Goal: Information Seeking & Learning: Compare options

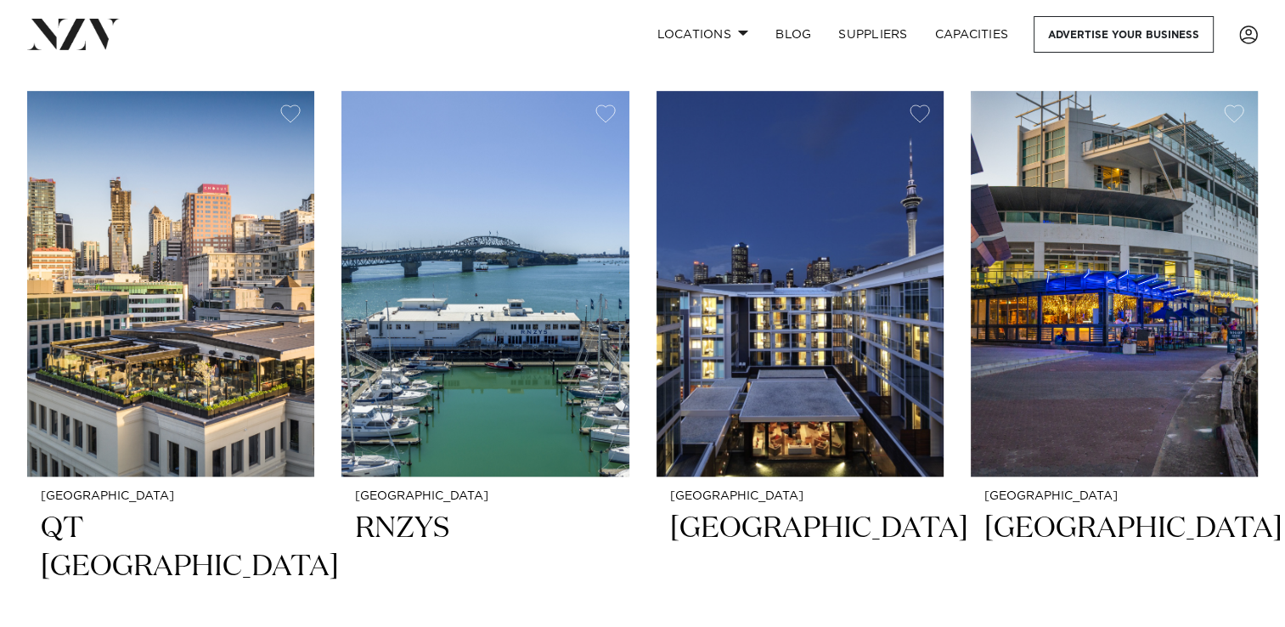
scroll to position [1120, 0]
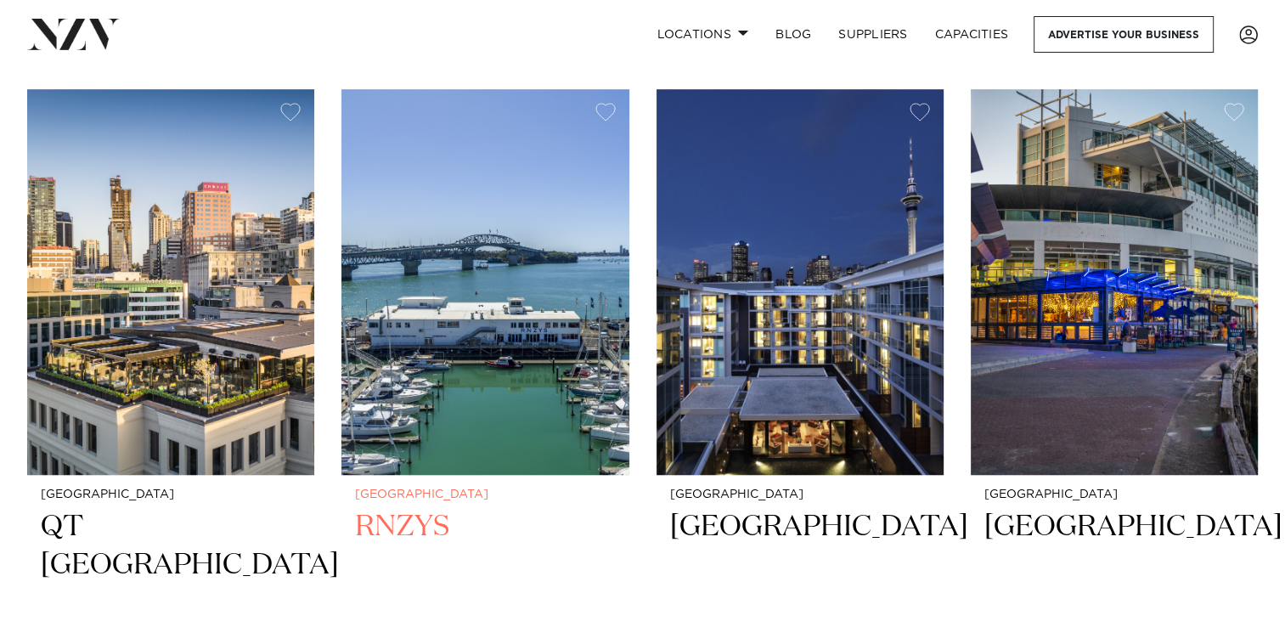
click at [413, 402] on img at bounding box center [484, 282] width 287 height 386
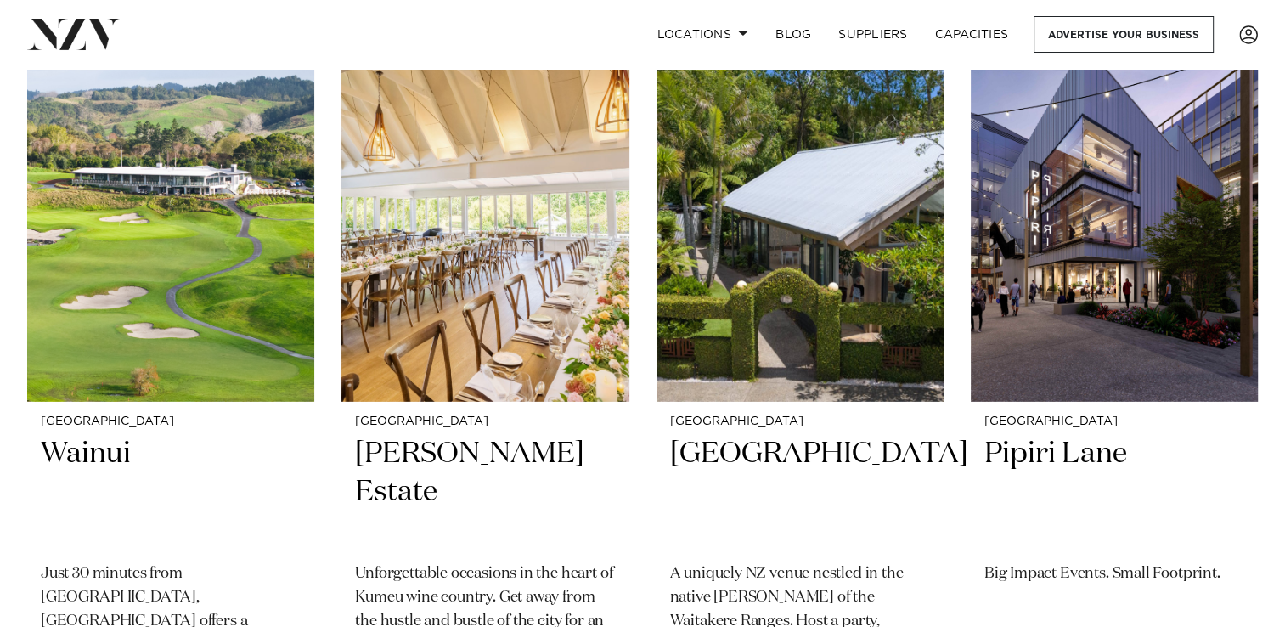
scroll to position [4997, 0]
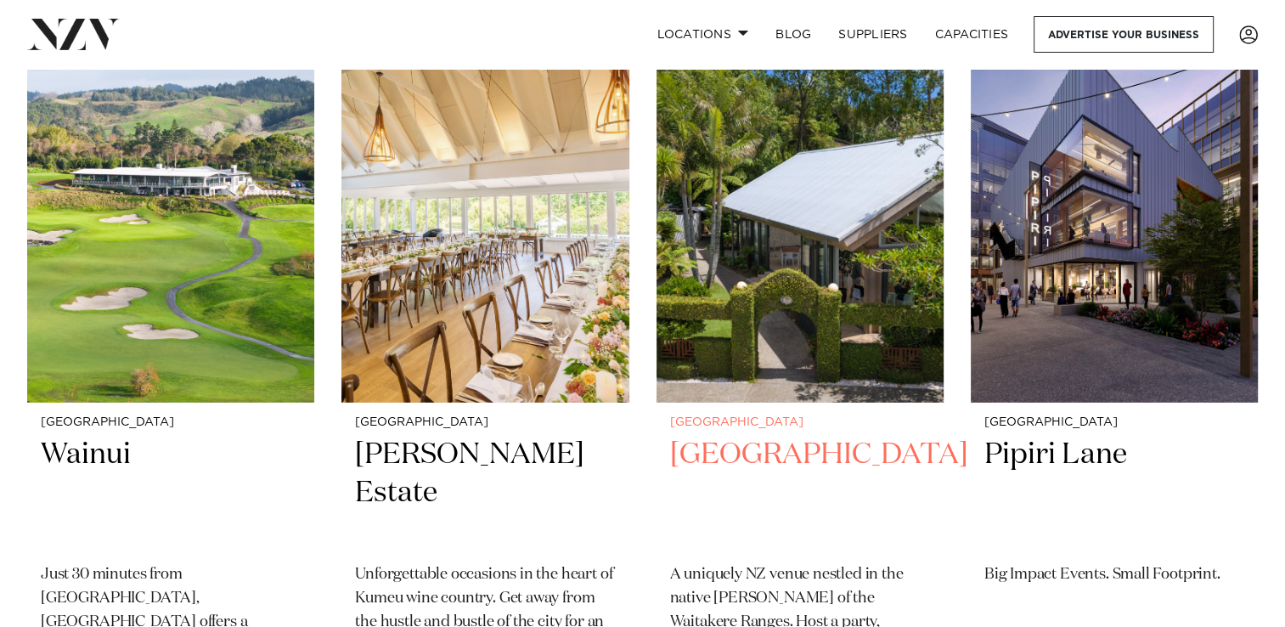
click at [754, 499] on h2 "Tui Hills" at bounding box center [800, 493] width 260 height 115
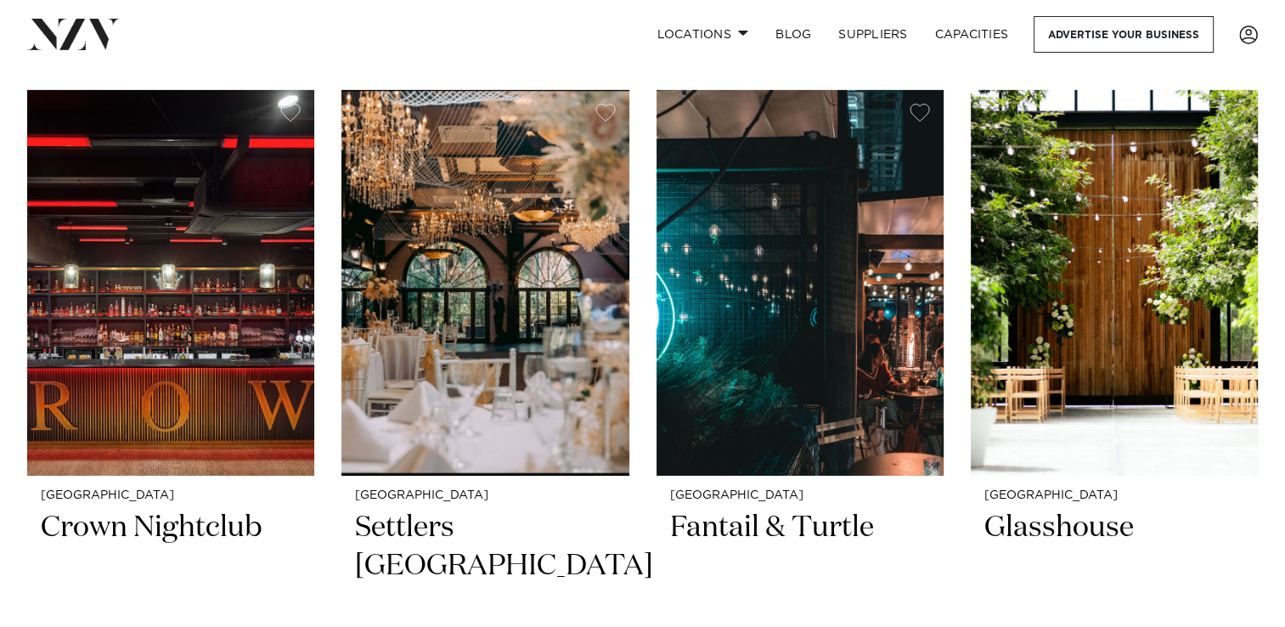
scroll to position [5677, 0]
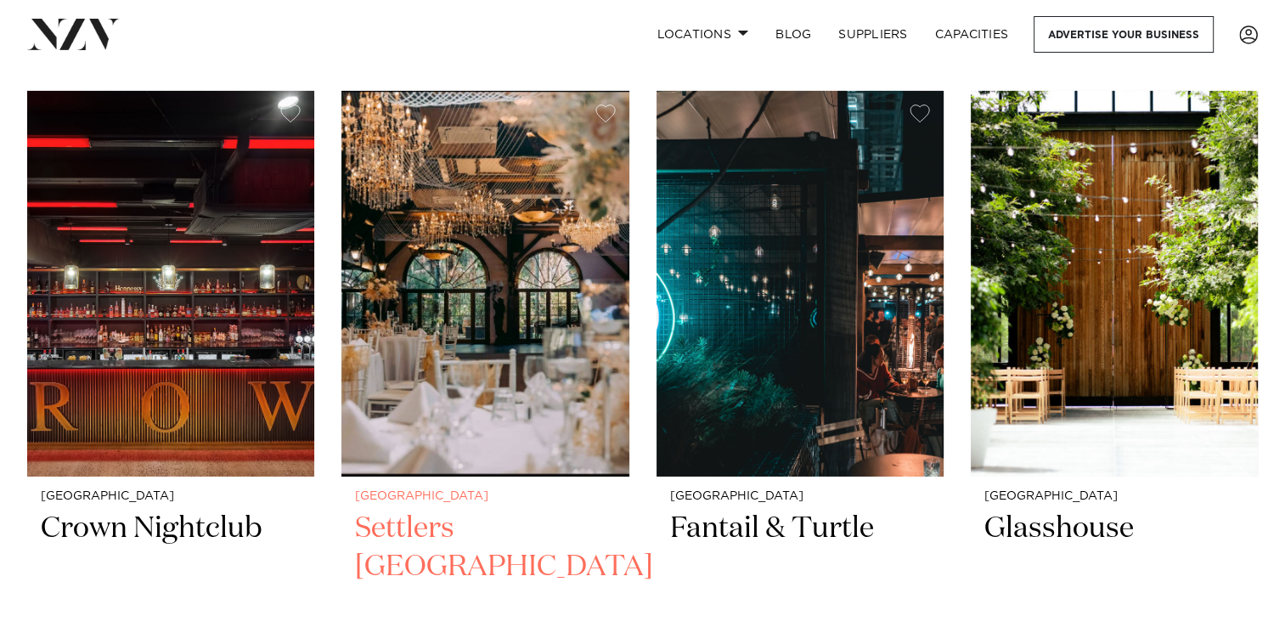
click at [447, 521] on h2 "Settlers Country Manor" at bounding box center [485, 567] width 260 height 115
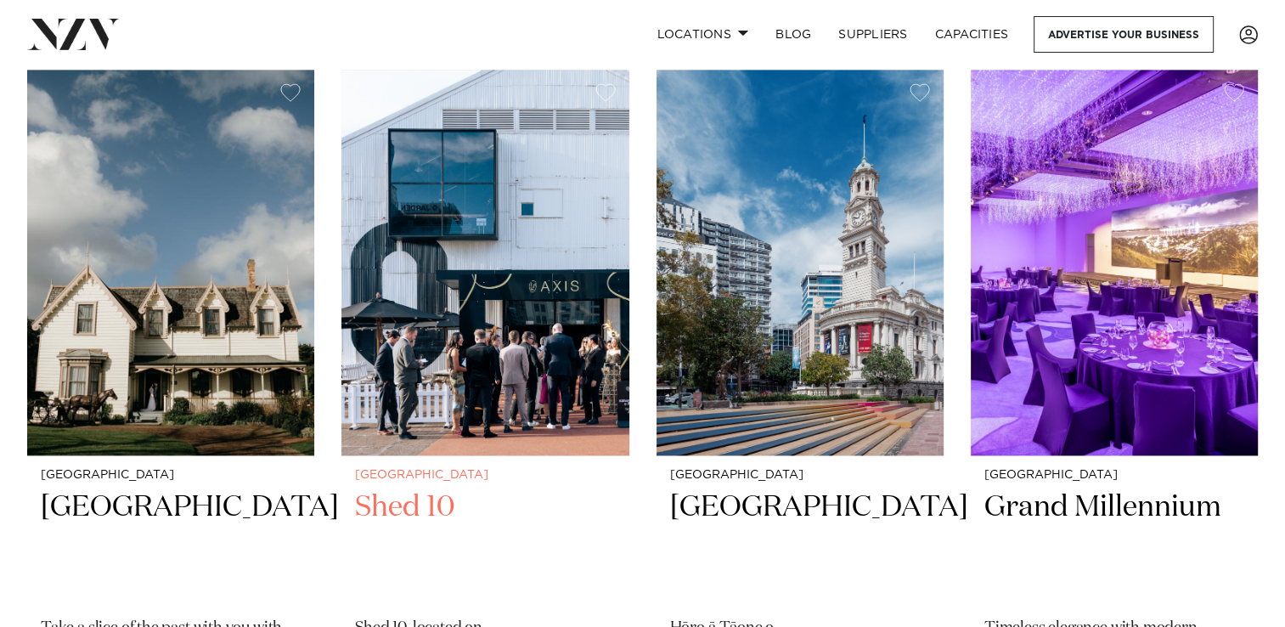
scroll to position [8712, 0]
click at [489, 455] on div "Auckland Shed 10 Shed 10, located on Auckland's waterfront, is a historic yet v…" at bounding box center [484, 625] width 287 height 341
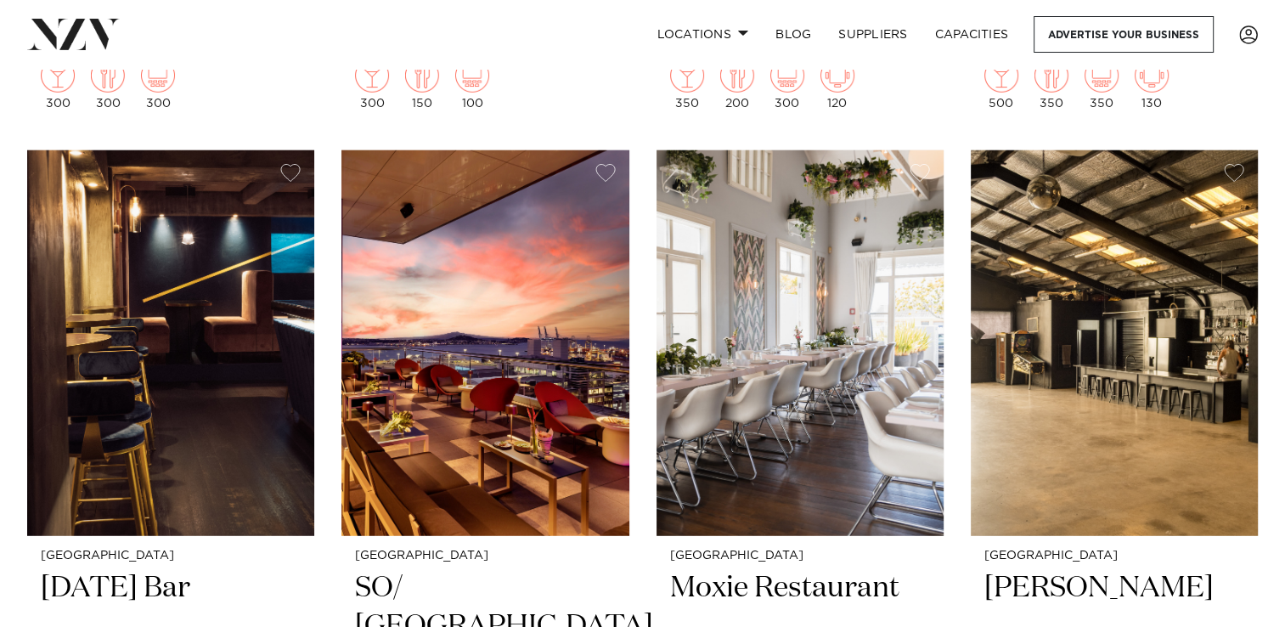
scroll to position [10920, 0]
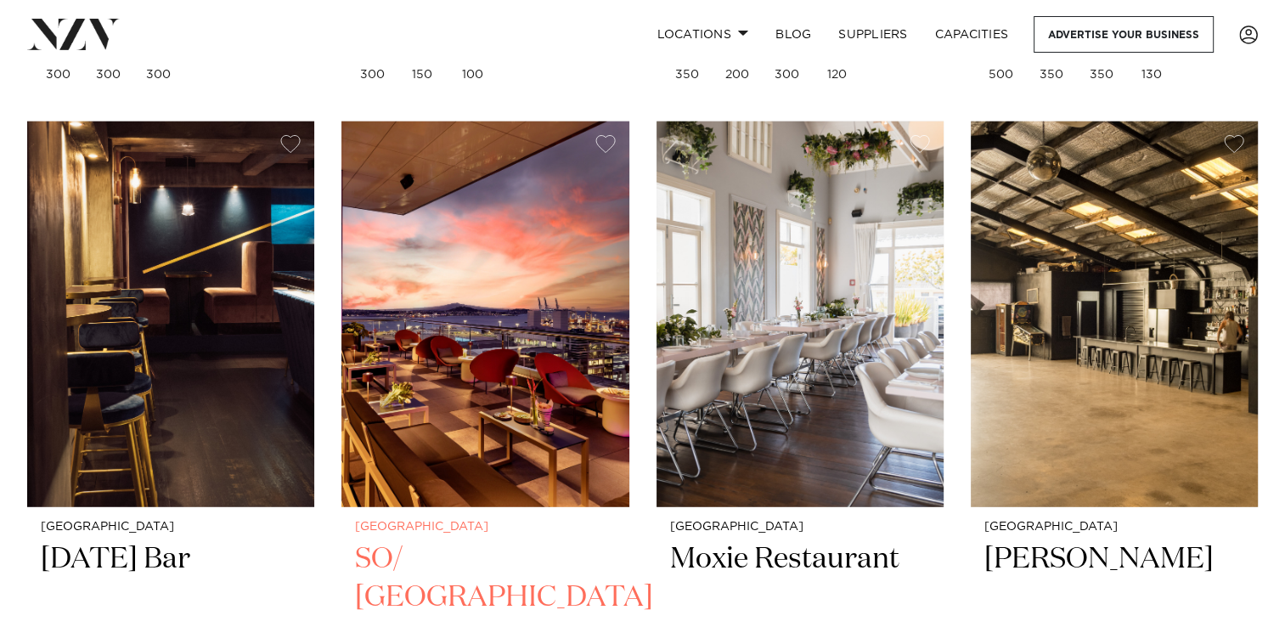
click at [457, 348] on img at bounding box center [484, 314] width 287 height 386
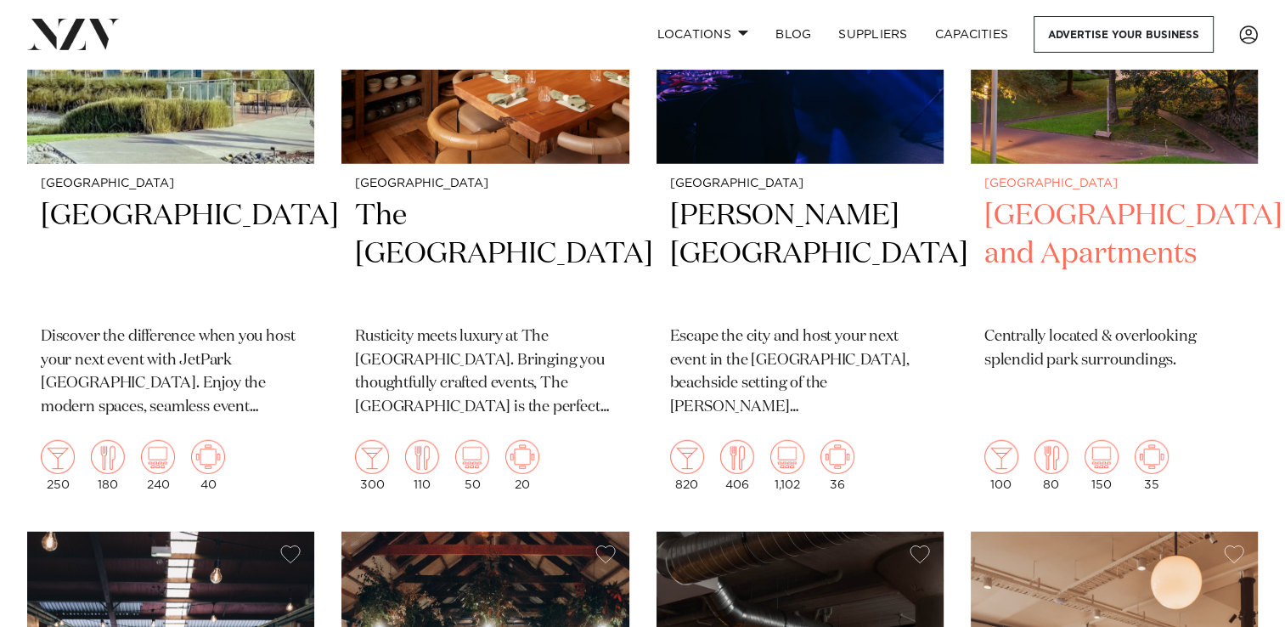
scroll to position [16951, 0]
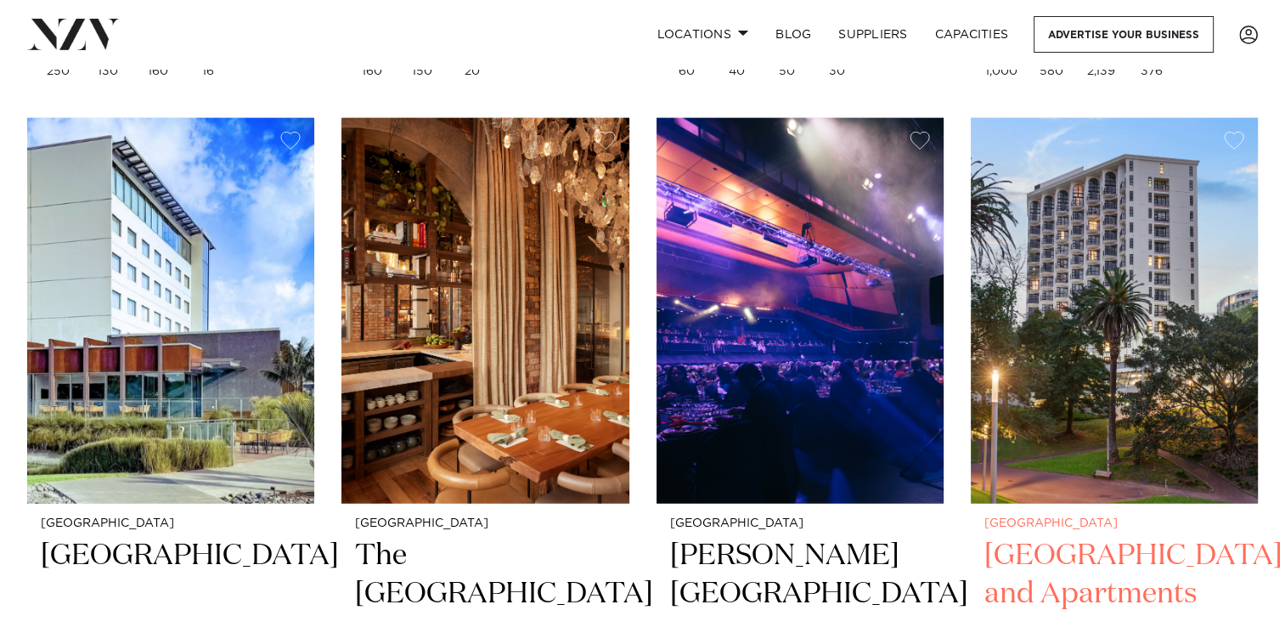
click at [1035, 321] on img at bounding box center [1114, 311] width 287 height 386
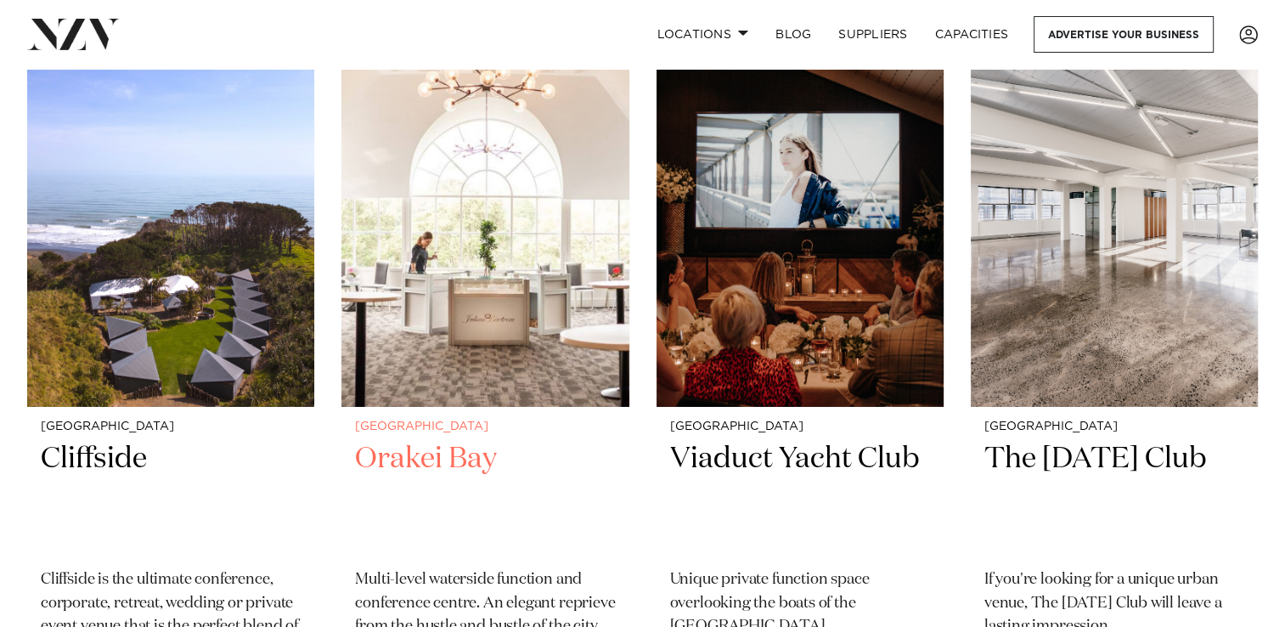
scroll to position [18565, 0]
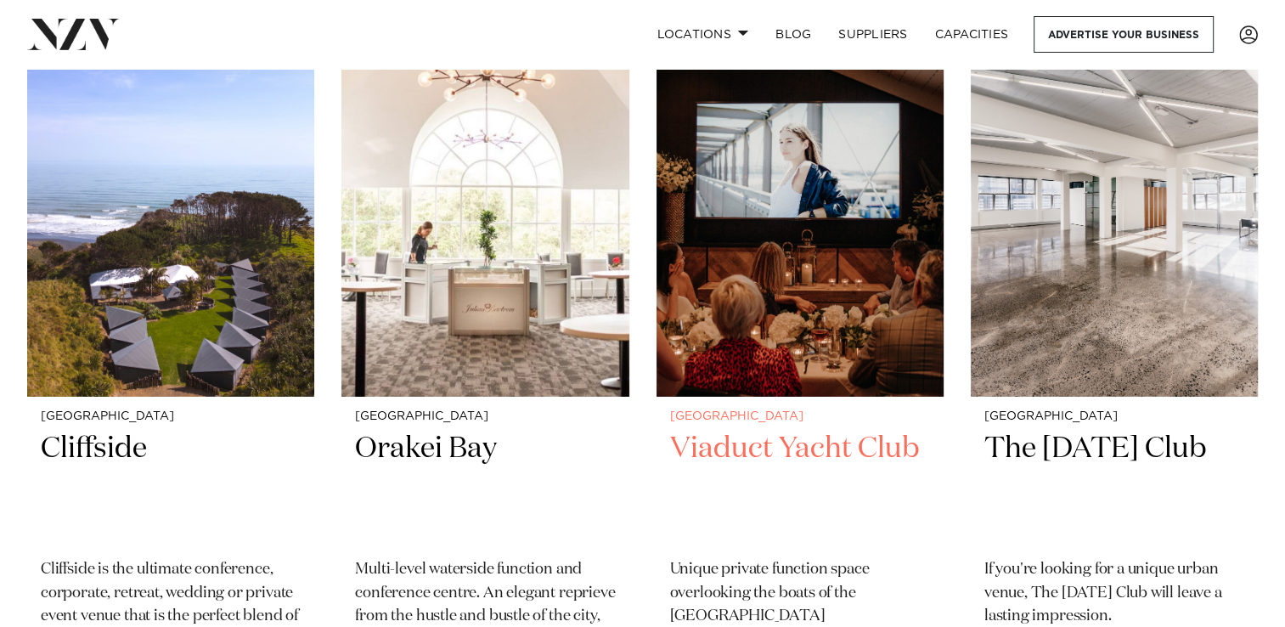
click at [720, 430] on h2 "Viaduct Yacht Club" at bounding box center [800, 487] width 260 height 115
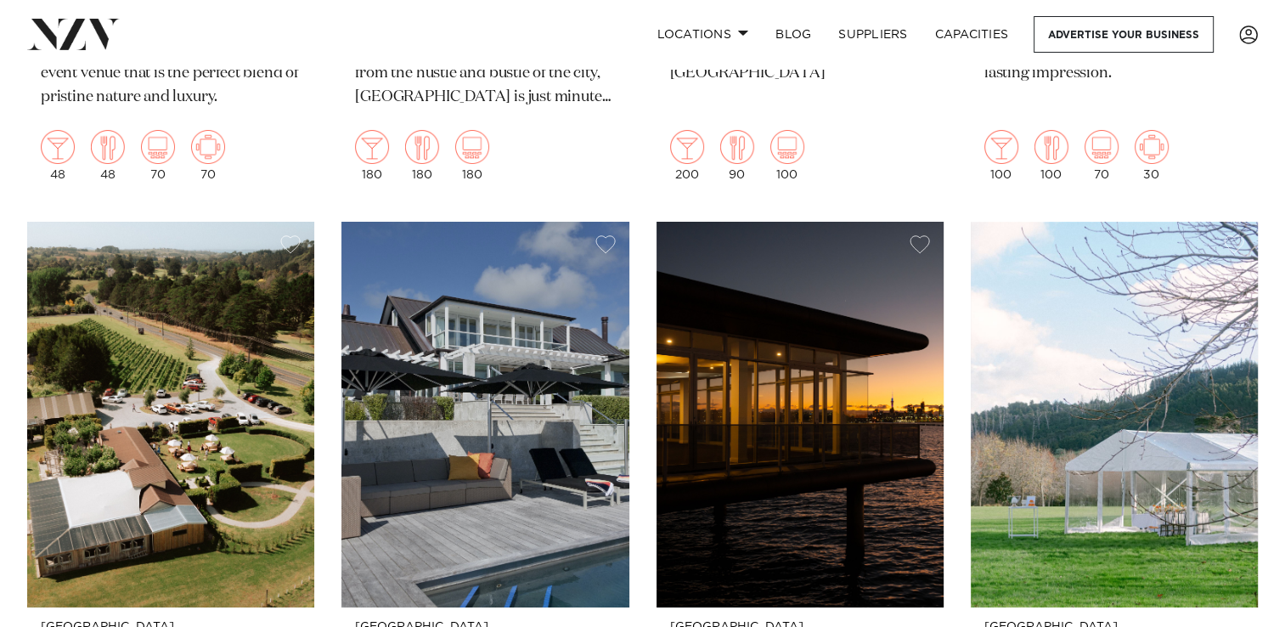
scroll to position [19244, 0]
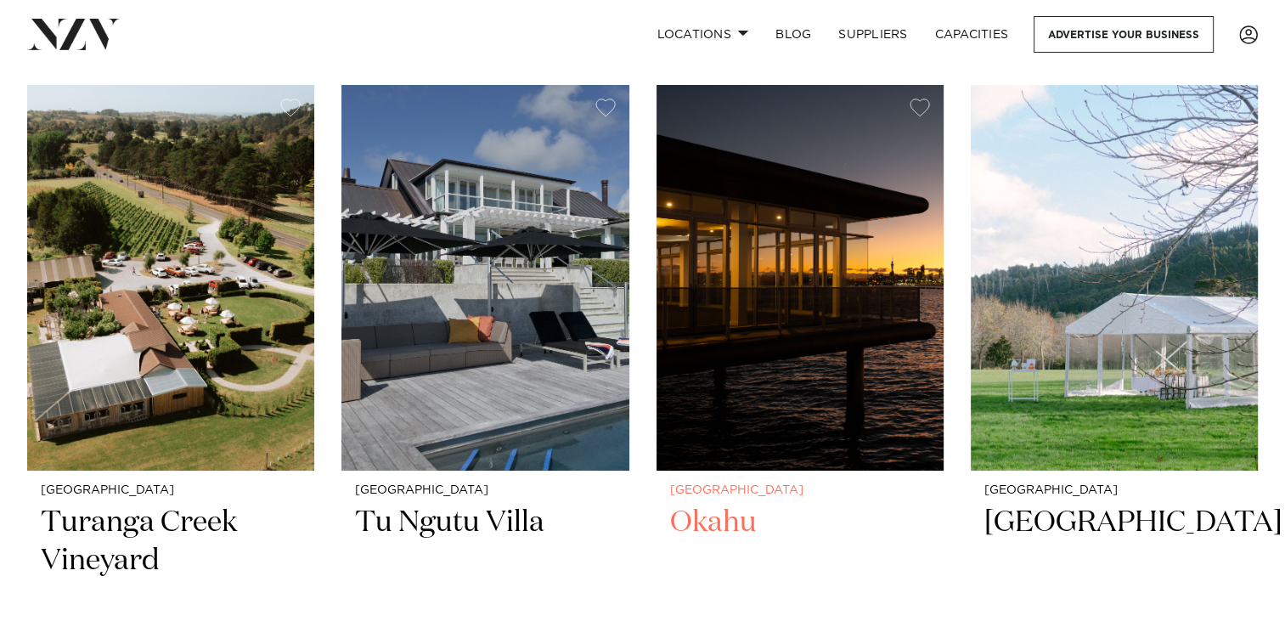
click at [711, 504] on h2 "Okahu" at bounding box center [800, 561] width 260 height 115
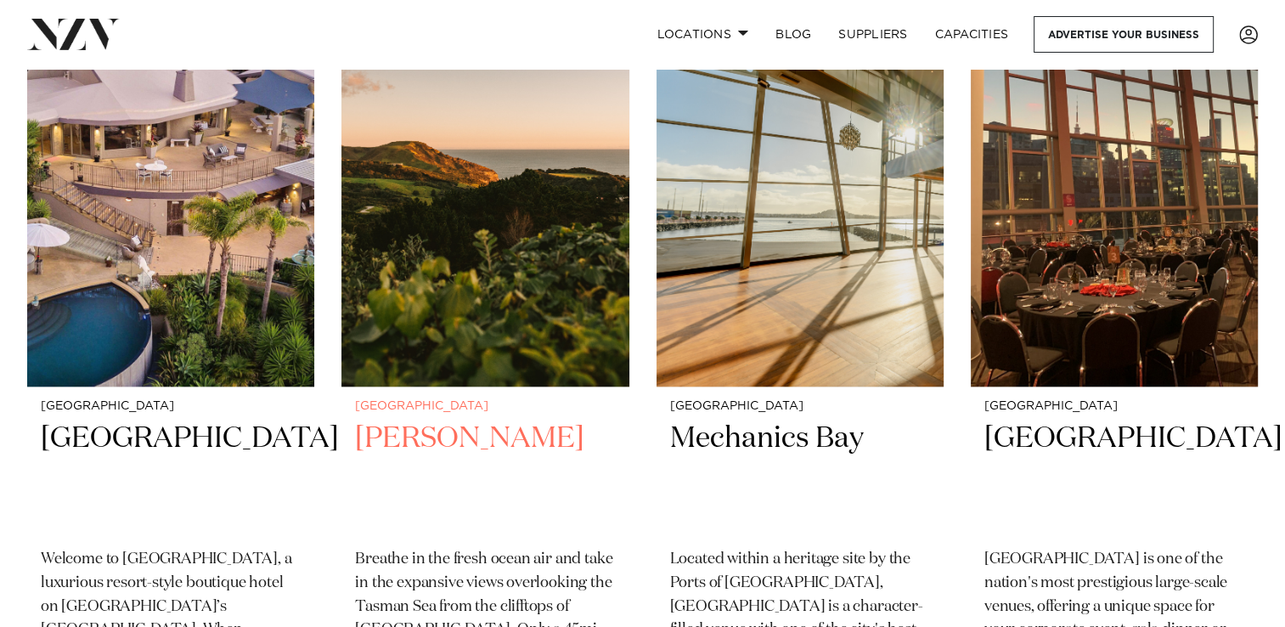
scroll to position [20688, 0]
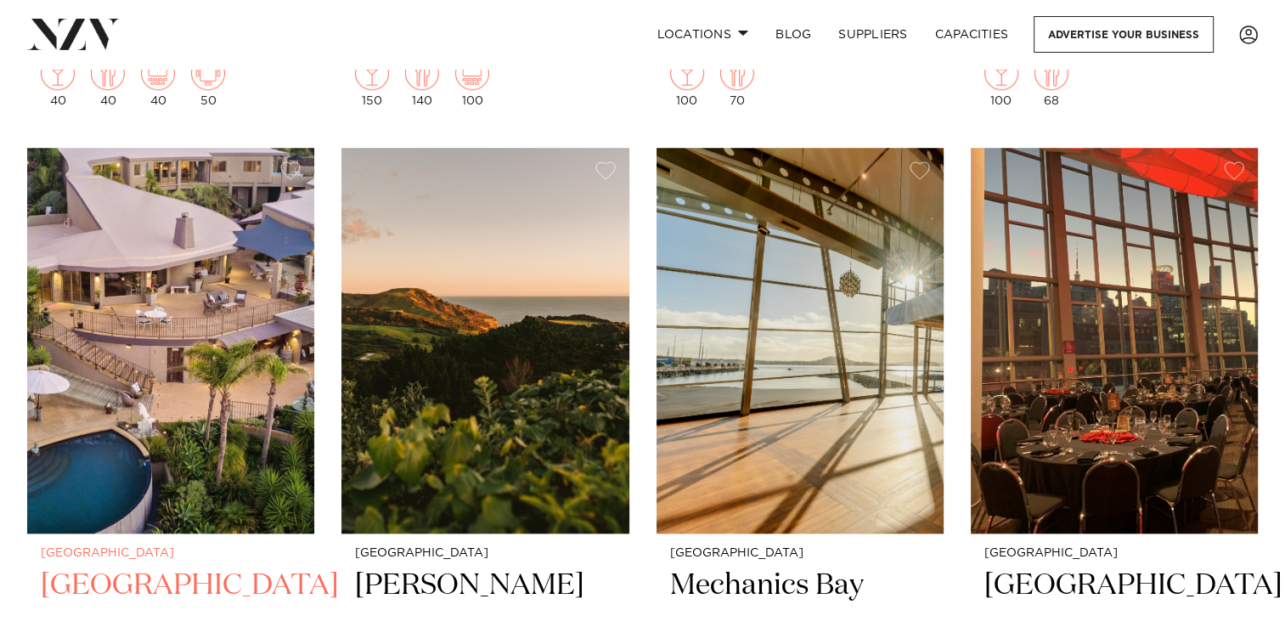
click at [228, 340] on img at bounding box center [170, 341] width 287 height 386
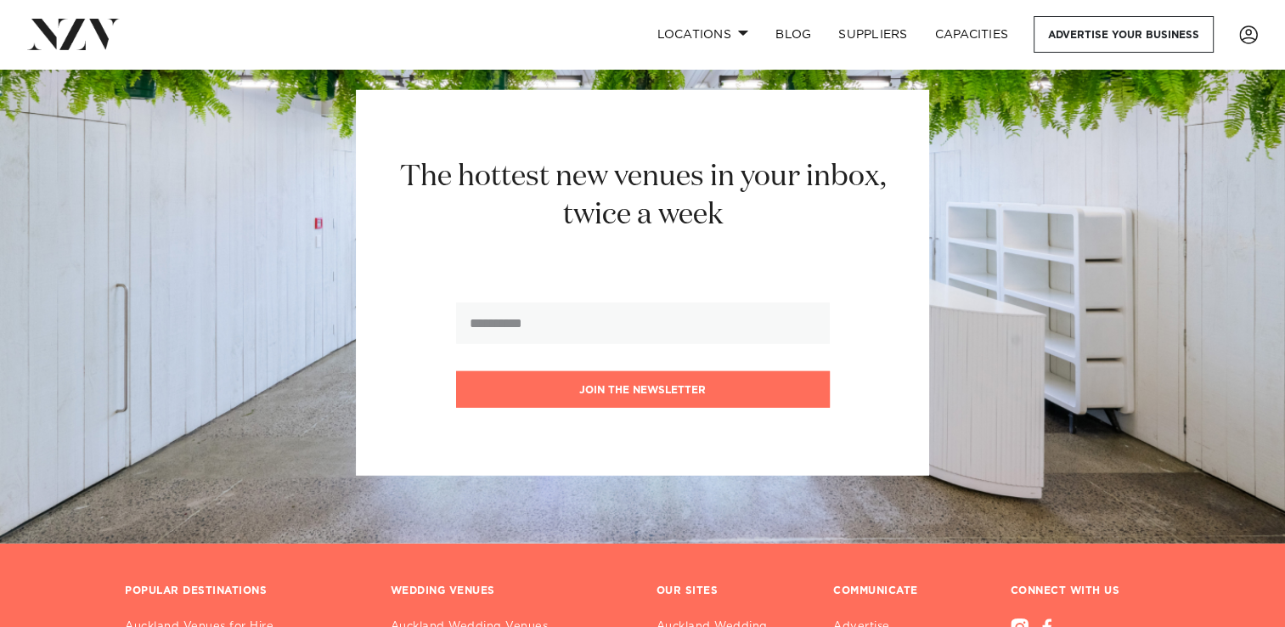
scroll to position [23916, 0]
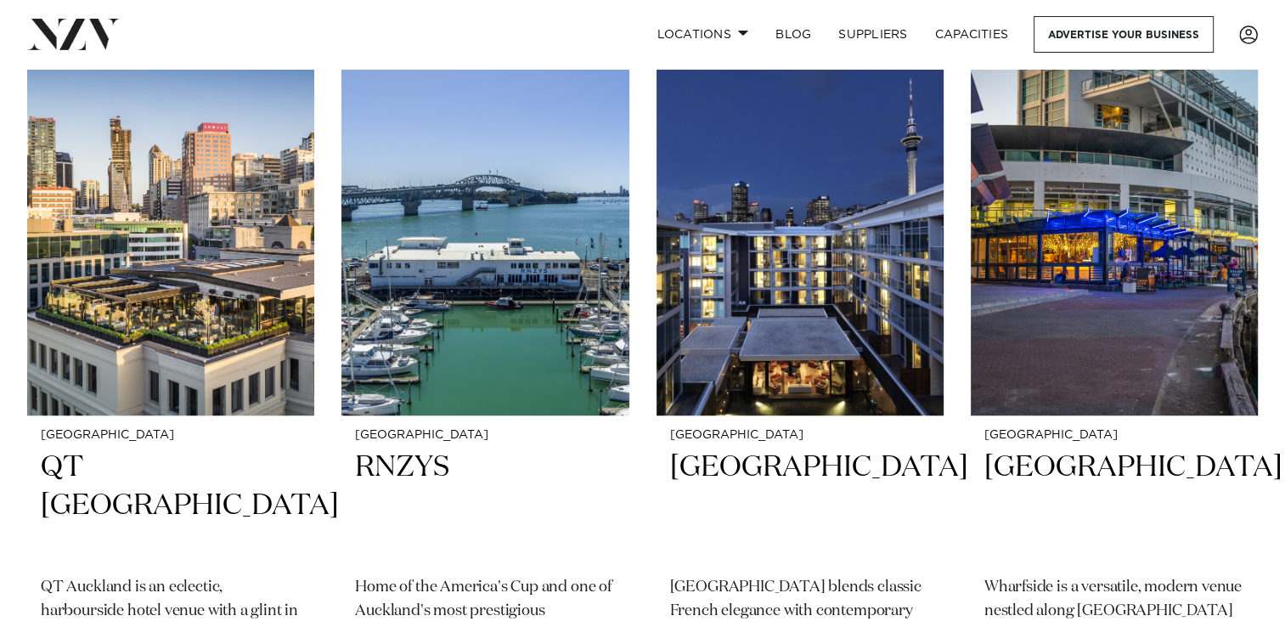
scroll to position [1189, 0]
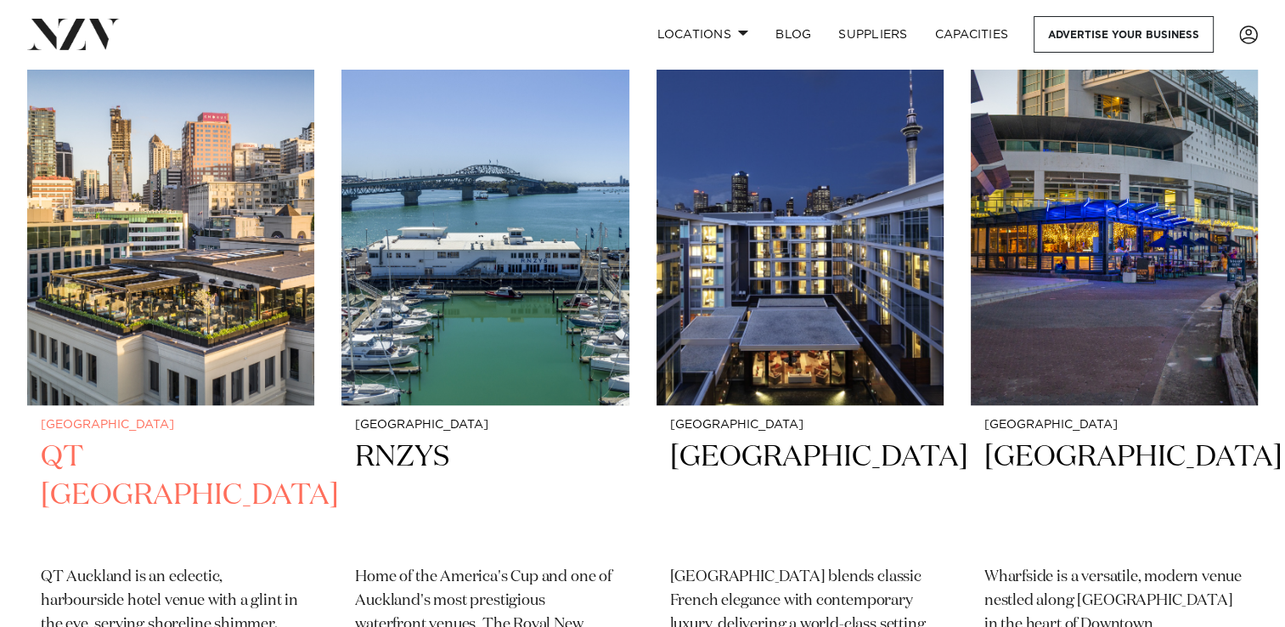
click at [164, 448] on h2 "QT Auckland" at bounding box center [171, 495] width 260 height 115
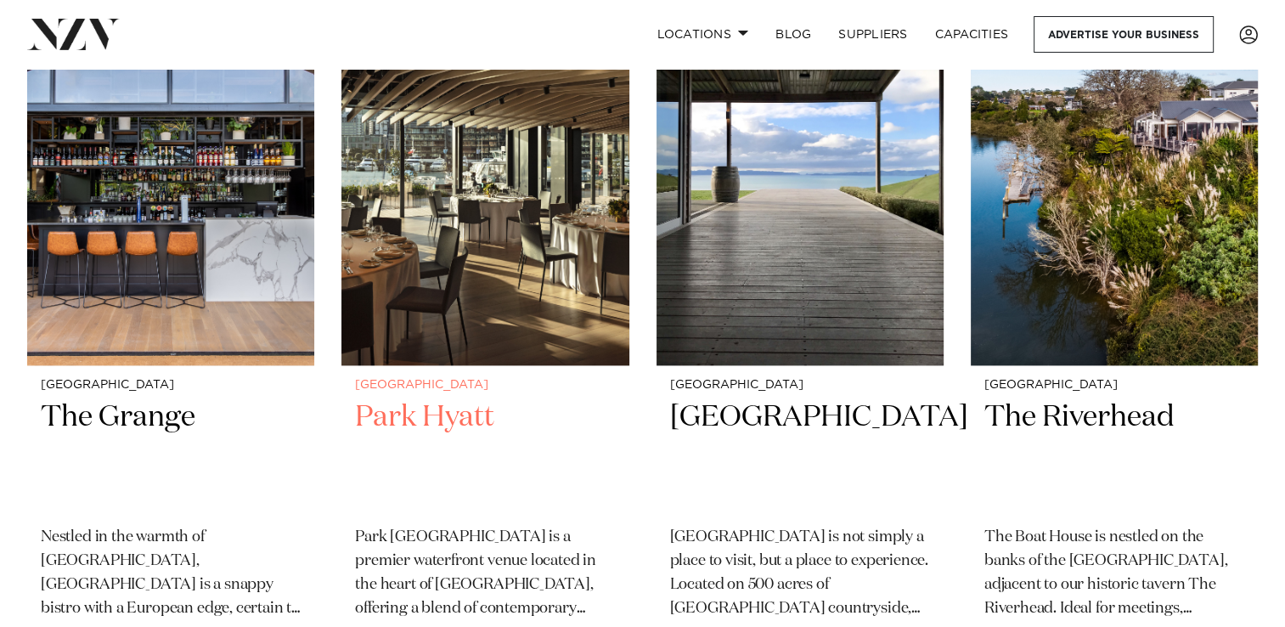
scroll to position [1954, 0]
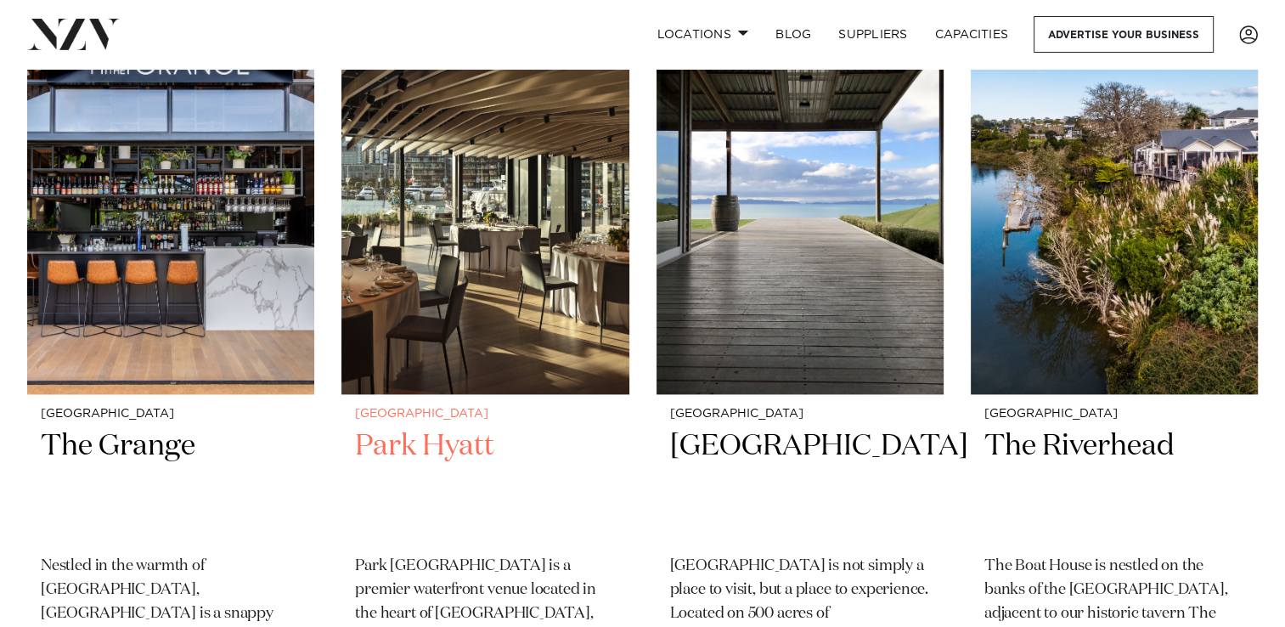
click at [564, 231] on img at bounding box center [484, 201] width 287 height 386
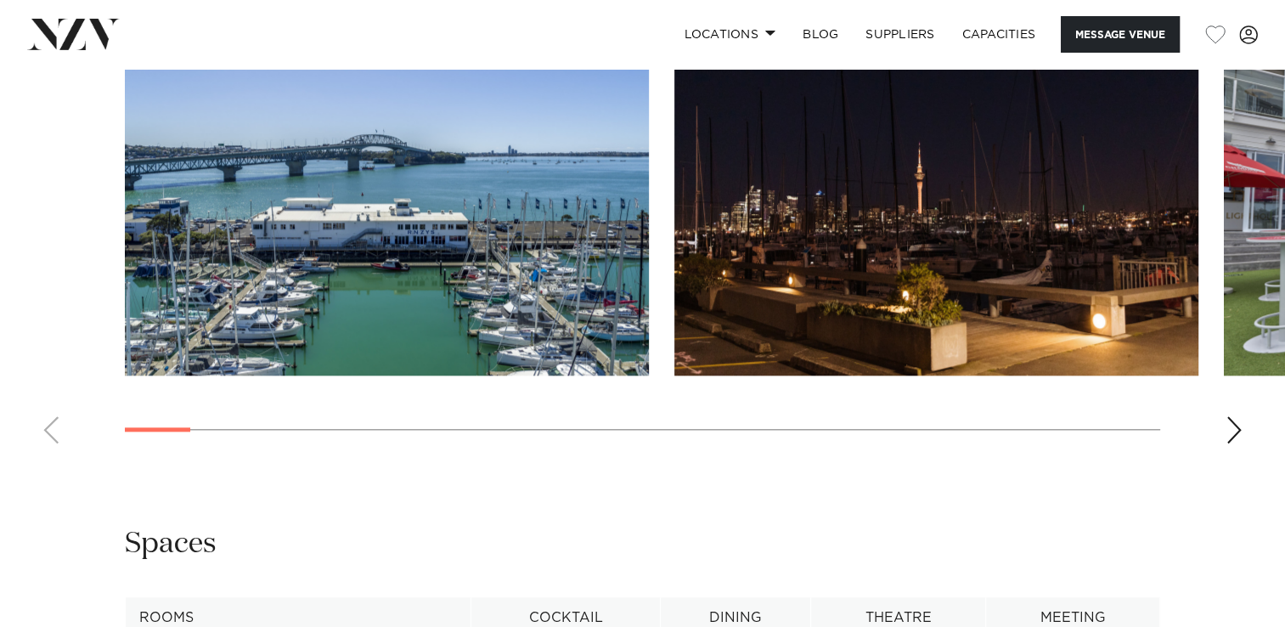
scroll to position [1802, 0]
click at [1244, 418] on swiper-container at bounding box center [642, 225] width 1285 height 466
click at [1238, 420] on div "Next slide" at bounding box center [1234, 430] width 17 height 27
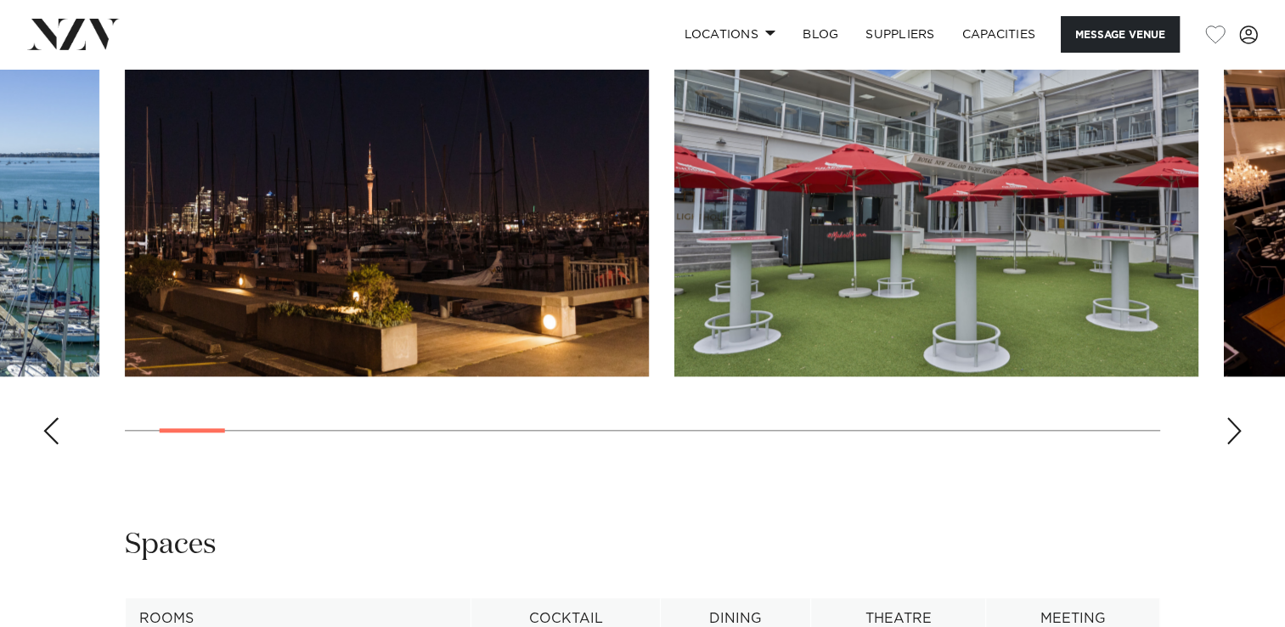
click at [1238, 420] on div "Next slide" at bounding box center [1234, 430] width 17 height 27
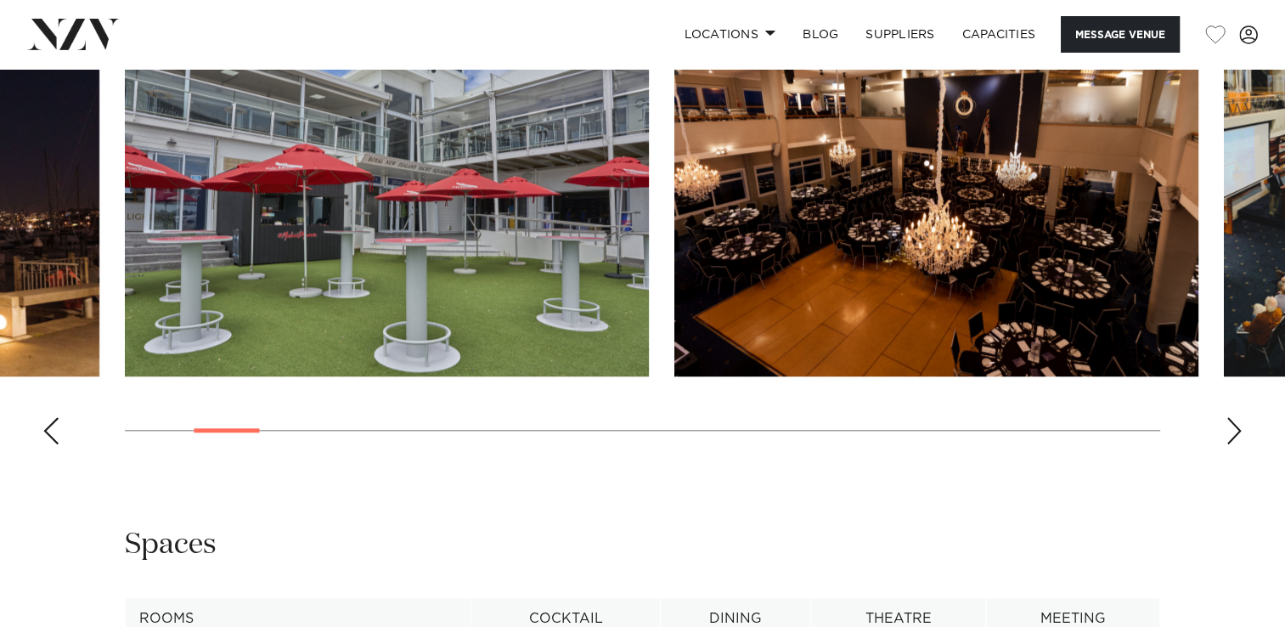
click at [1238, 420] on div "Next slide" at bounding box center [1234, 430] width 17 height 27
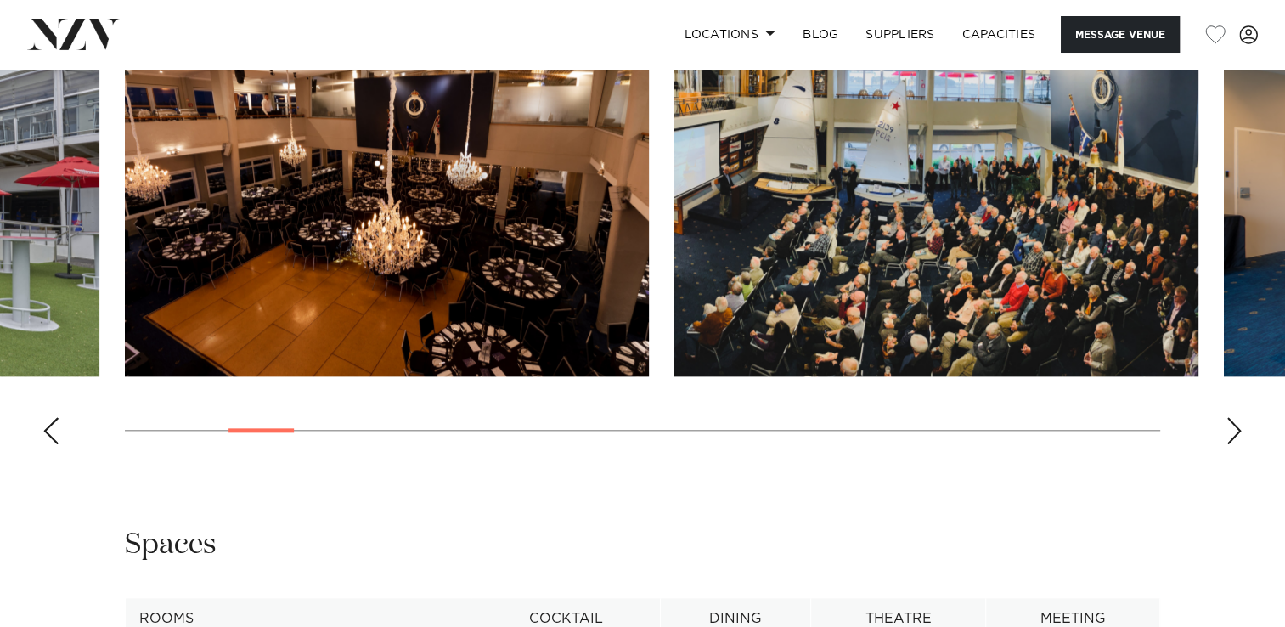
click at [1238, 420] on div "Next slide" at bounding box center [1234, 430] width 17 height 27
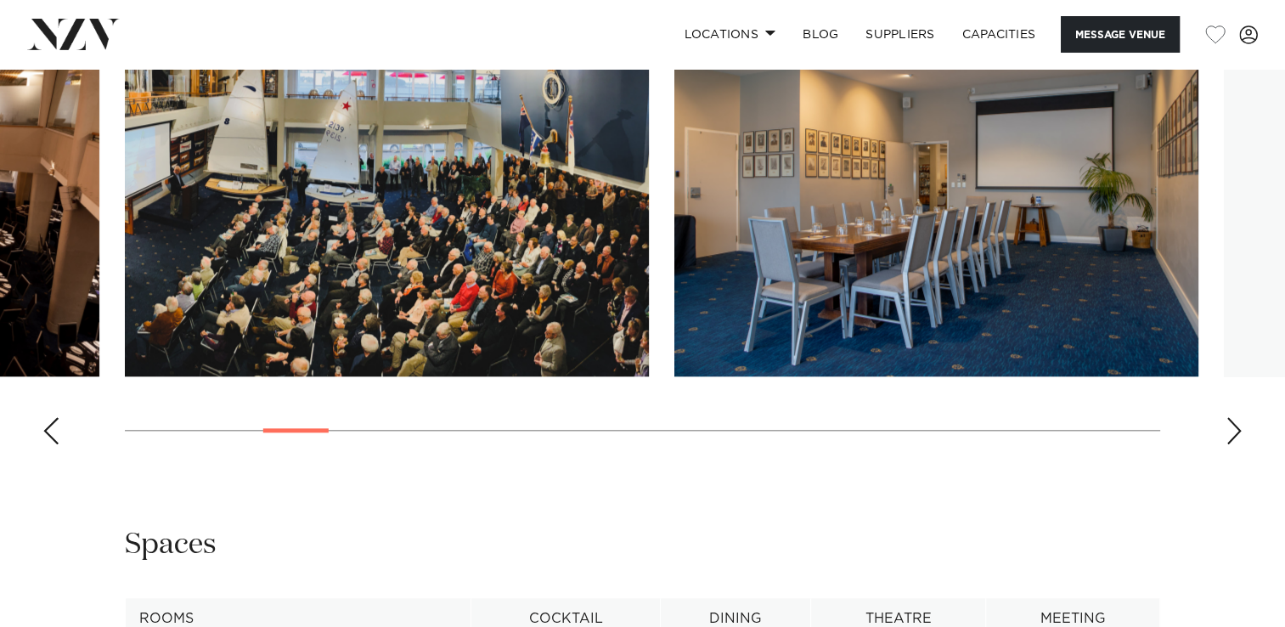
click at [1238, 420] on div "Next slide" at bounding box center [1234, 430] width 17 height 27
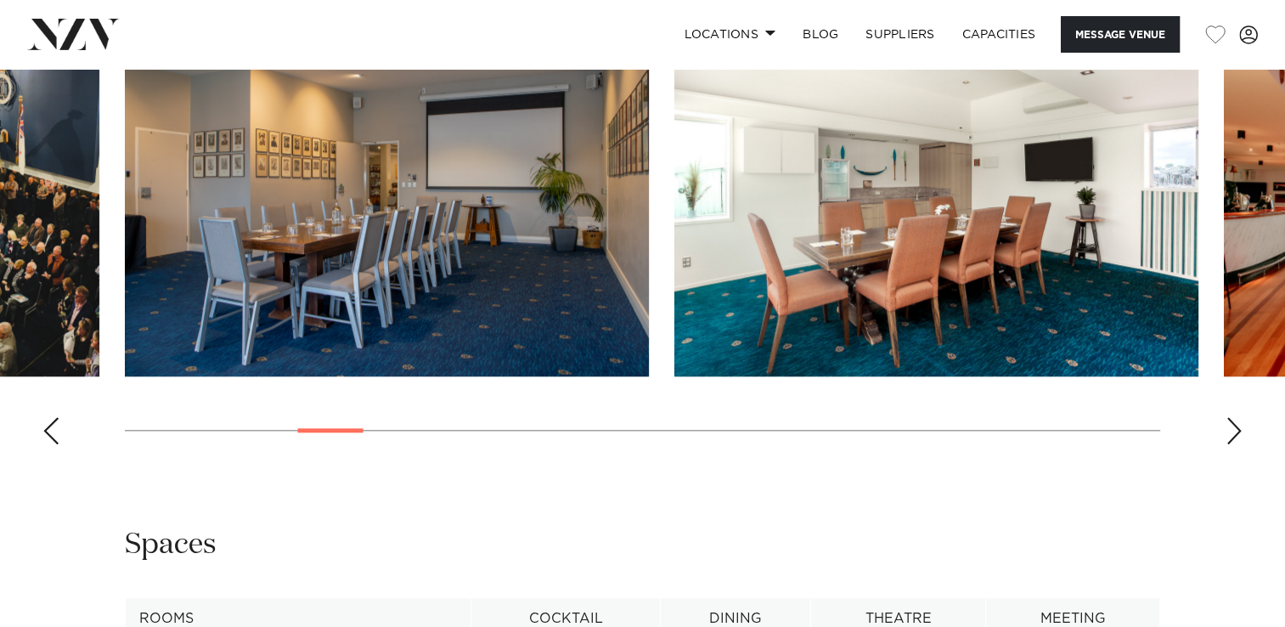
click at [1238, 420] on div "Next slide" at bounding box center [1234, 430] width 17 height 27
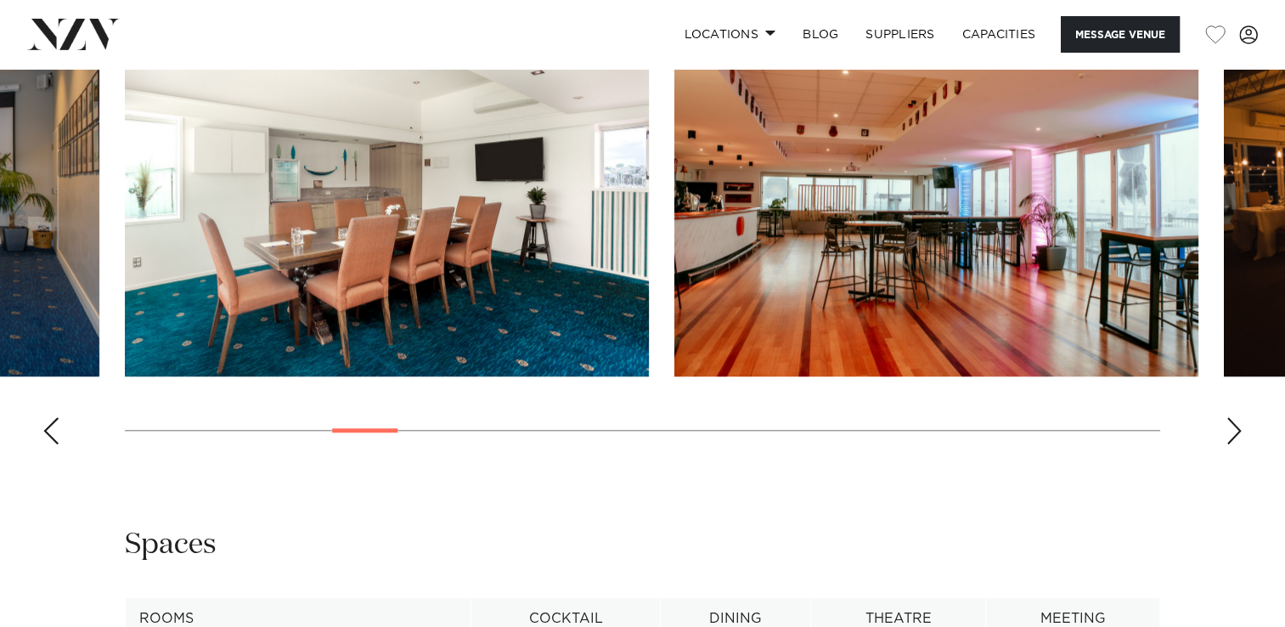
click at [1238, 420] on div "Next slide" at bounding box center [1234, 430] width 17 height 27
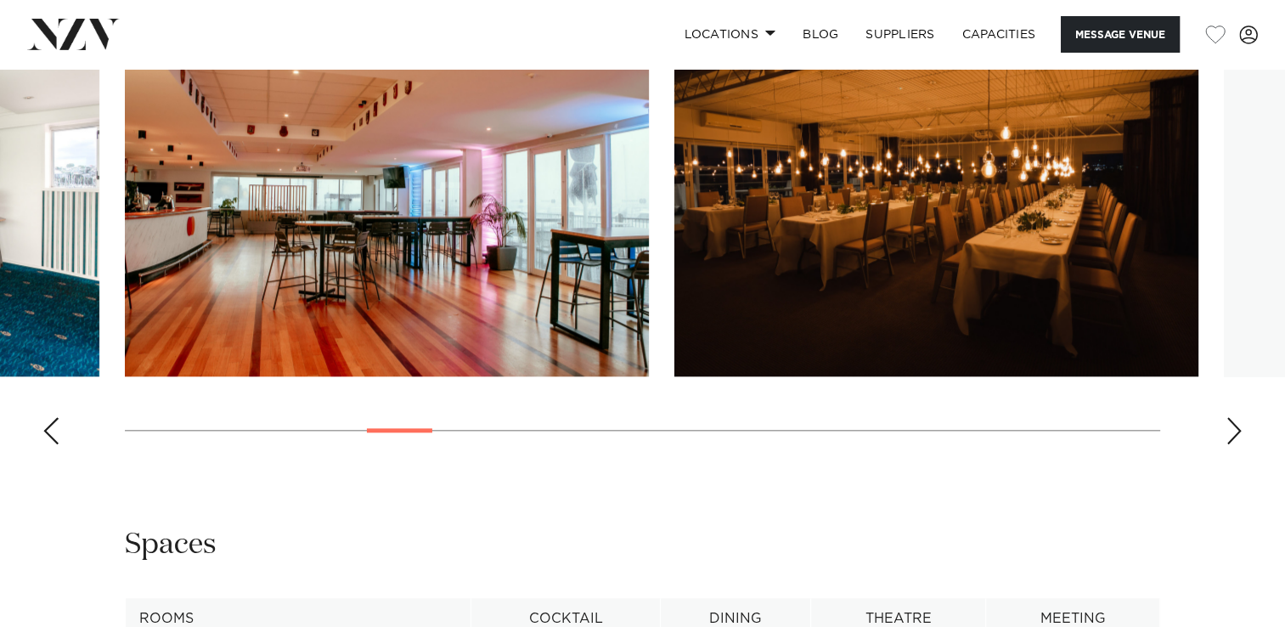
click at [1238, 420] on div "Next slide" at bounding box center [1234, 430] width 17 height 27
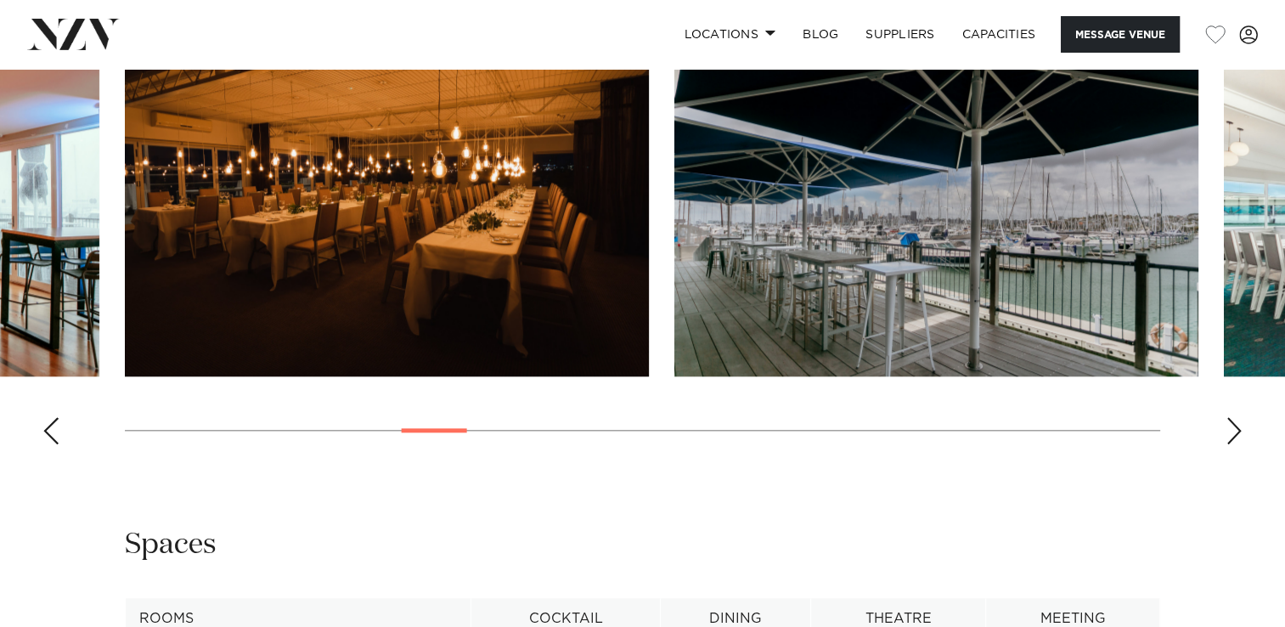
click at [1238, 420] on div "Next slide" at bounding box center [1234, 430] width 17 height 27
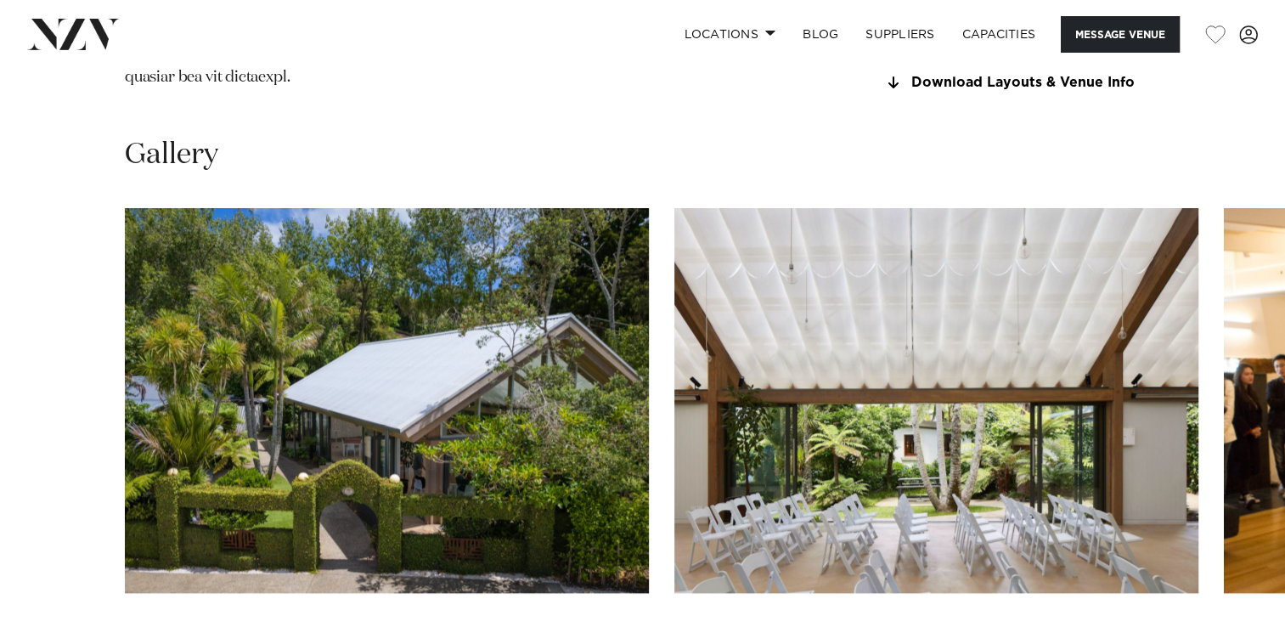
scroll to position [1942, 0]
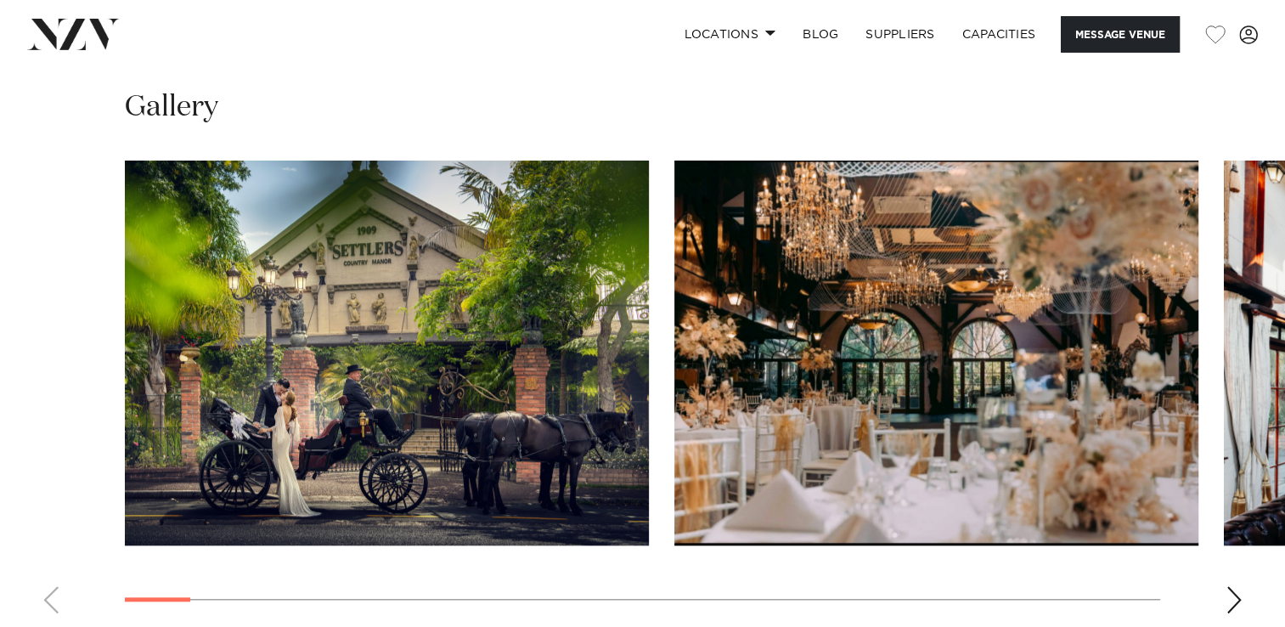
scroll to position [1621, 0]
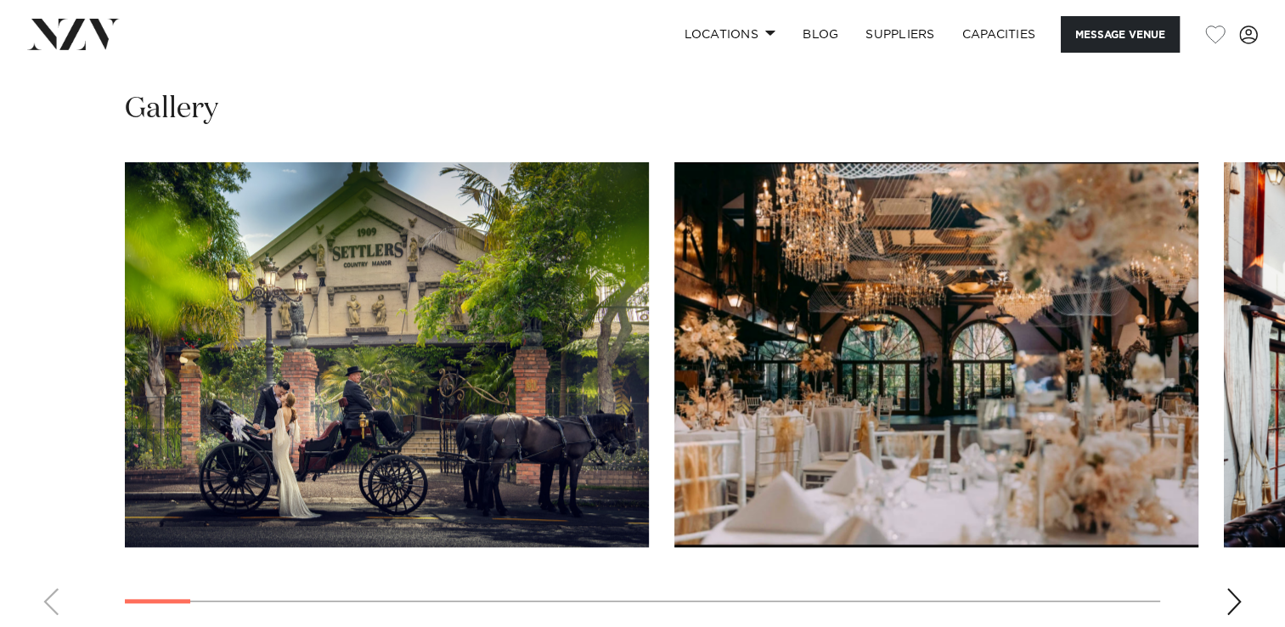
click at [1230, 592] on div "Next slide" at bounding box center [1234, 601] width 17 height 27
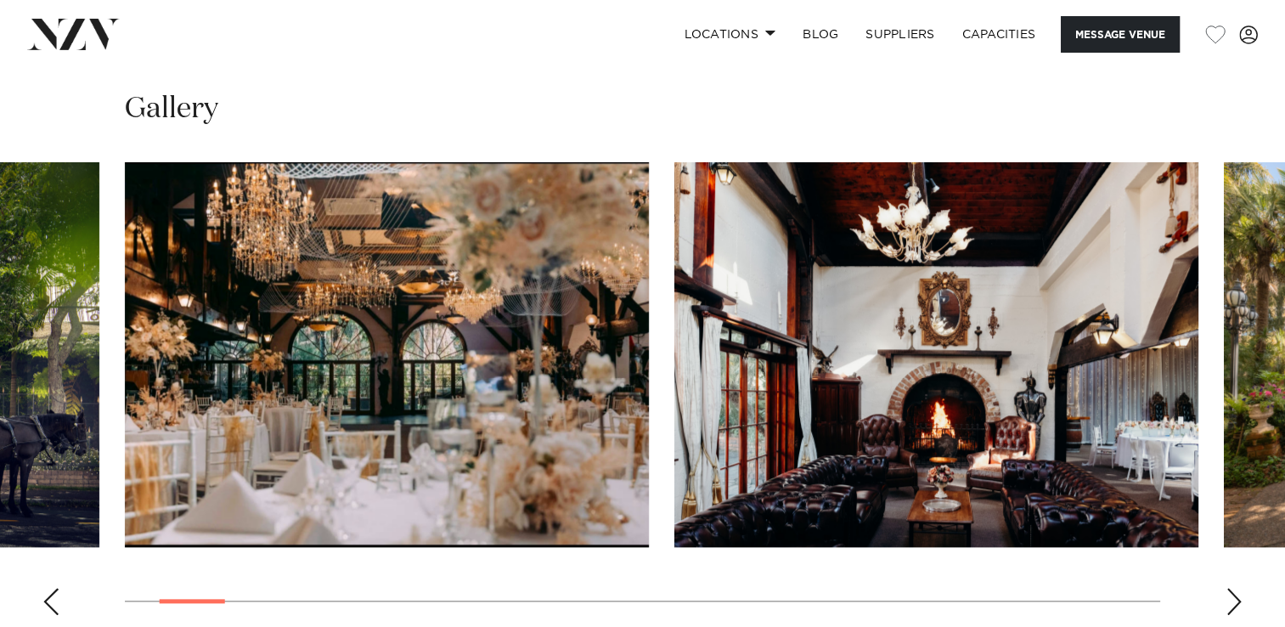
click at [1230, 592] on div "Next slide" at bounding box center [1234, 601] width 17 height 27
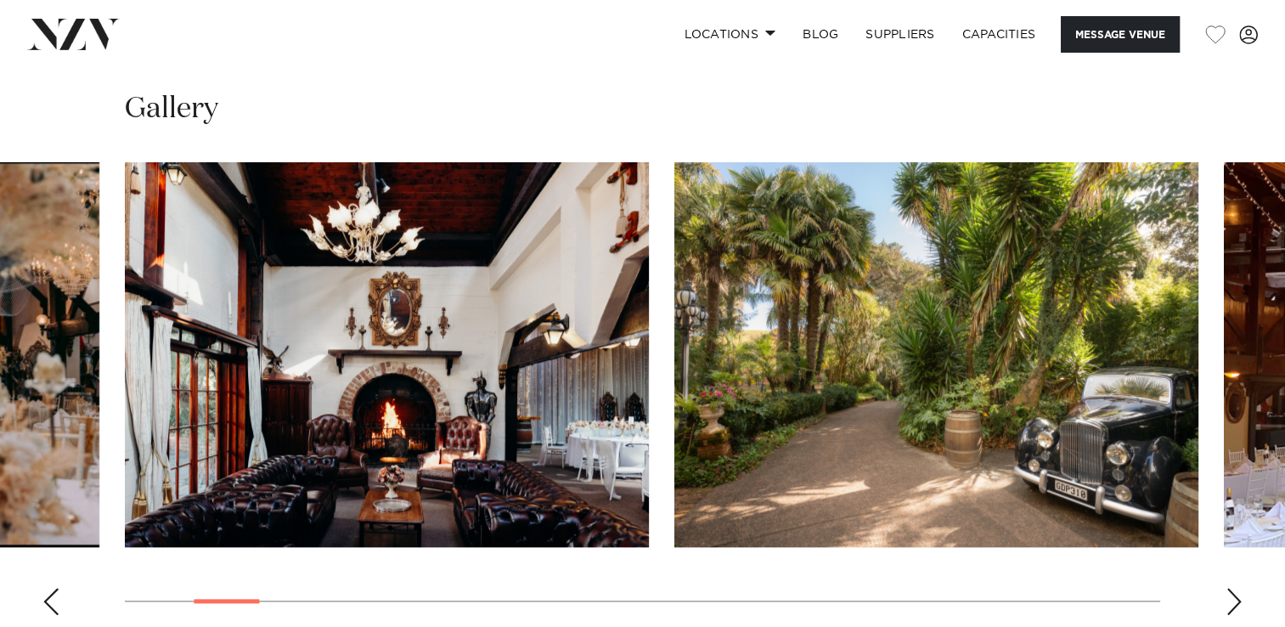
click at [1230, 592] on div "Next slide" at bounding box center [1234, 601] width 17 height 27
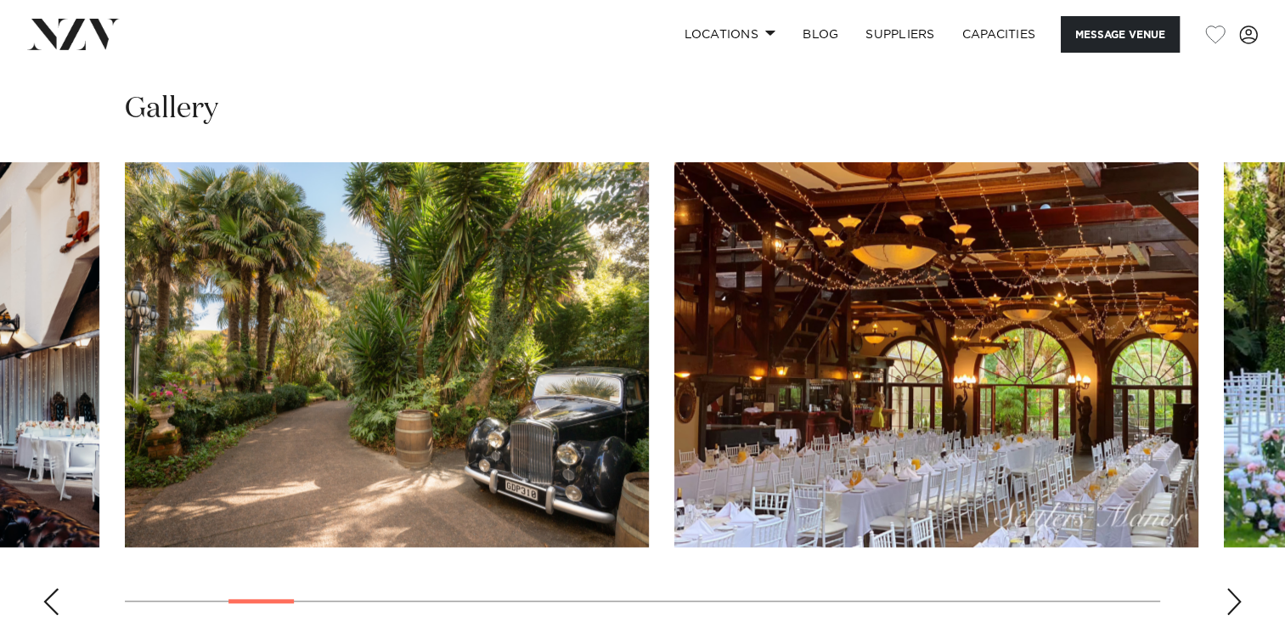
click at [1230, 592] on div "Next slide" at bounding box center [1234, 601] width 17 height 27
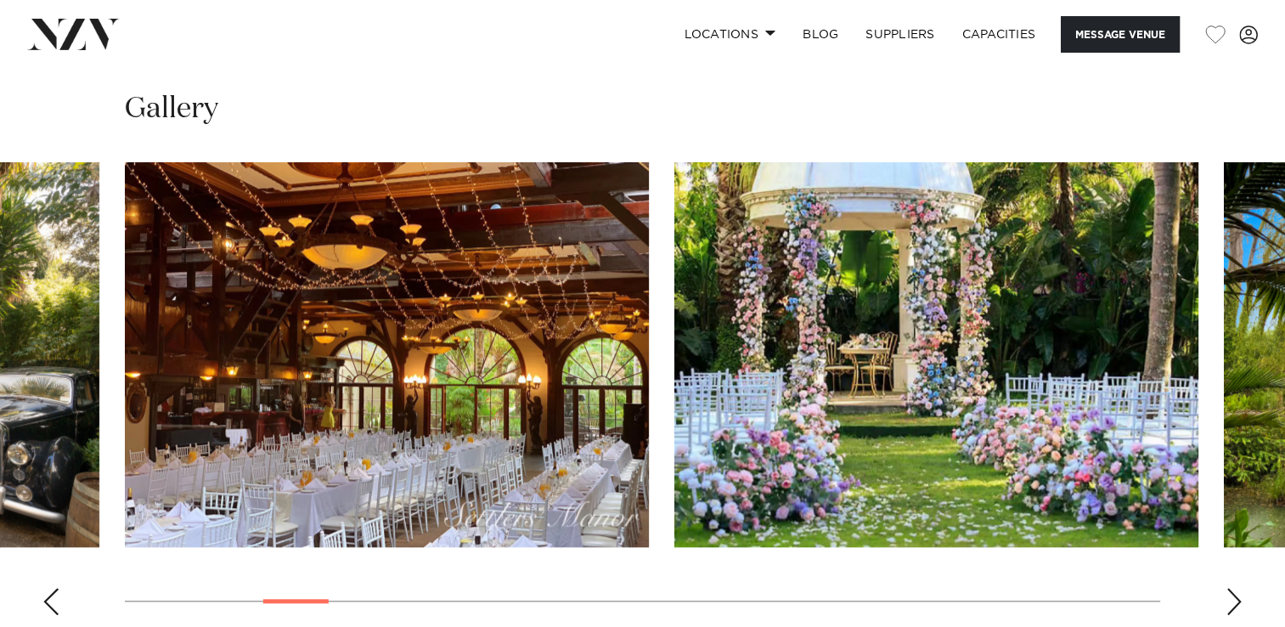
click at [1230, 592] on div "Next slide" at bounding box center [1234, 601] width 17 height 27
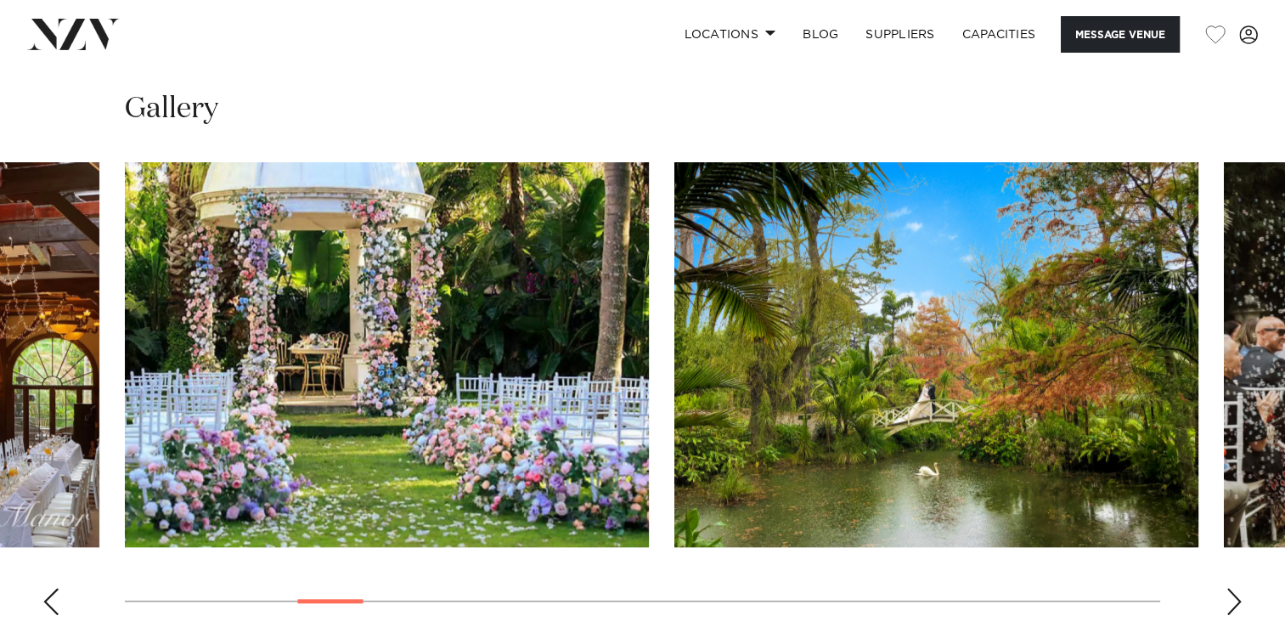
click at [1230, 592] on div "Next slide" at bounding box center [1234, 601] width 17 height 27
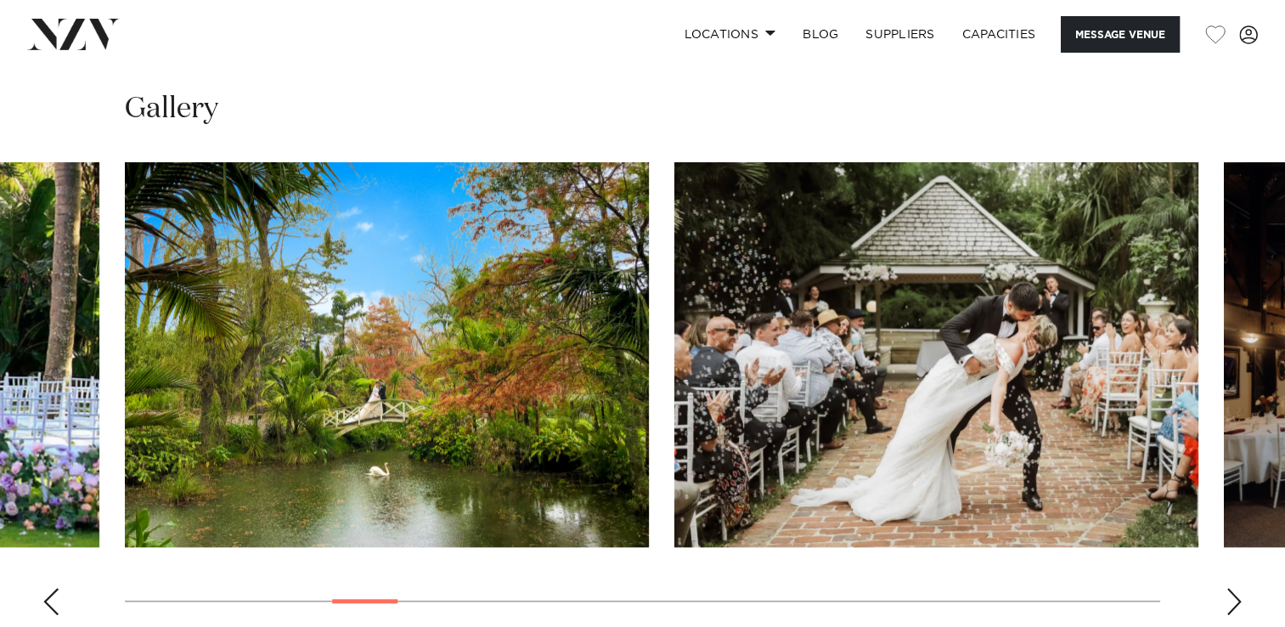
click at [1230, 592] on div "Next slide" at bounding box center [1234, 601] width 17 height 27
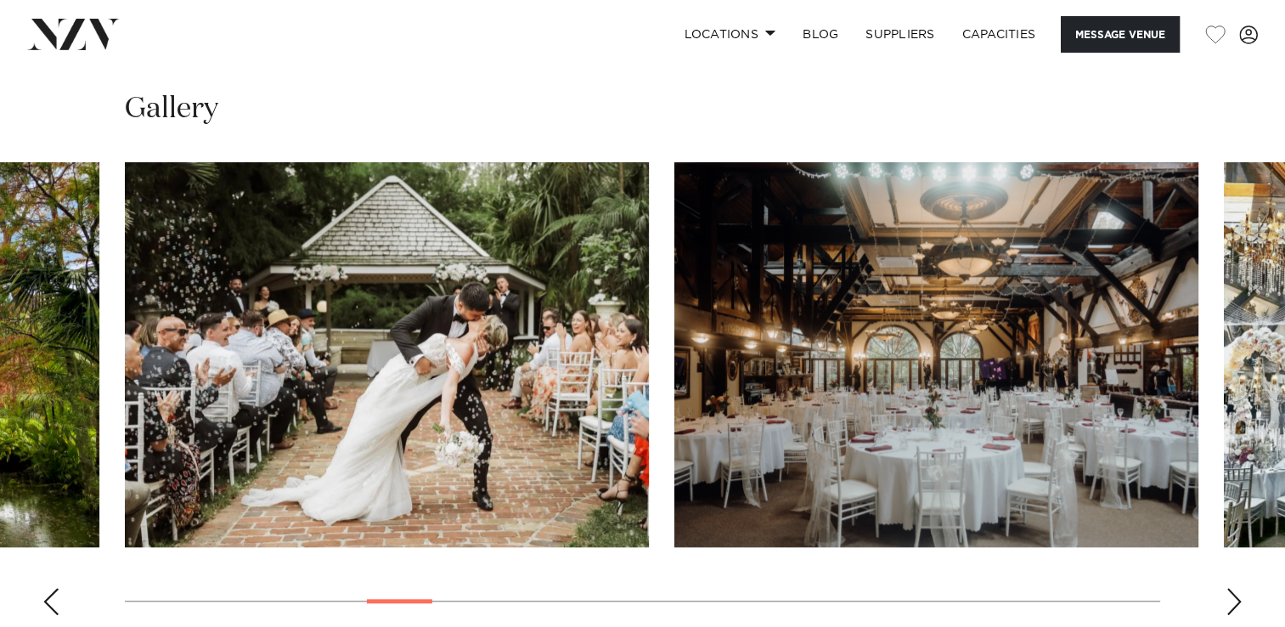
click at [1230, 592] on div "Next slide" at bounding box center [1234, 601] width 17 height 27
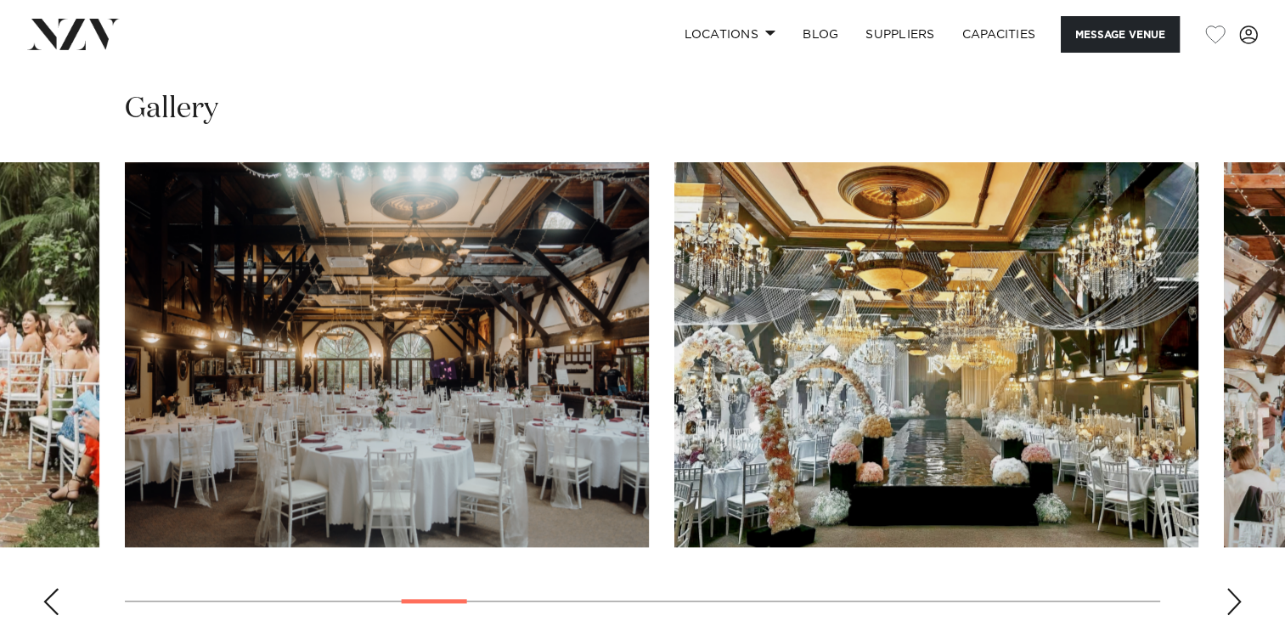
click at [1230, 592] on div "Next slide" at bounding box center [1234, 601] width 17 height 27
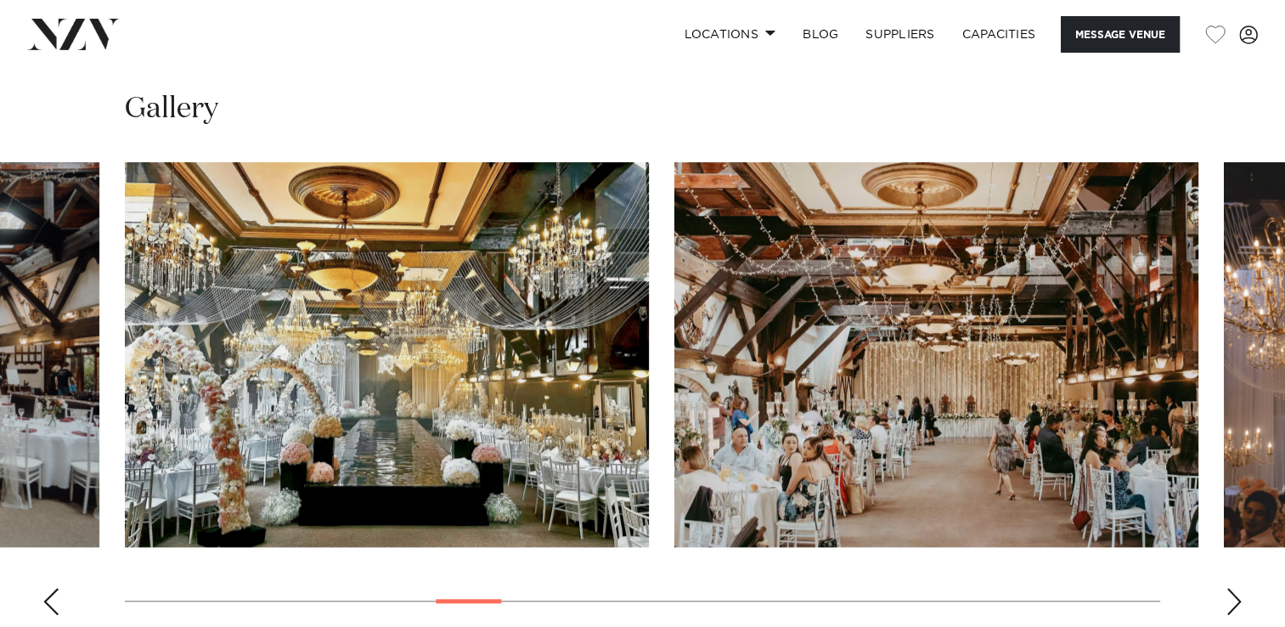
click at [1230, 592] on div "Next slide" at bounding box center [1234, 601] width 17 height 27
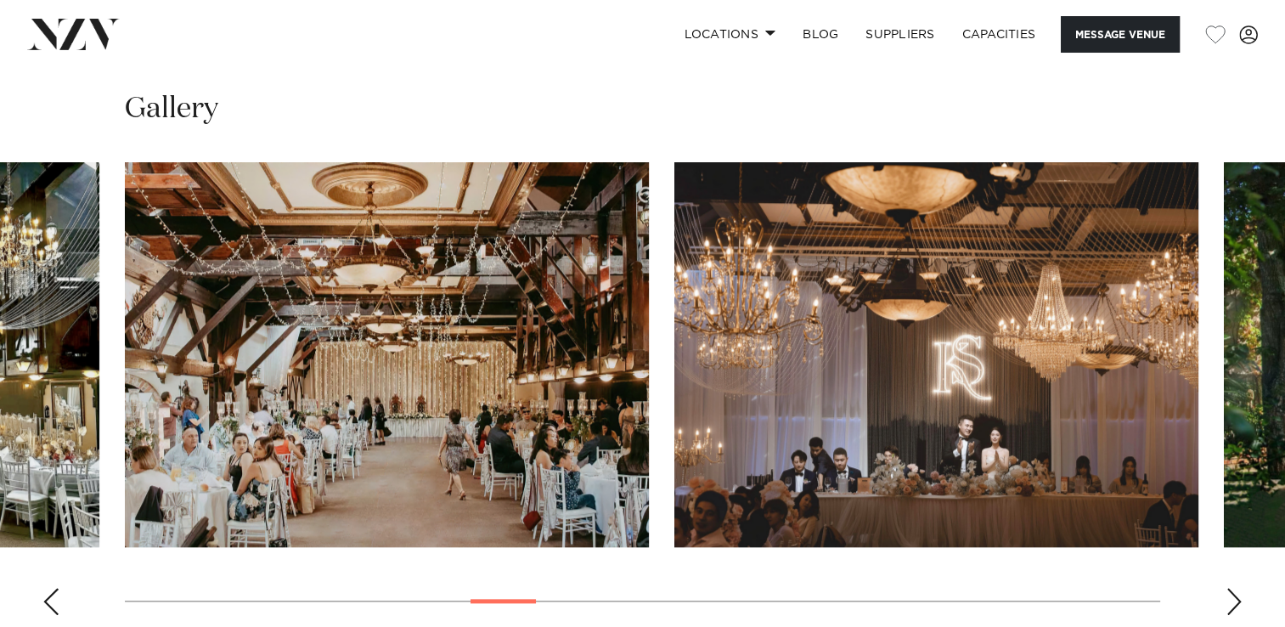
click at [1230, 592] on div "Next slide" at bounding box center [1234, 601] width 17 height 27
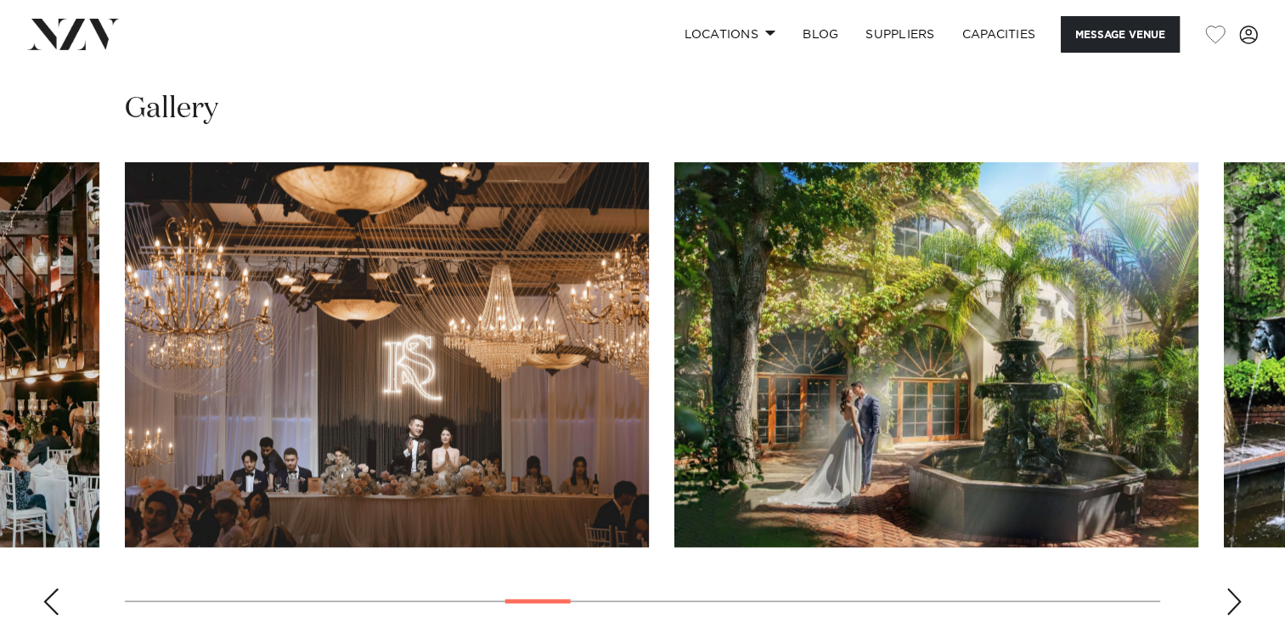
click at [1230, 592] on div "Next slide" at bounding box center [1234, 601] width 17 height 27
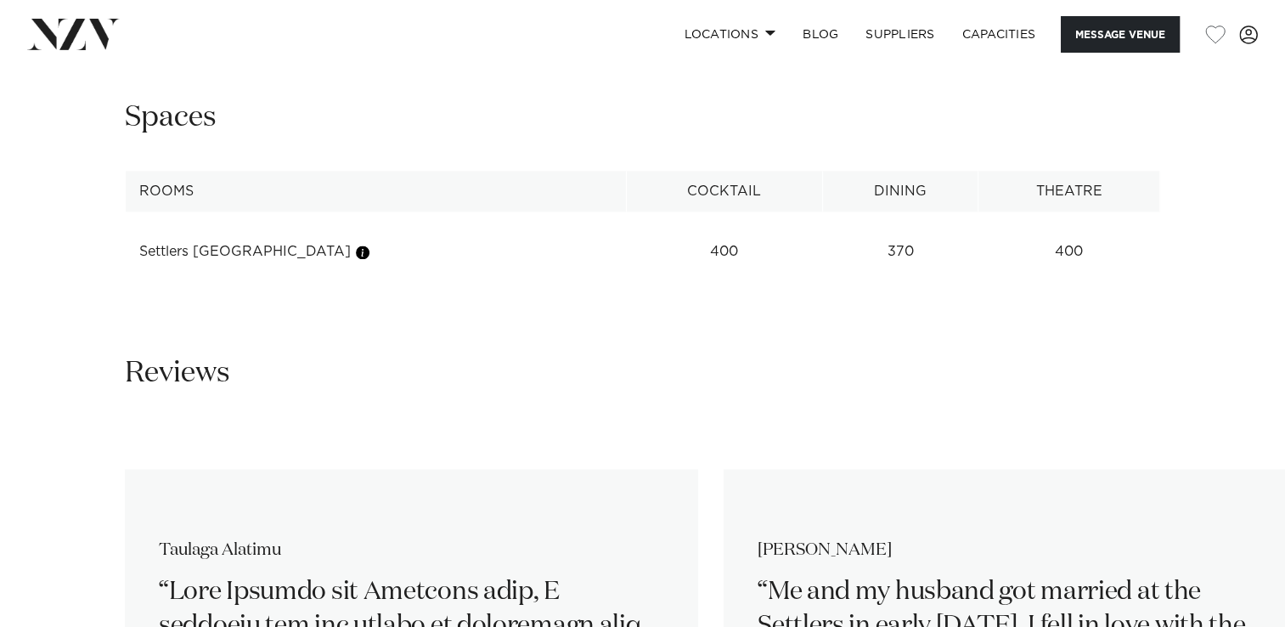
scroll to position [2218, 0]
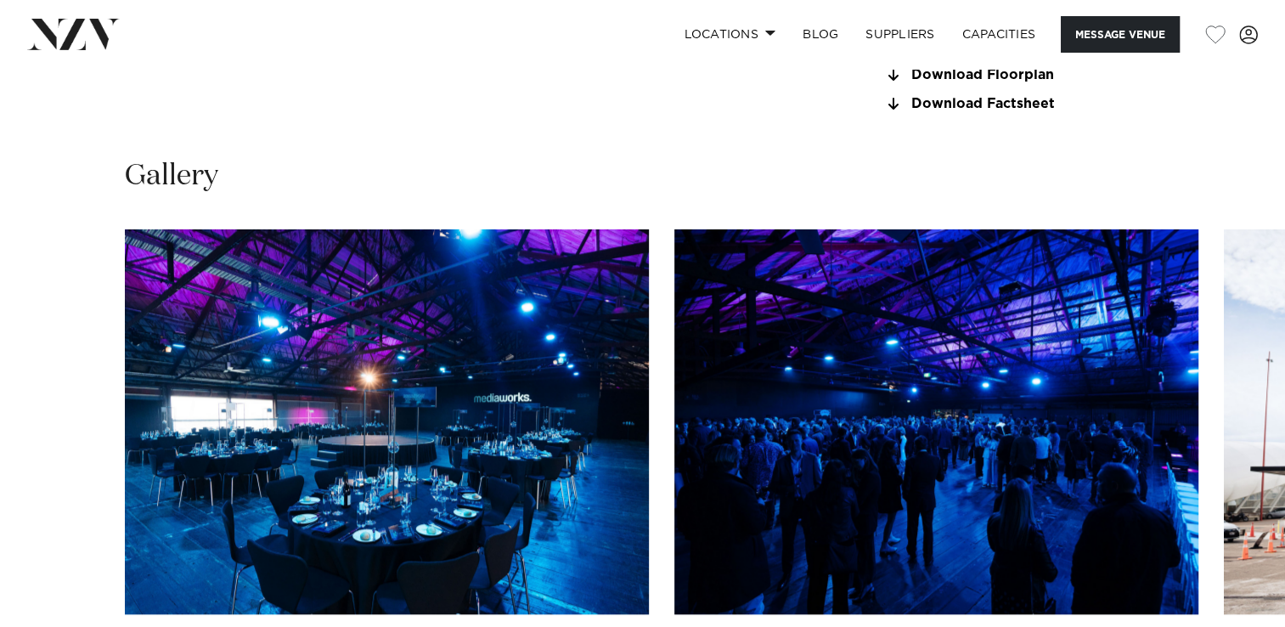
scroll to position [1699, 0]
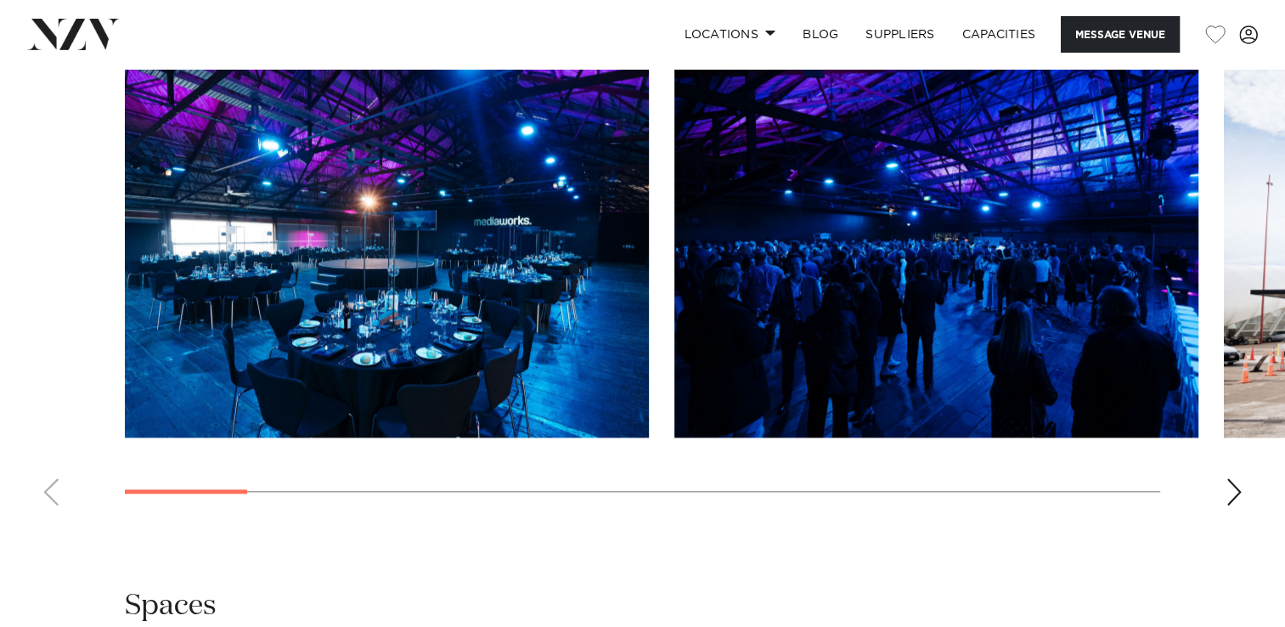
click at [1229, 473] on swiper-container at bounding box center [642, 286] width 1285 height 466
click at [1221, 488] on swiper-container at bounding box center [642, 286] width 1285 height 466
click at [1233, 490] on div "Next slide" at bounding box center [1234, 491] width 17 height 27
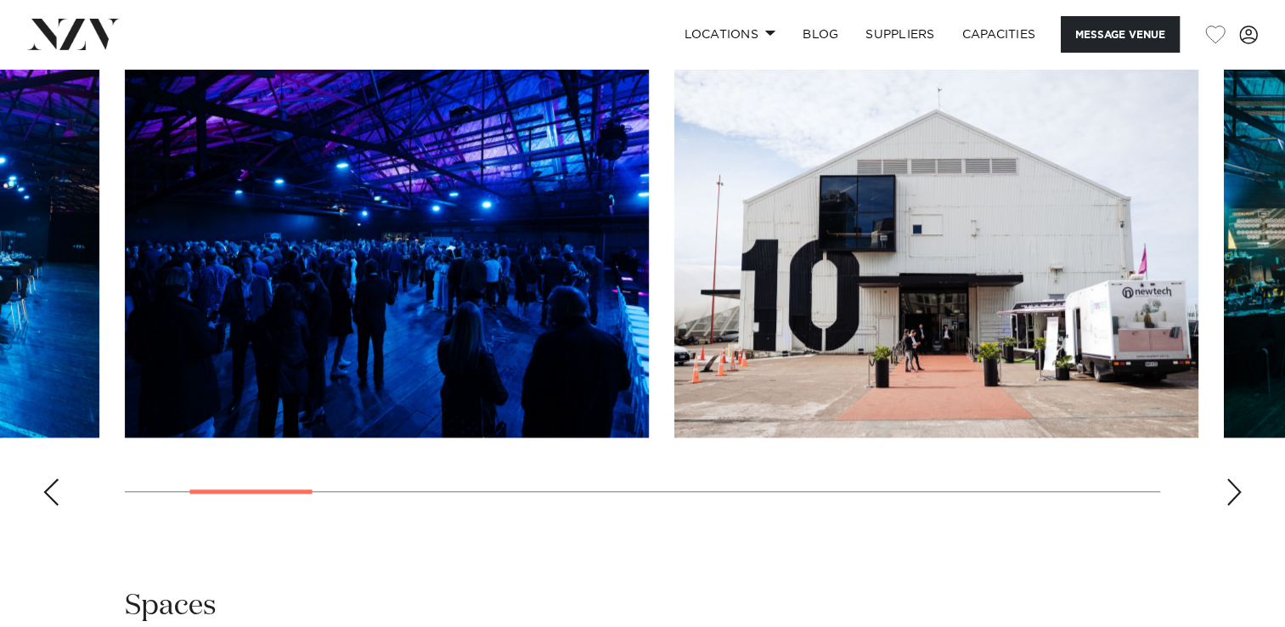
click at [1233, 490] on div "Next slide" at bounding box center [1234, 491] width 17 height 27
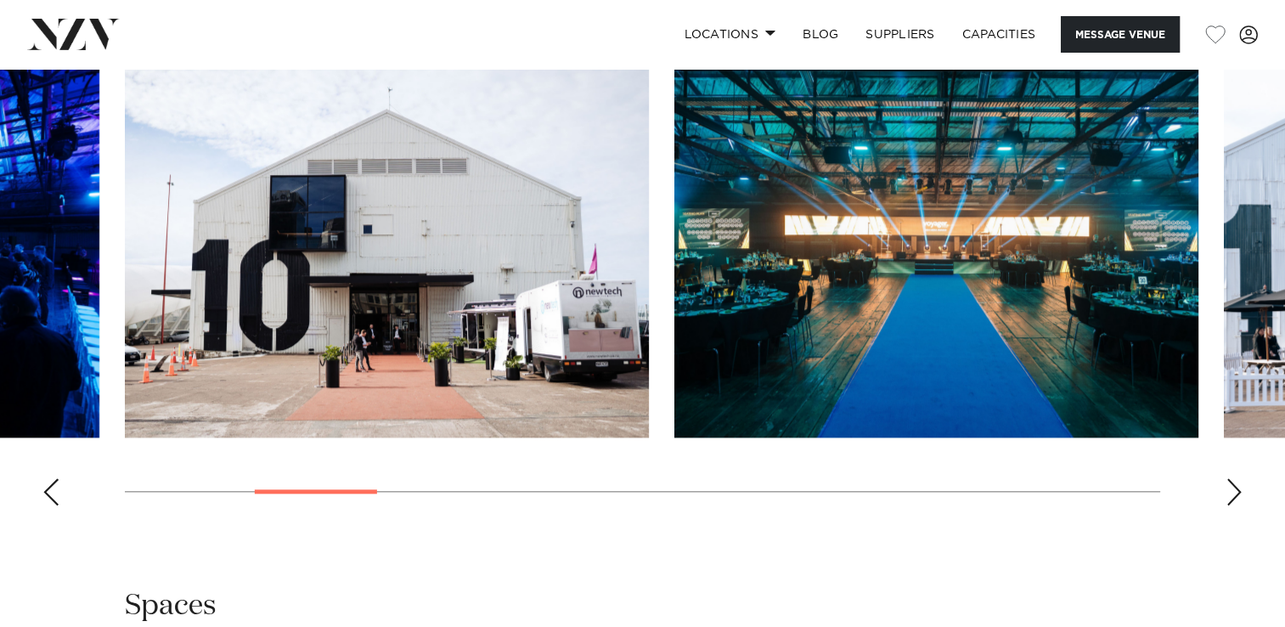
click at [1233, 490] on div "Next slide" at bounding box center [1234, 491] width 17 height 27
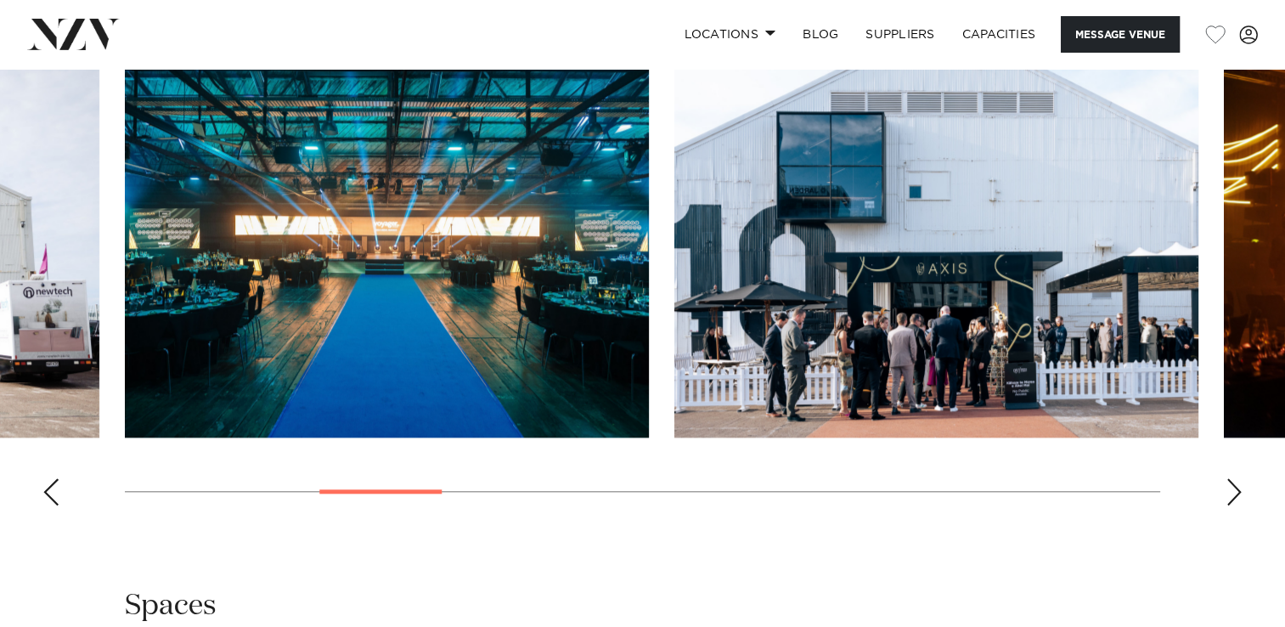
click at [1233, 490] on div "Next slide" at bounding box center [1234, 491] width 17 height 27
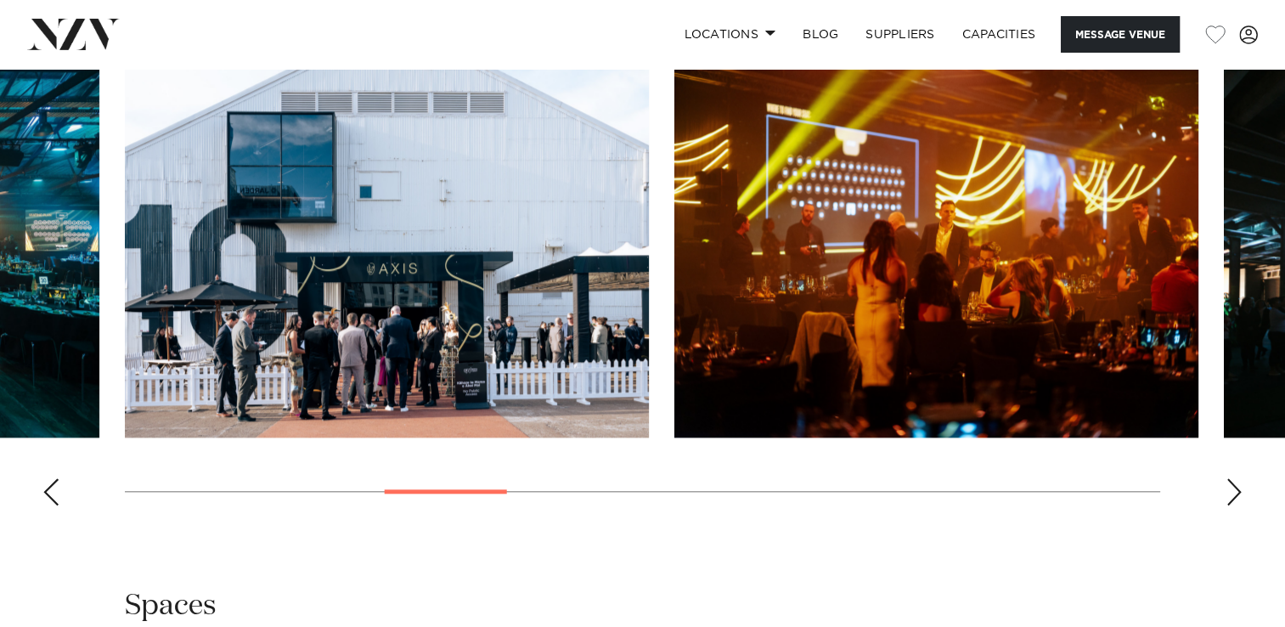
click at [1233, 490] on div "Next slide" at bounding box center [1234, 491] width 17 height 27
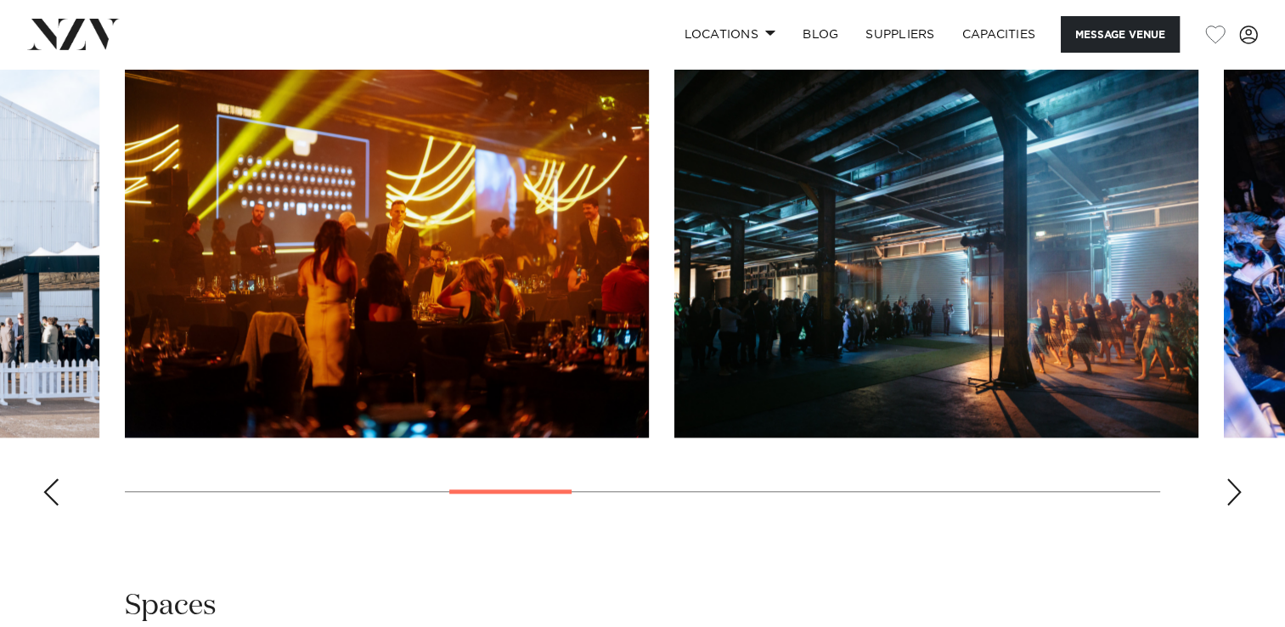
click at [1233, 490] on div "Next slide" at bounding box center [1234, 491] width 17 height 27
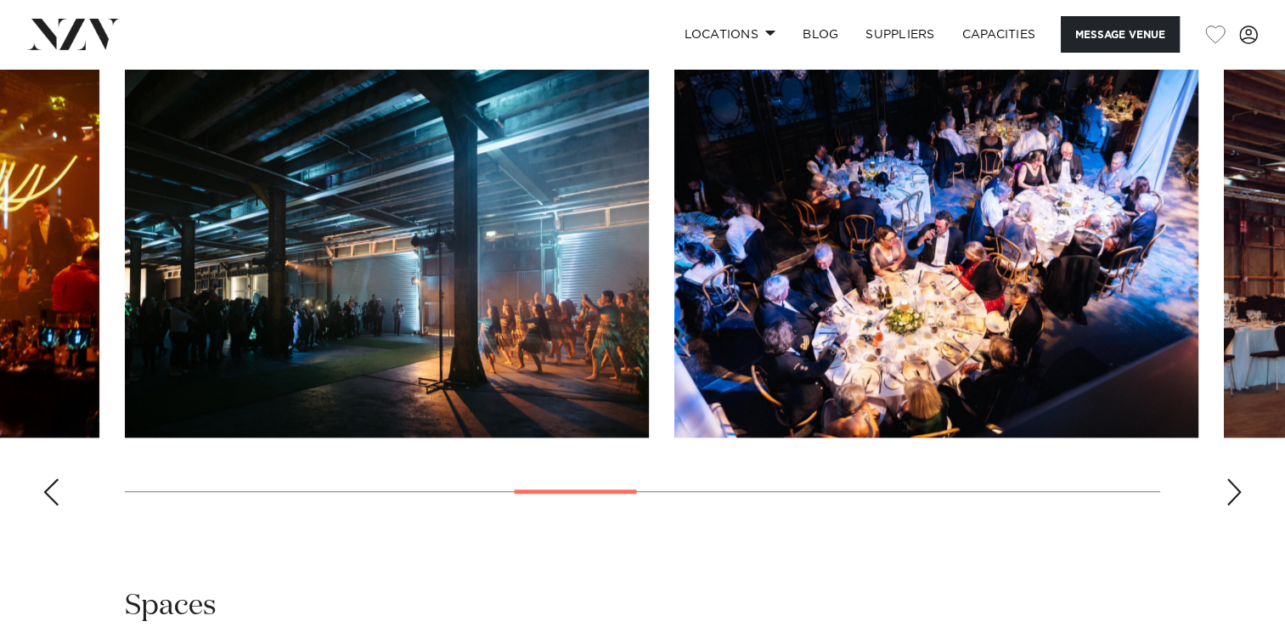
click at [1233, 490] on div "Next slide" at bounding box center [1234, 491] width 17 height 27
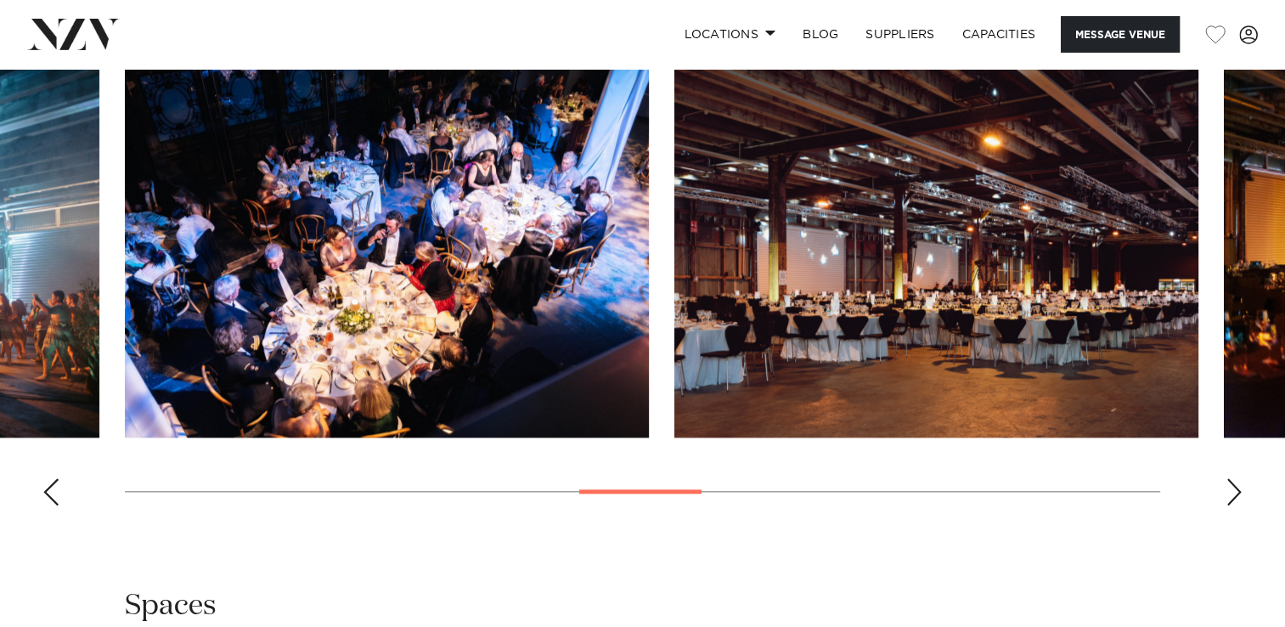
click at [1233, 490] on div "Next slide" at bounding box center [1234, 491] width 17 height 27
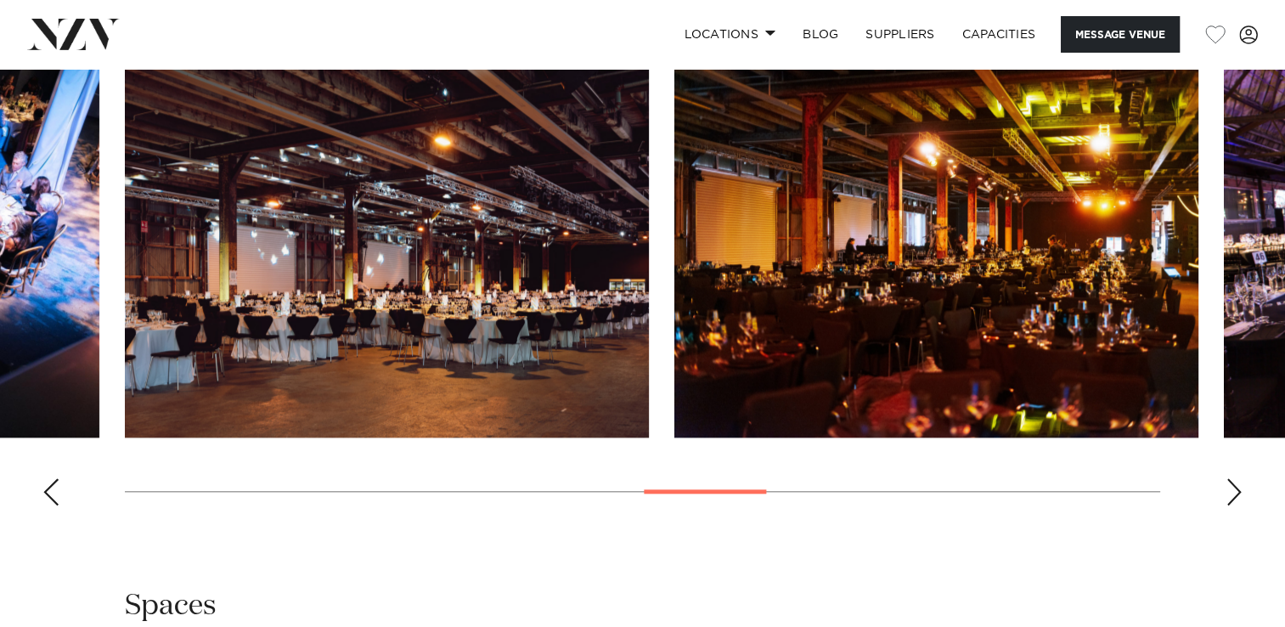
click at [1233, 490] on div "Next slide" at bounding box center [1234, 491] width 17 height 27
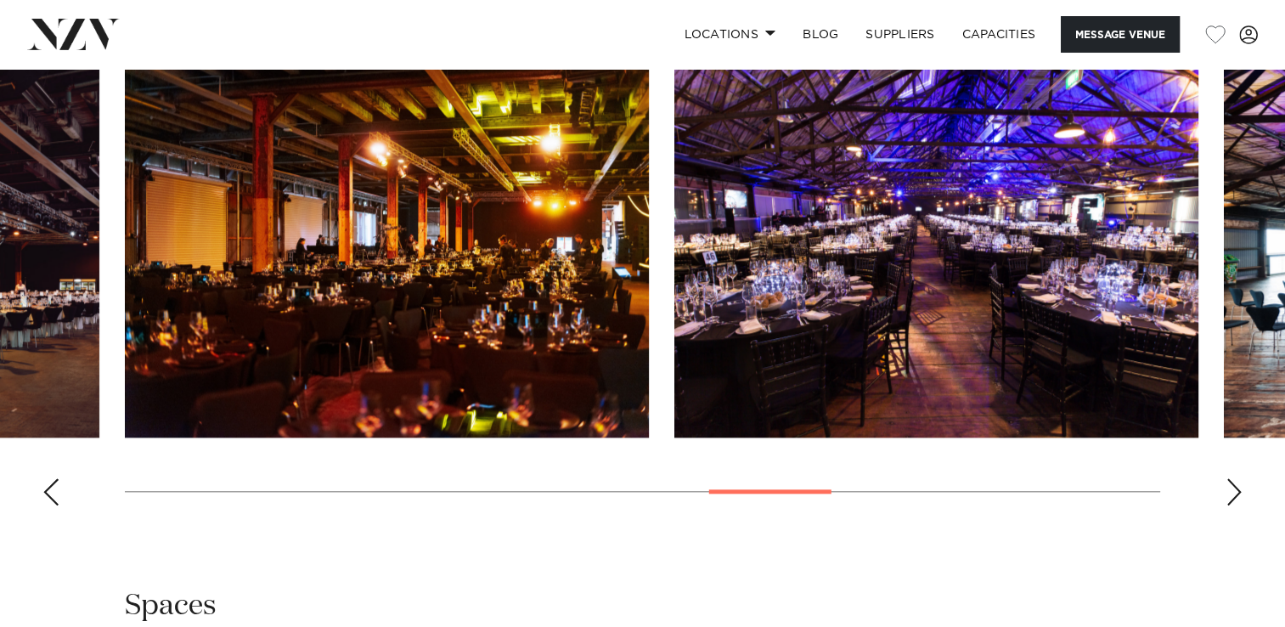
click at [1233, 490] on div "Next slide" at bounding box center [1234, 491] width 17 height 27
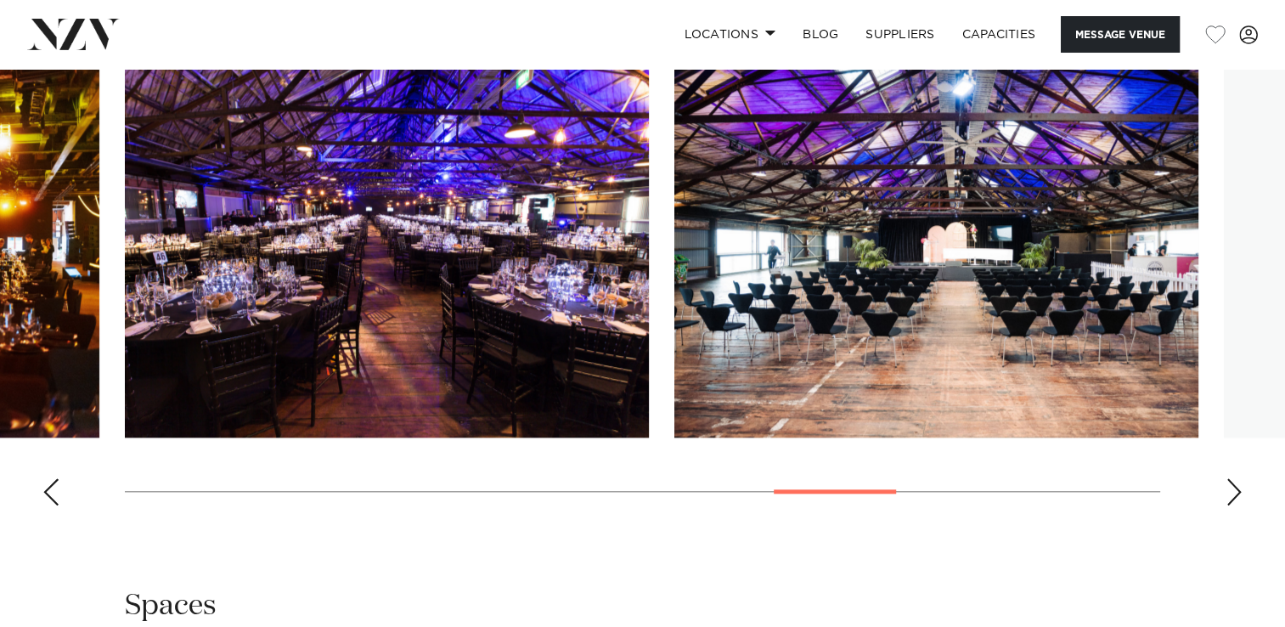
click at [1233, 490] on div "Next slide" at bounding box center [1234, 491] width 17 height 27
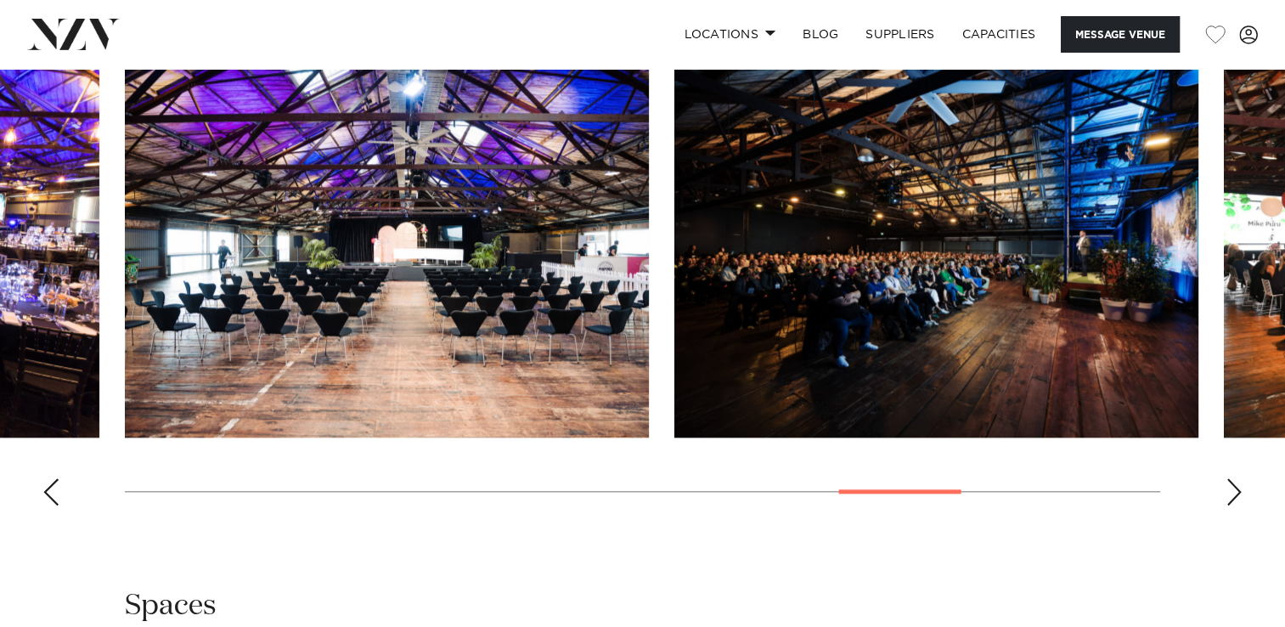
click at [1233, 490] on div "Next slide" at bounding box center [1234, 491] width 17 height 27
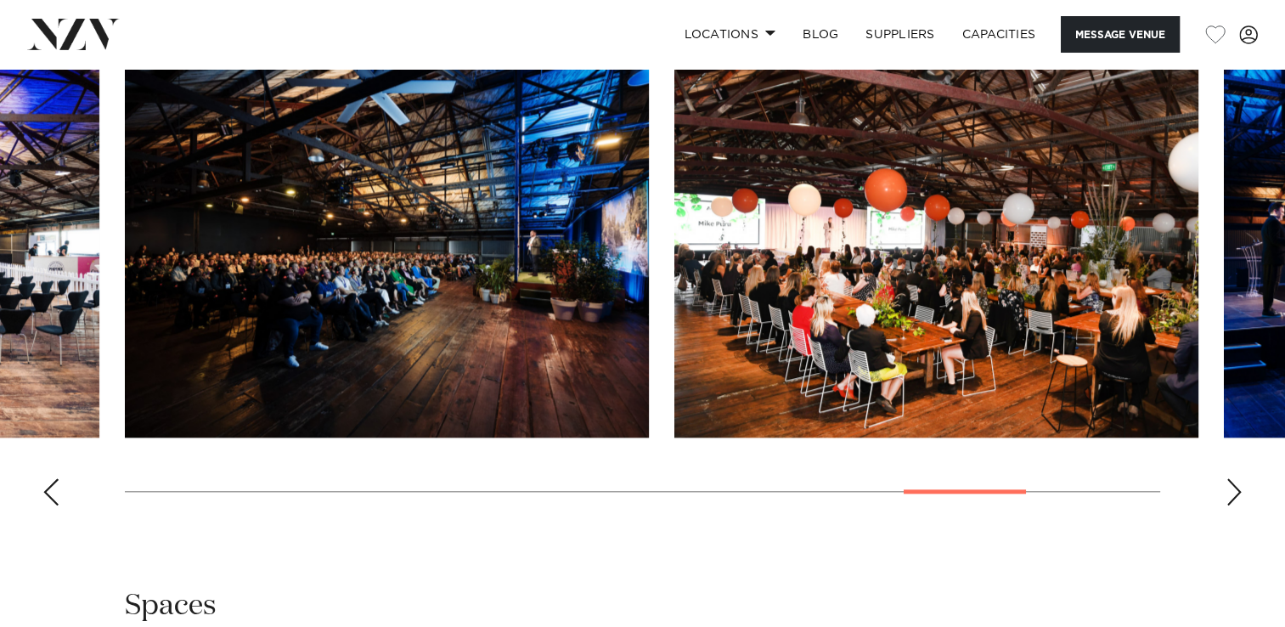
click at [1233, 490] on div "Next slide" at bounding box center [1234, 491] width 17 height 27
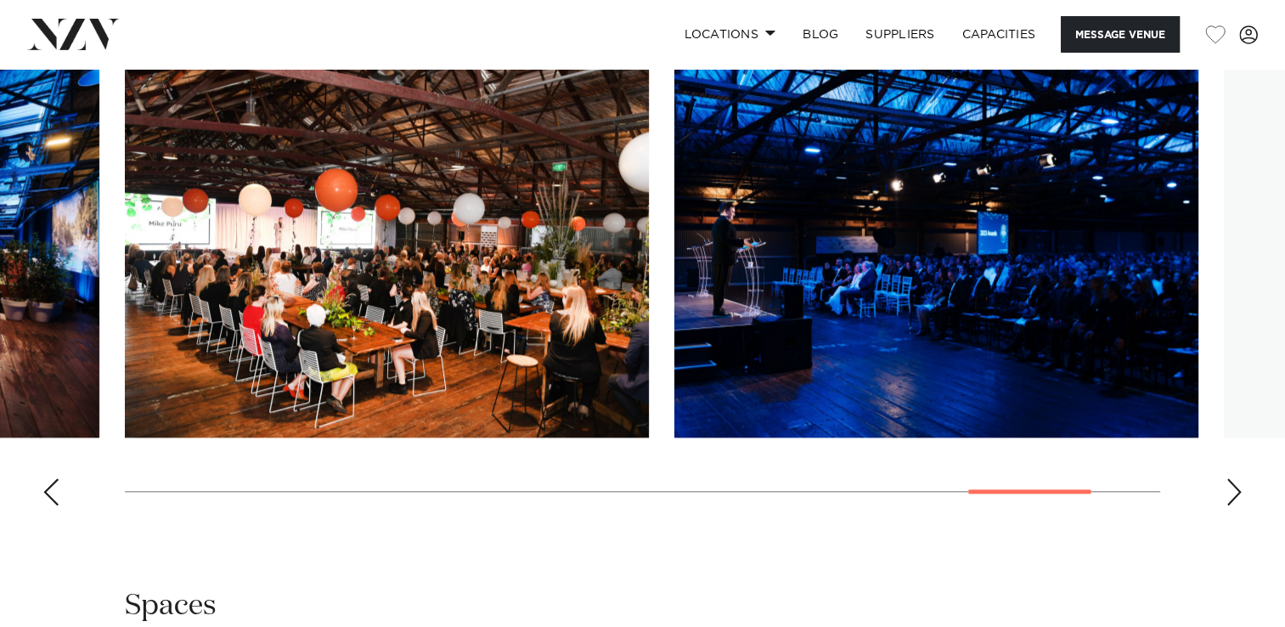
click at [1233, 490] on div "Next slide" at bounding box center [1234, 491] width 17 height 27
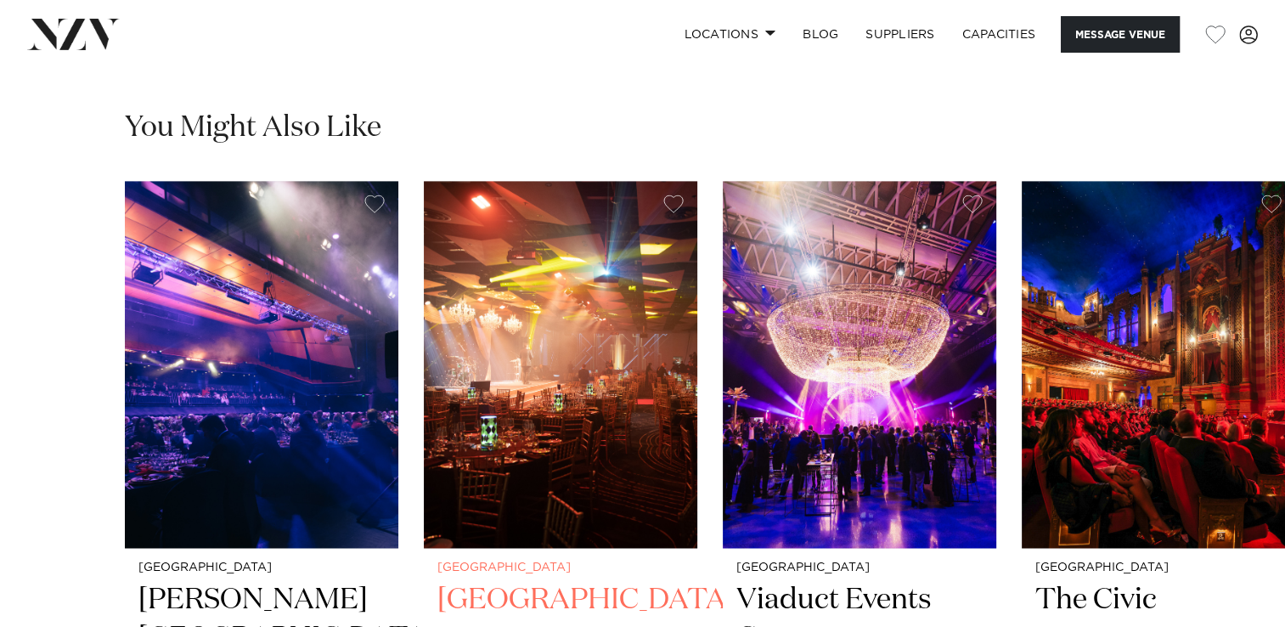
scroll to position [2548, 0]
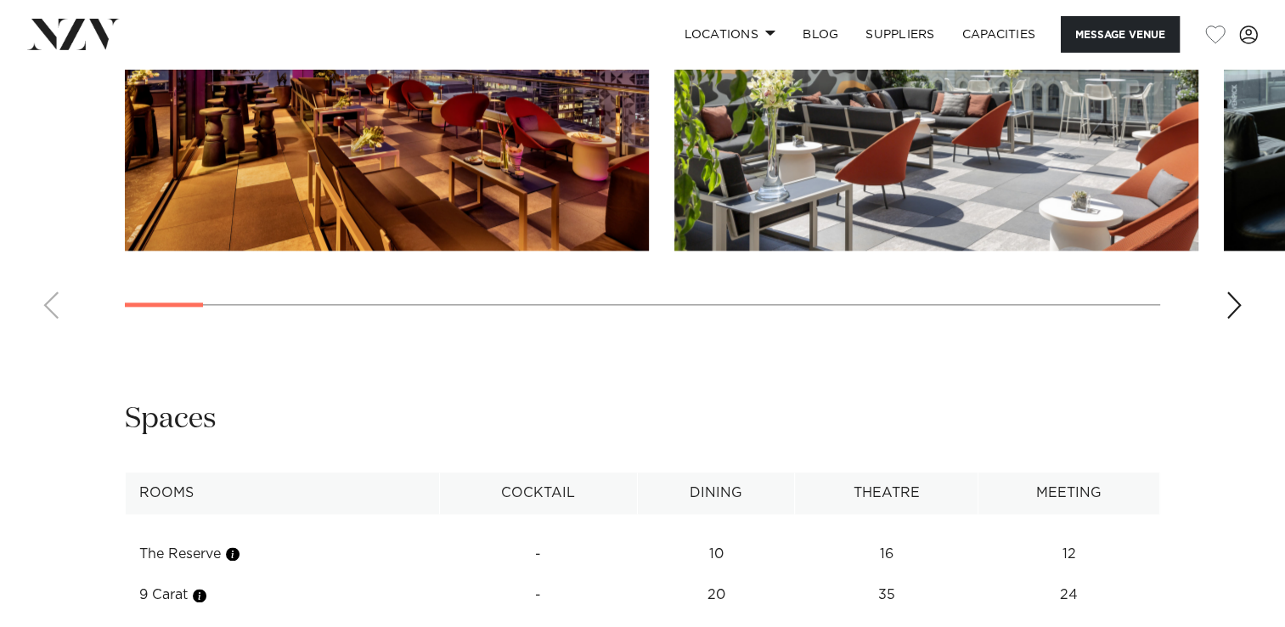
scroll to position [2293, 0]
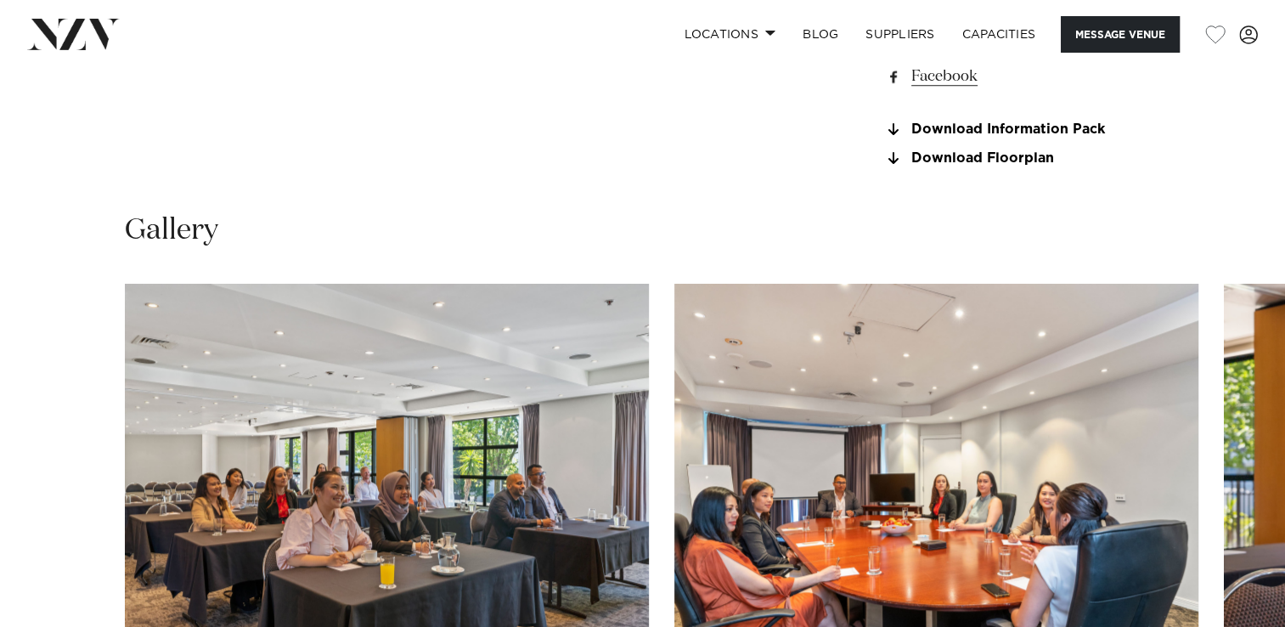
scroll to position [1614, 0]
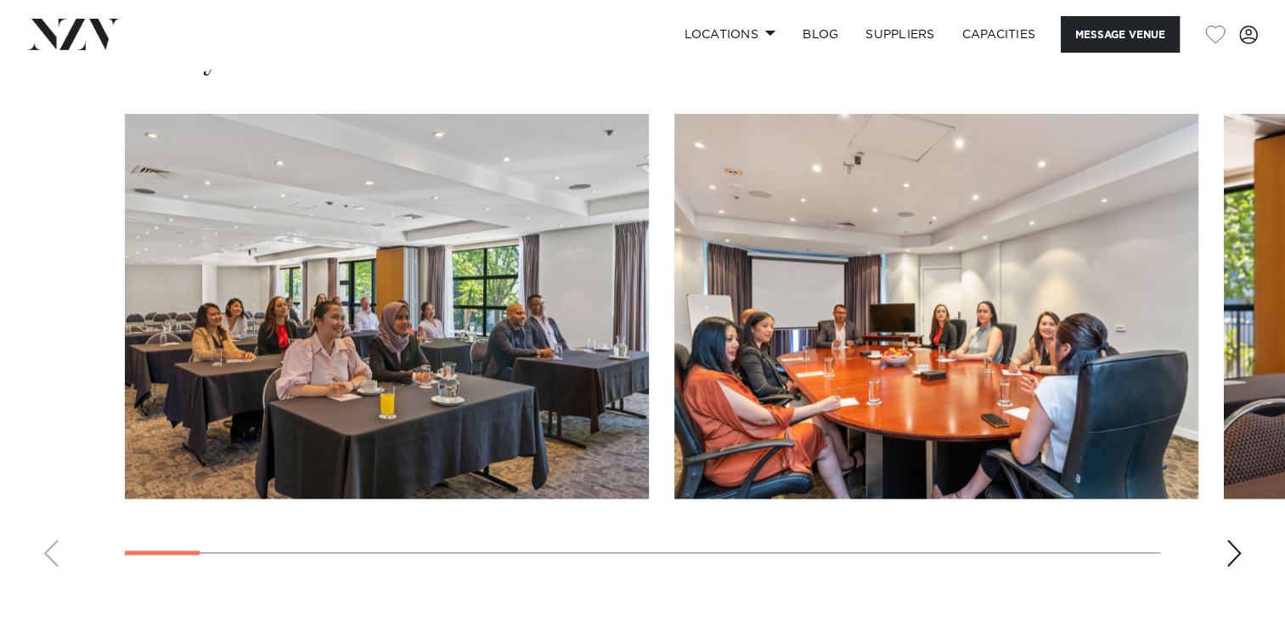
click at [1227, 542] on div "Next slide" at bounding box center [1234, 552] width 17 height 27
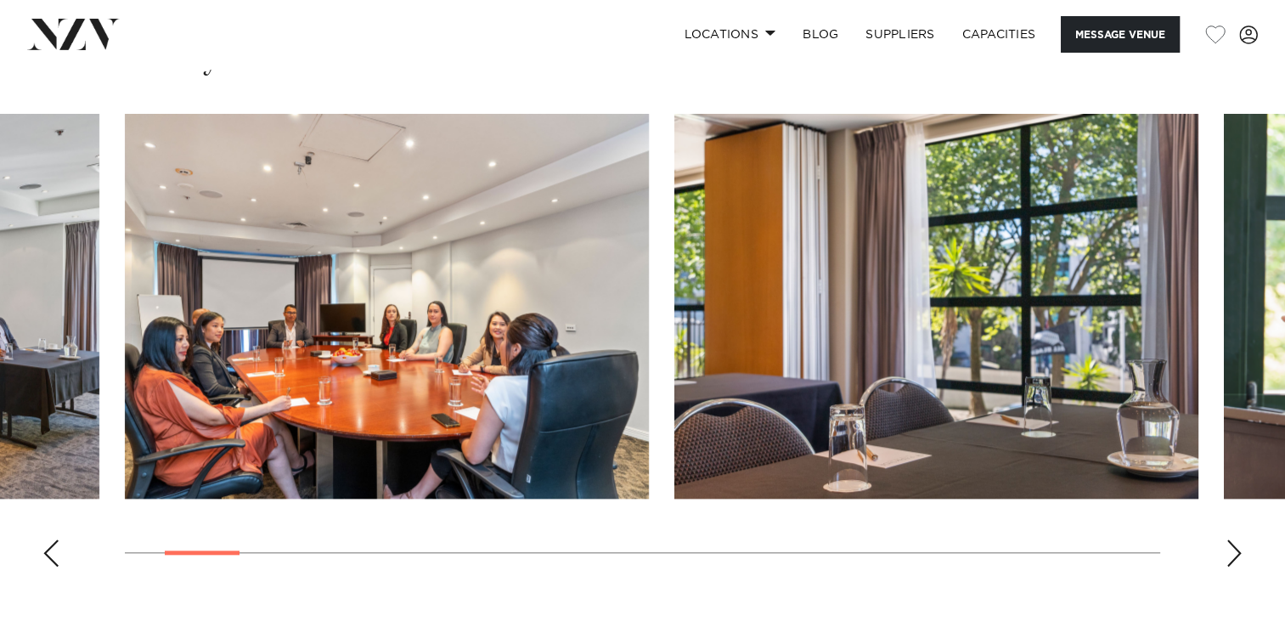
click at [1227, 542] on div "Next slide" at bounding box center [1234, 552] width 17 height 27
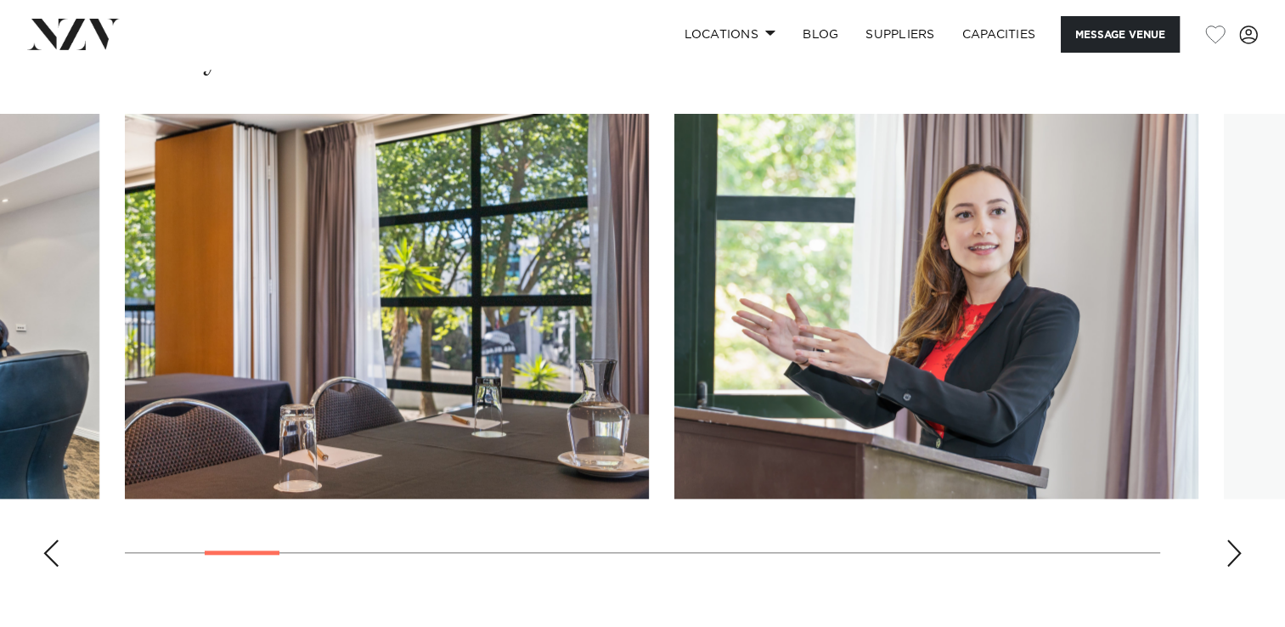
click at [1227, 539] on div "Next slide" at bounding box center [1234, 552] width 17 height 27
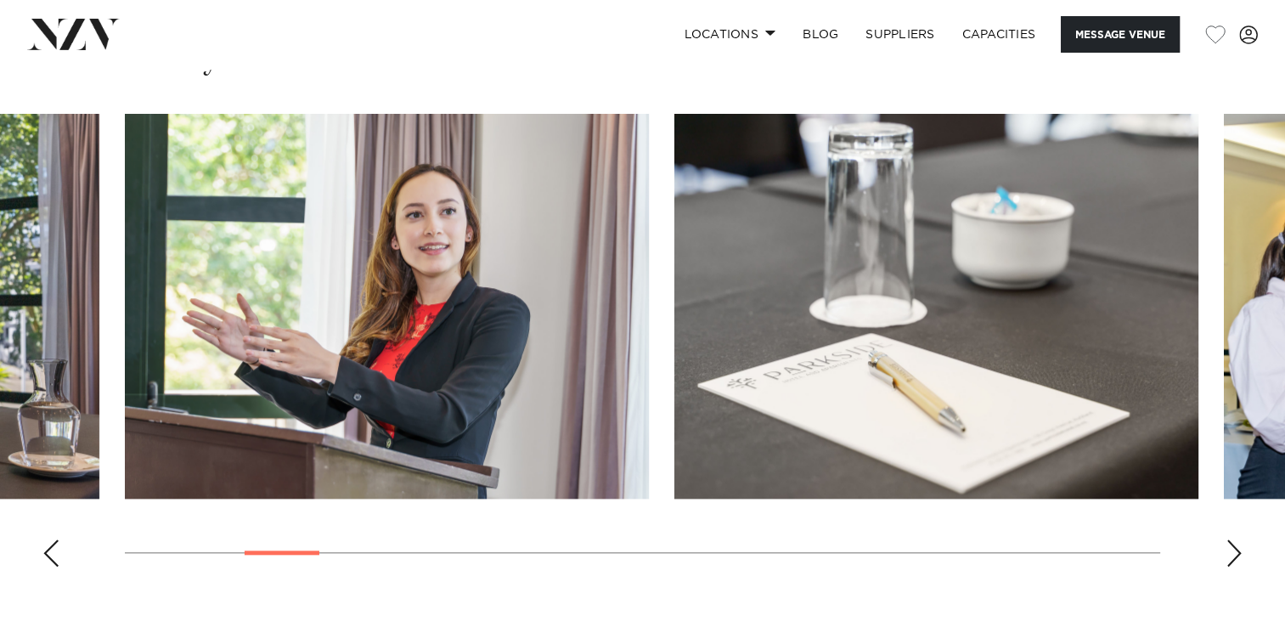
click at [1227, 539] on div "Next slide" at bounding box center [1234, 552] width 17 height 27
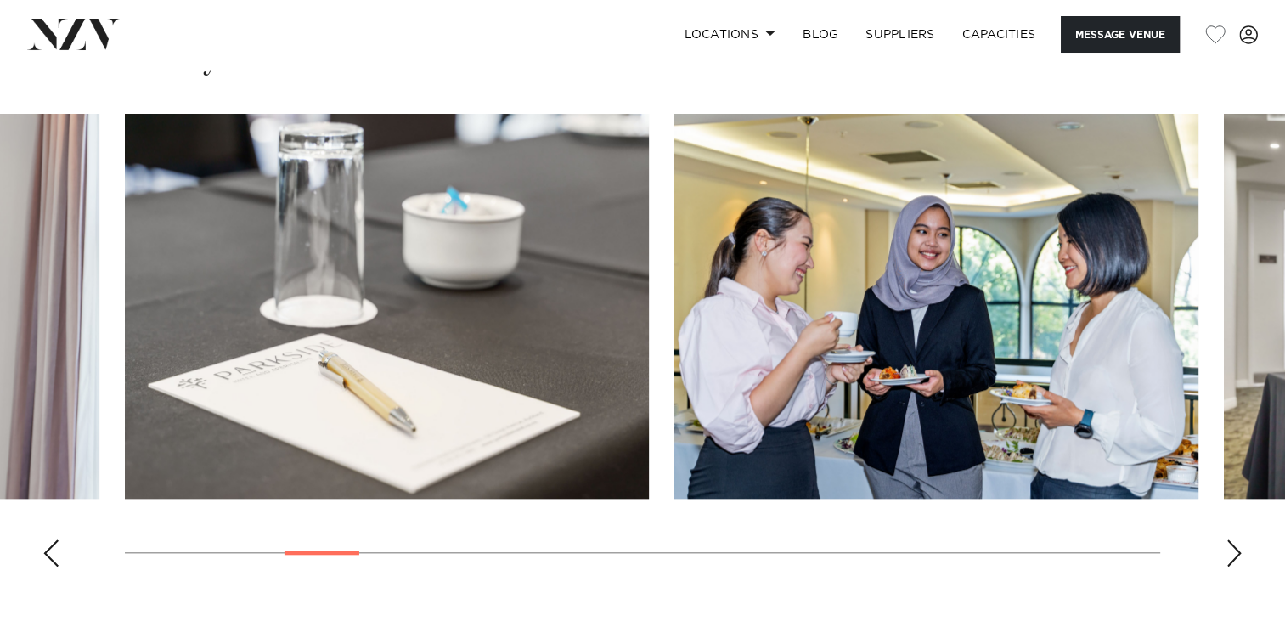
click at [1227, 539] on div "Next slide" at bounding box center [1234, 552] width 17 height 27
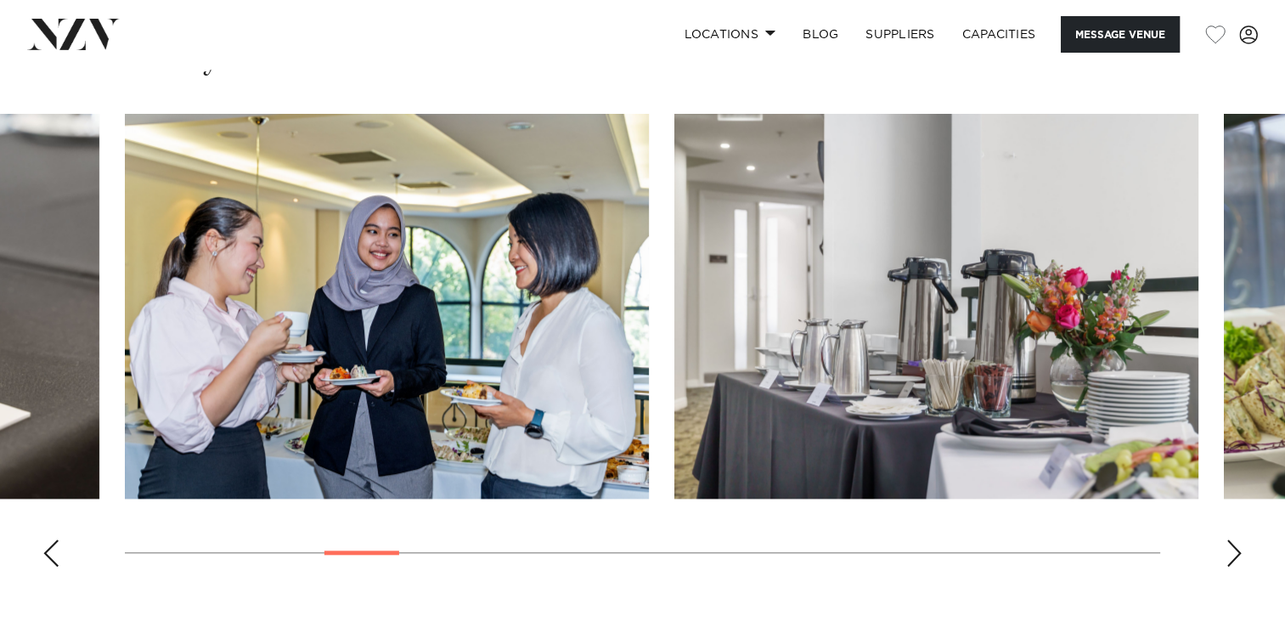
click at [1227, 539] on div "Next slide" at bounding box center [1234, 552] width 17 height 27
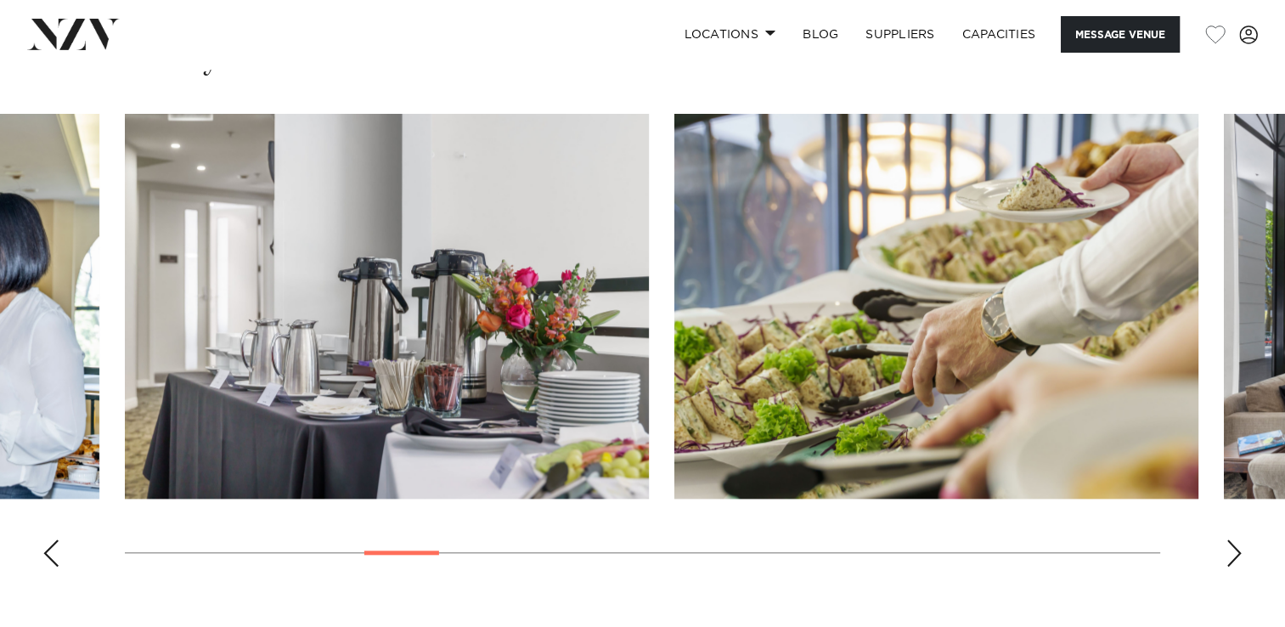
click at [1227, 539] on div "Next slide" at bounding box center [1234, 552] width 17 height 27
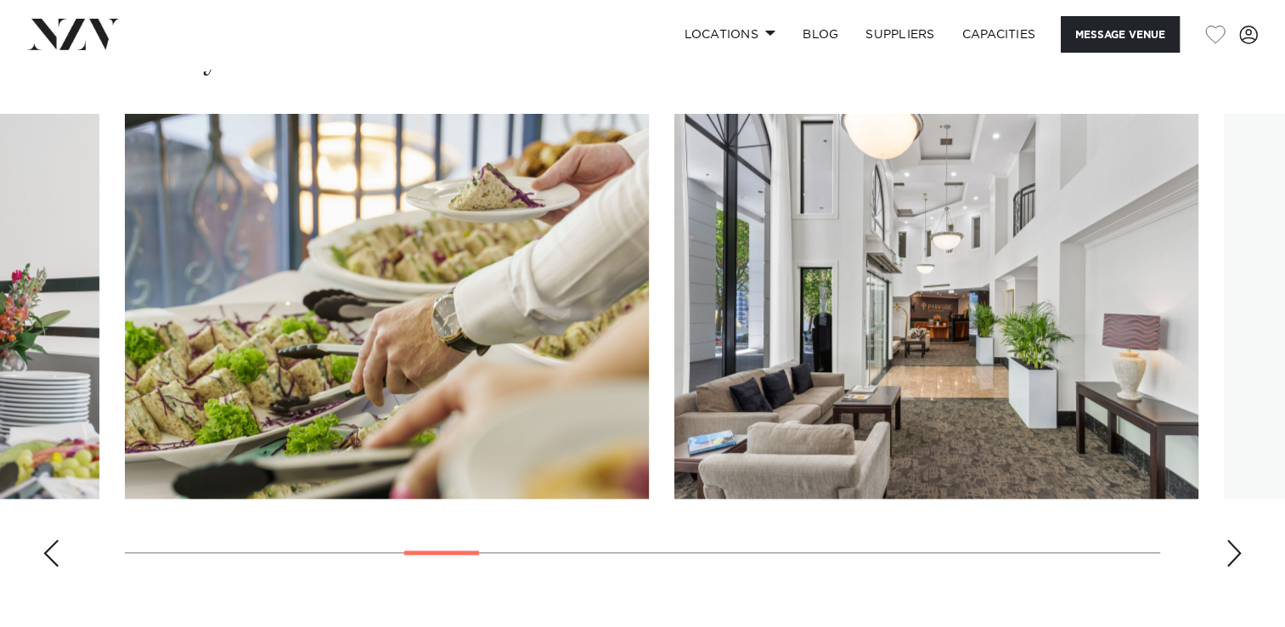
click at [1227, 539] on div "Next slide" at bounding box center [1234, 552] width 17 height 27
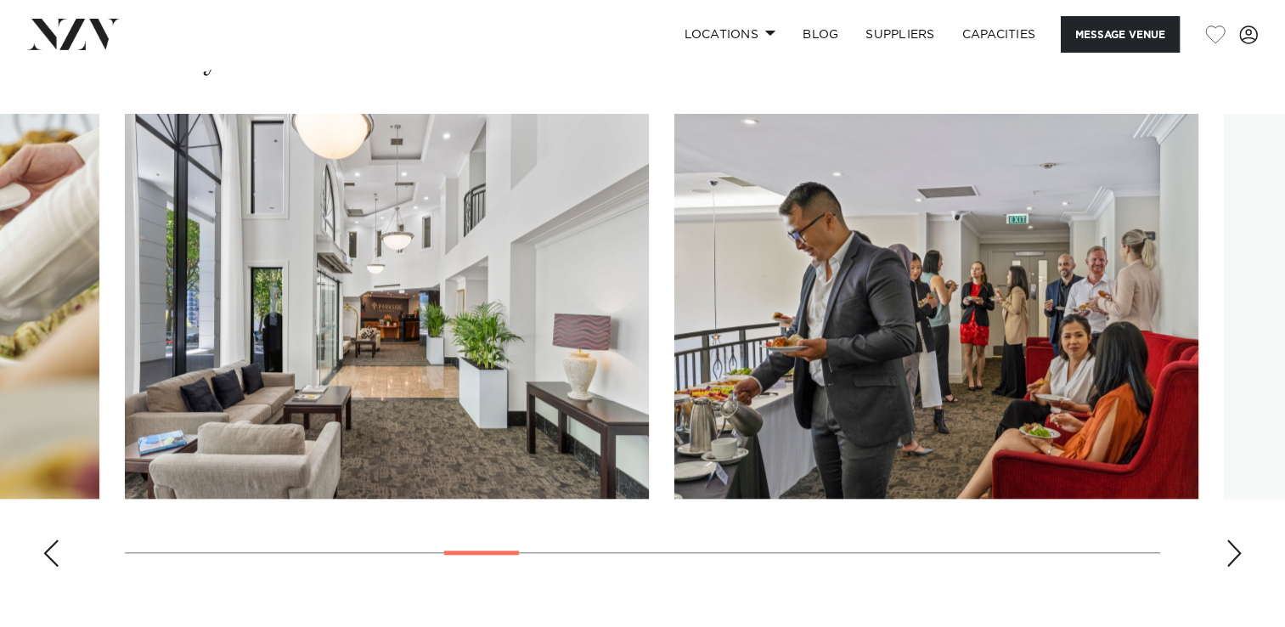
click at [1227, 539] on div "Next slide" at bounding box center [1234, 552] width 17 height 27
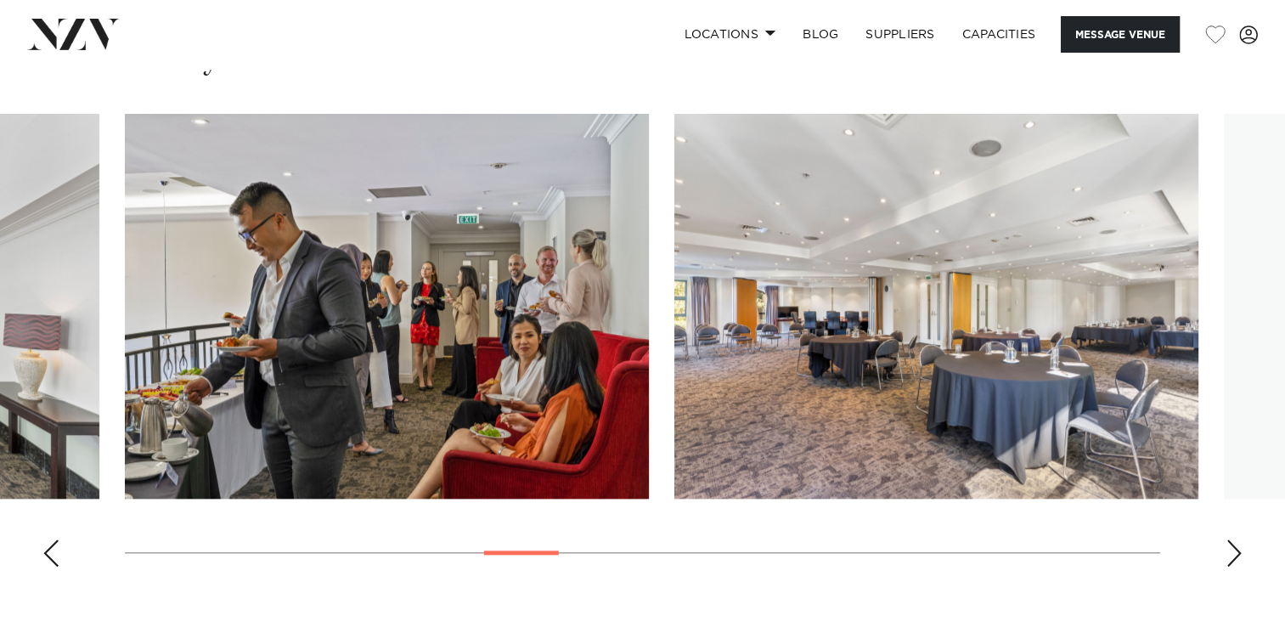
click at [1227, 539] on div "Next slide" at bounding box center [1234, 552] width 17 height 27
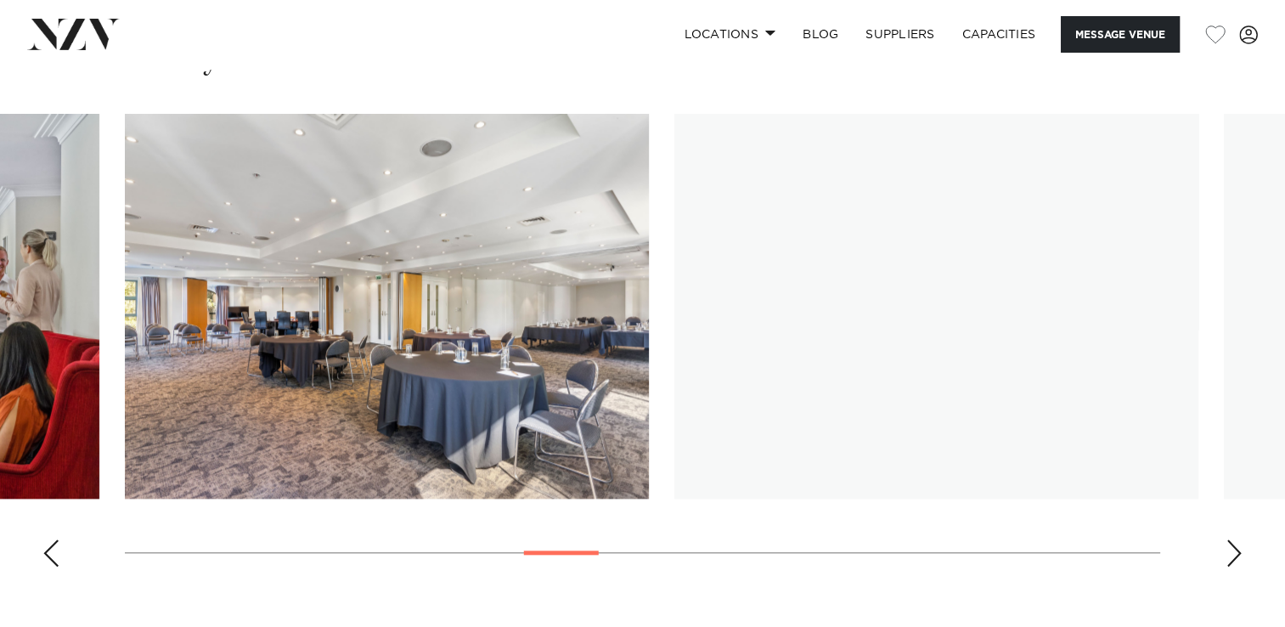
click at [1227, 539] on div "Next slide" at bounding box center [1234, 552] width 17 height 27
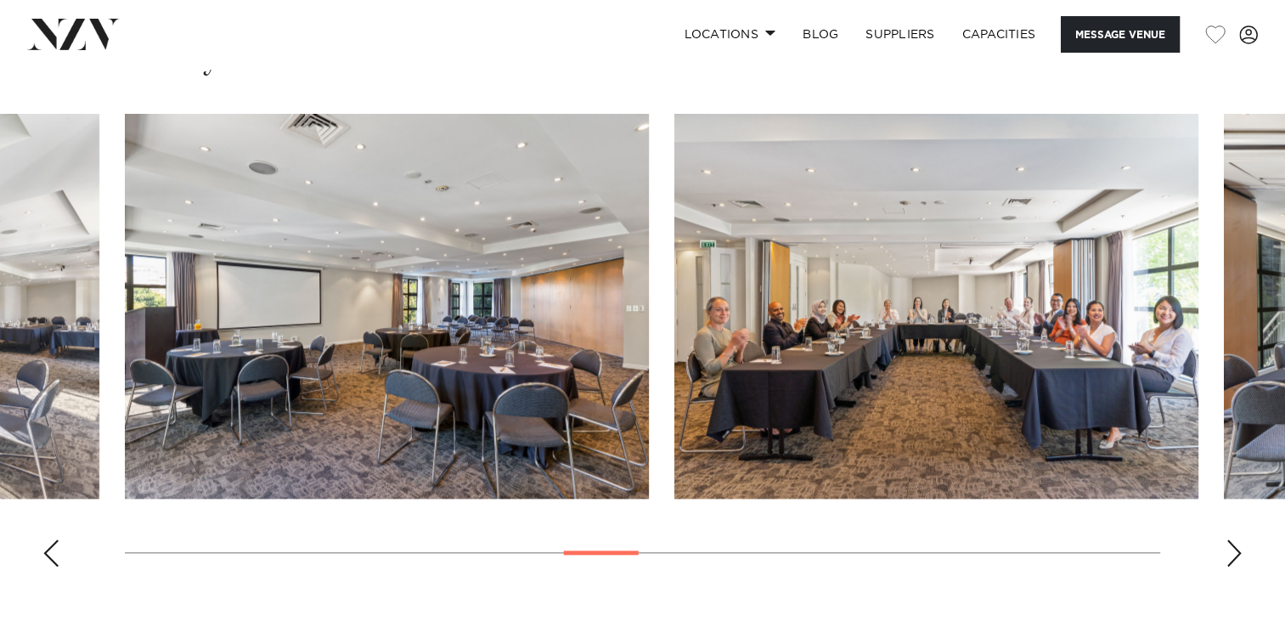
click at [1227, 539] on div "Next slide" at bounding box center [1234, 552] width 17 height 27
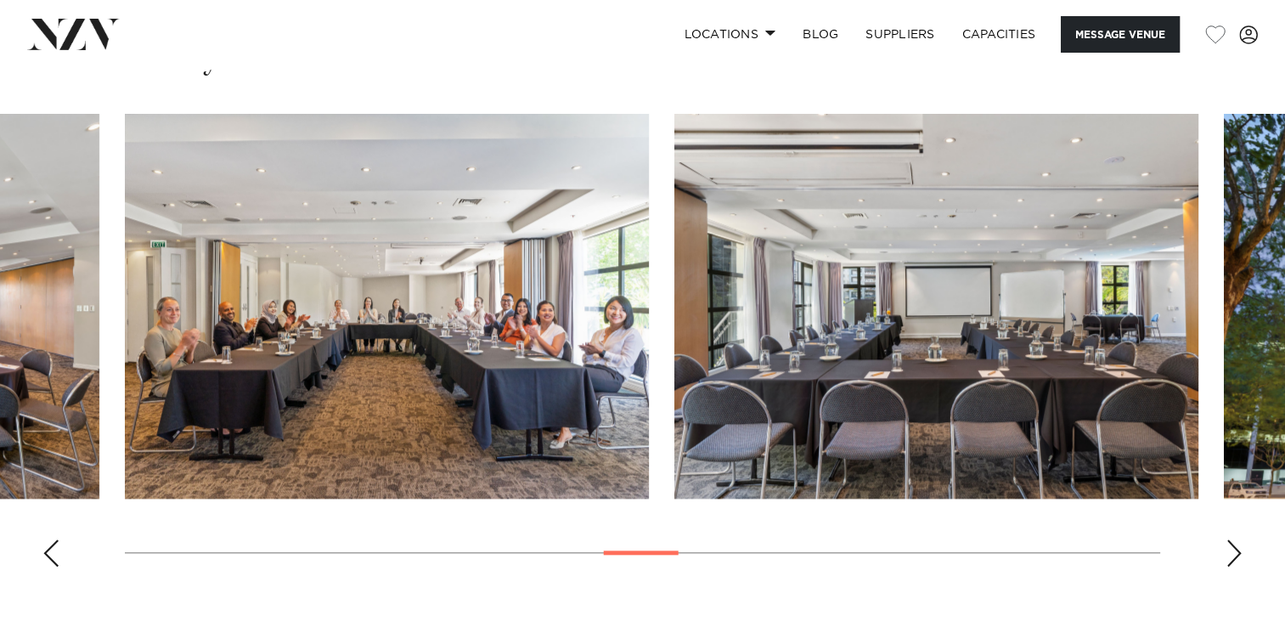
click at [1227, 539] on div "Next slide" at bounding box center [1234, 552] width 17 height 27
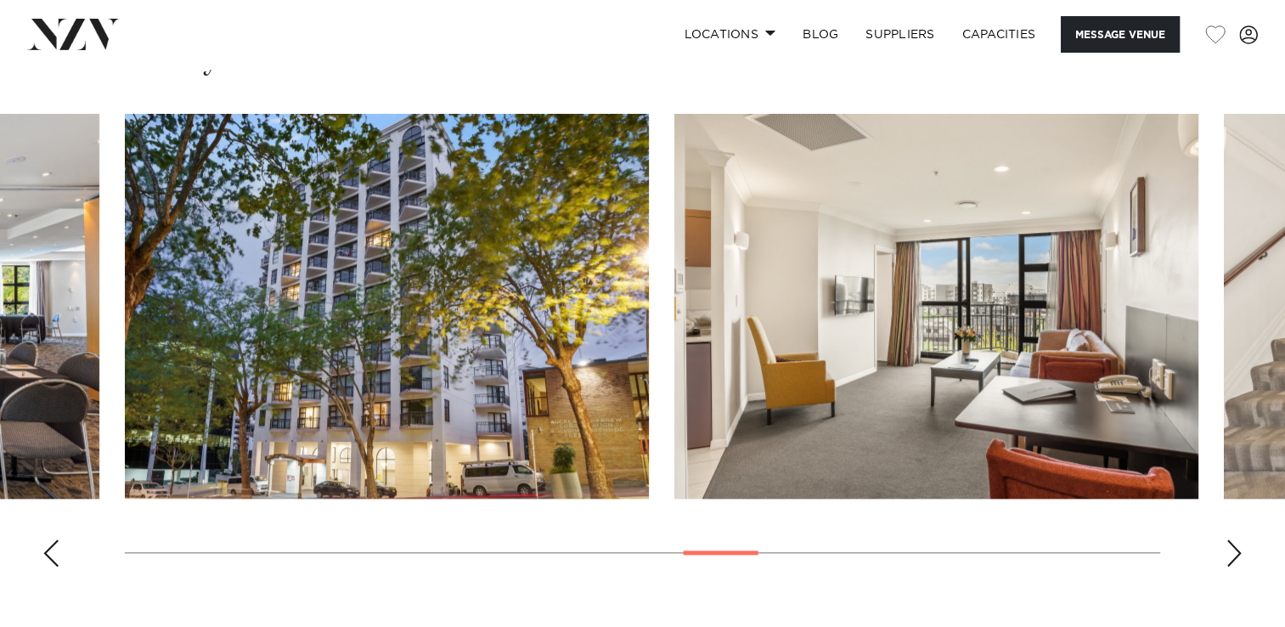
click at [1227, 539] on div "Next slide" at bounding box center [1234, 552] width 17 height 27
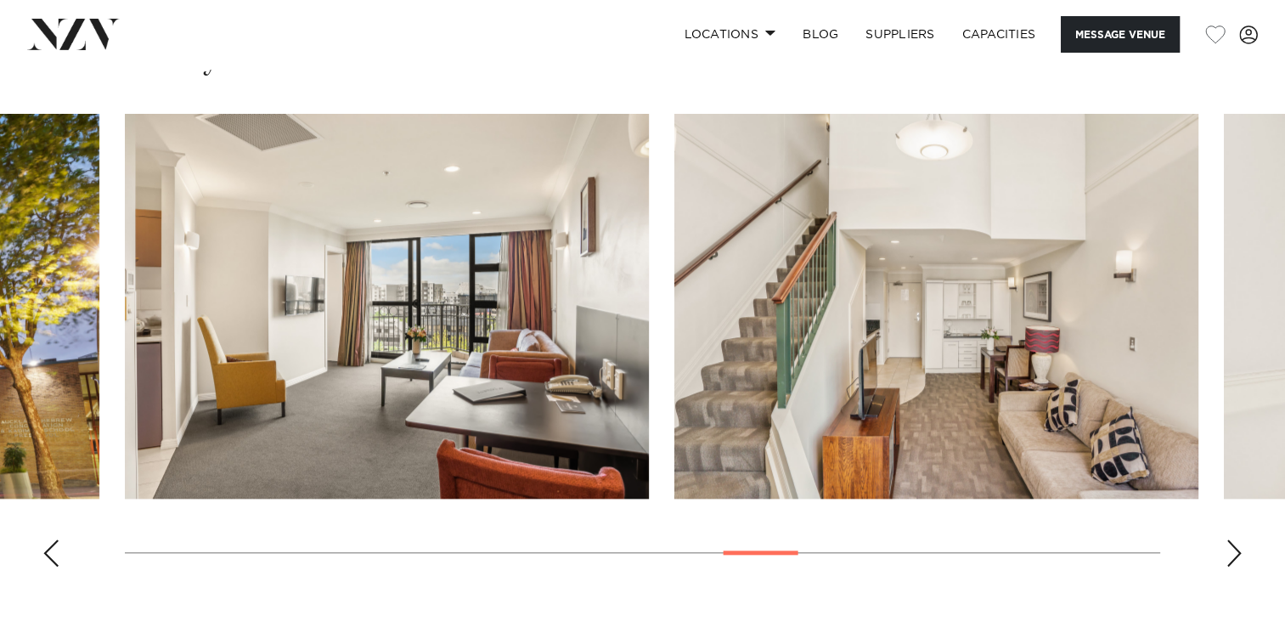
click at [1227, 539] on div "Next slide" at bounding box center [1234, 552] width 17 height 27
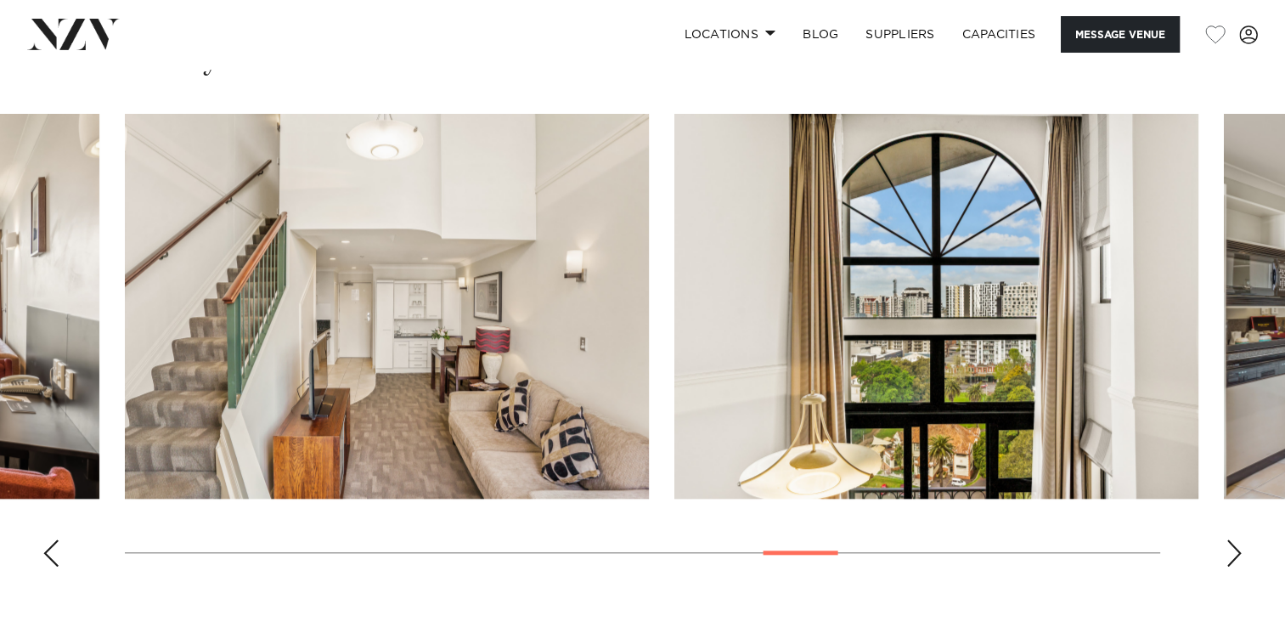
click at [1227, 539] on div "Next slide" at bounding box center [1234, 552] width 17 height 27
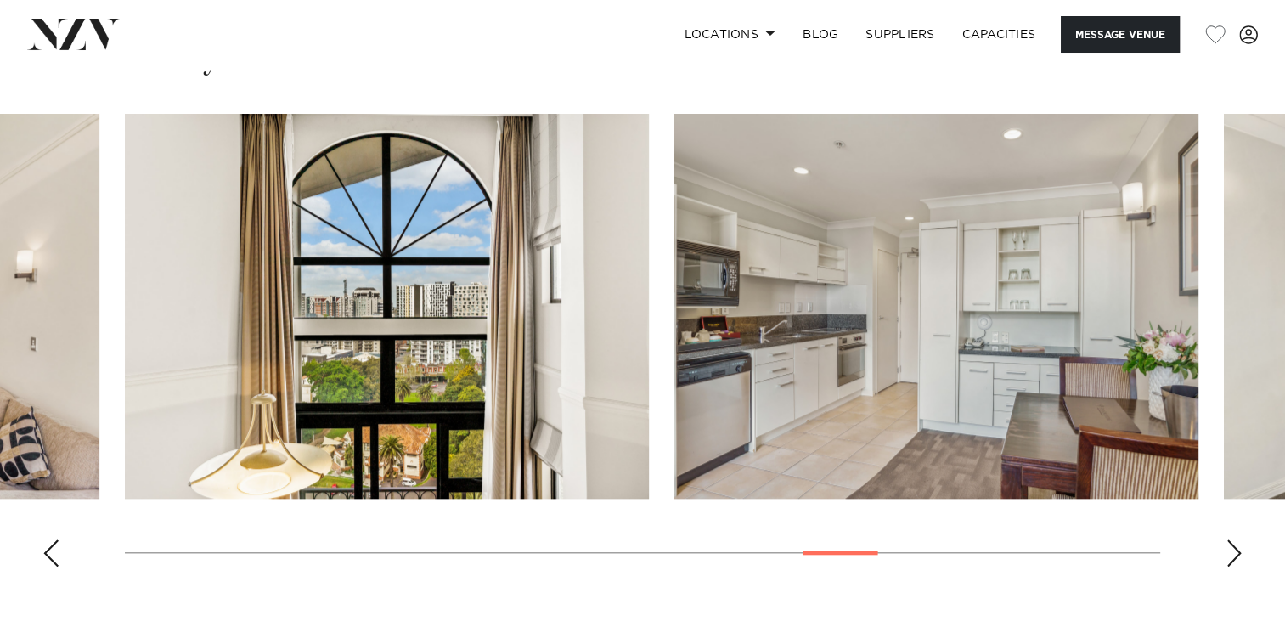
click at [1227, 539] on div "Next slide" at bounding box center [1234, 552] width 17 height 27
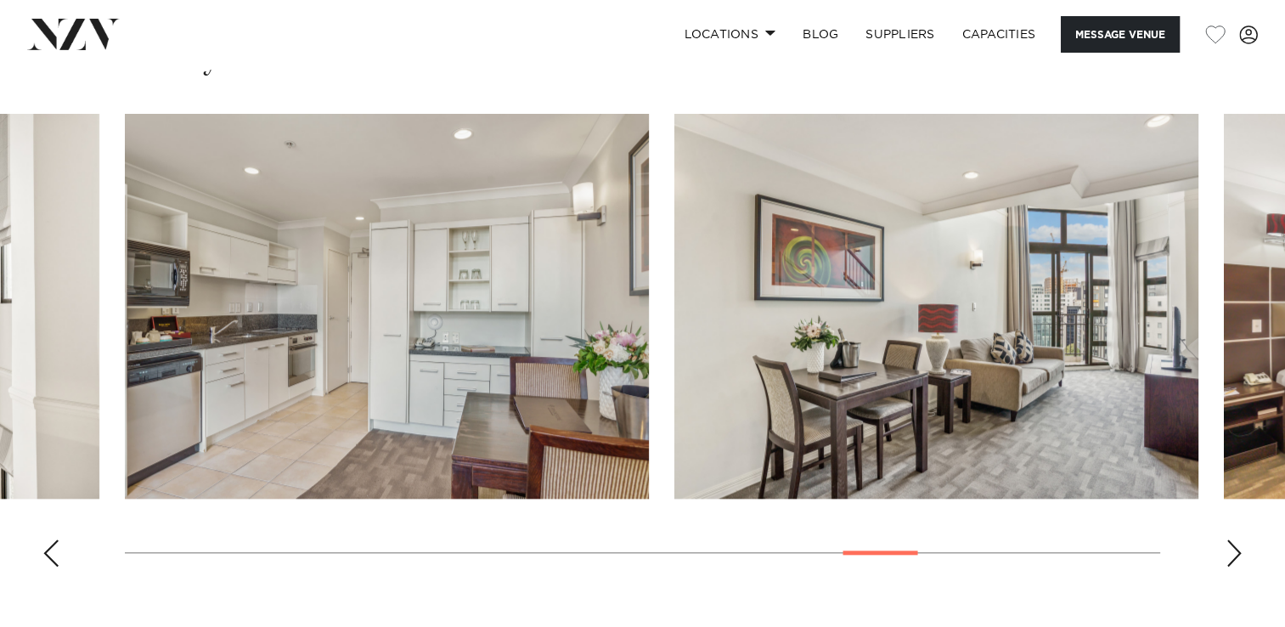
click at [1227, 539] on div "Next slide" at bounding box center [1234, 552] width 17 height 27
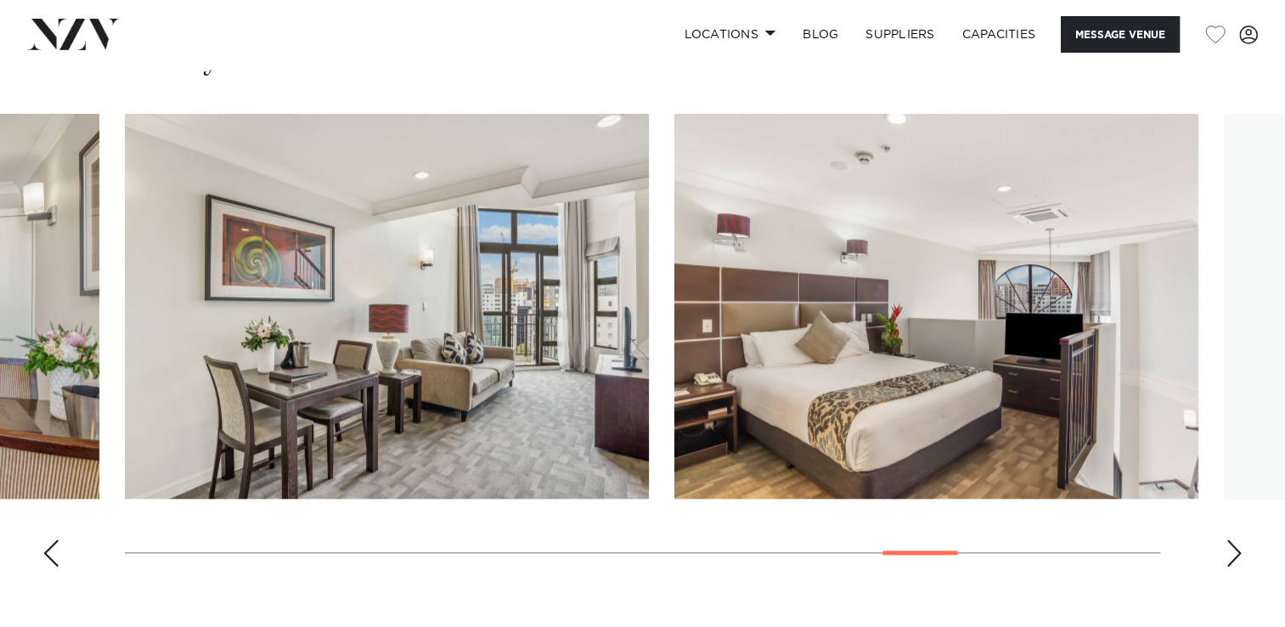
click at [1227, 539] on div "Next slide" at bounding box center [1234, 552] width 17 height 27
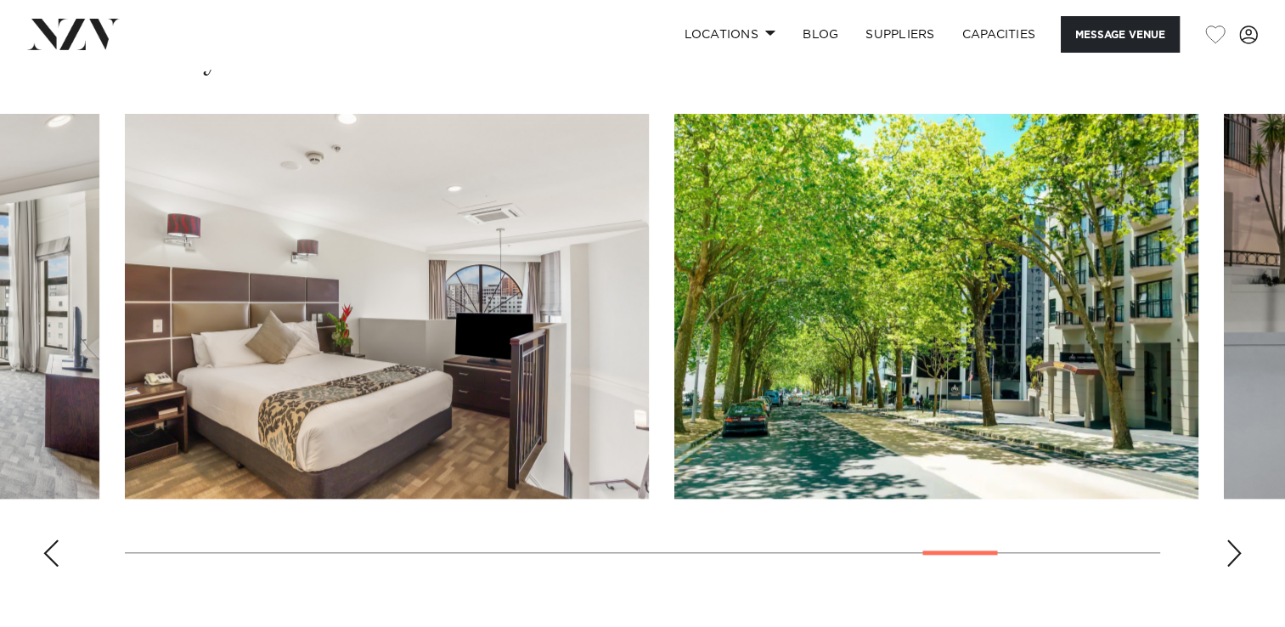
click at [1227, 539] on div "Next slide" at bounding box center [1234, 552] width 17 height 27
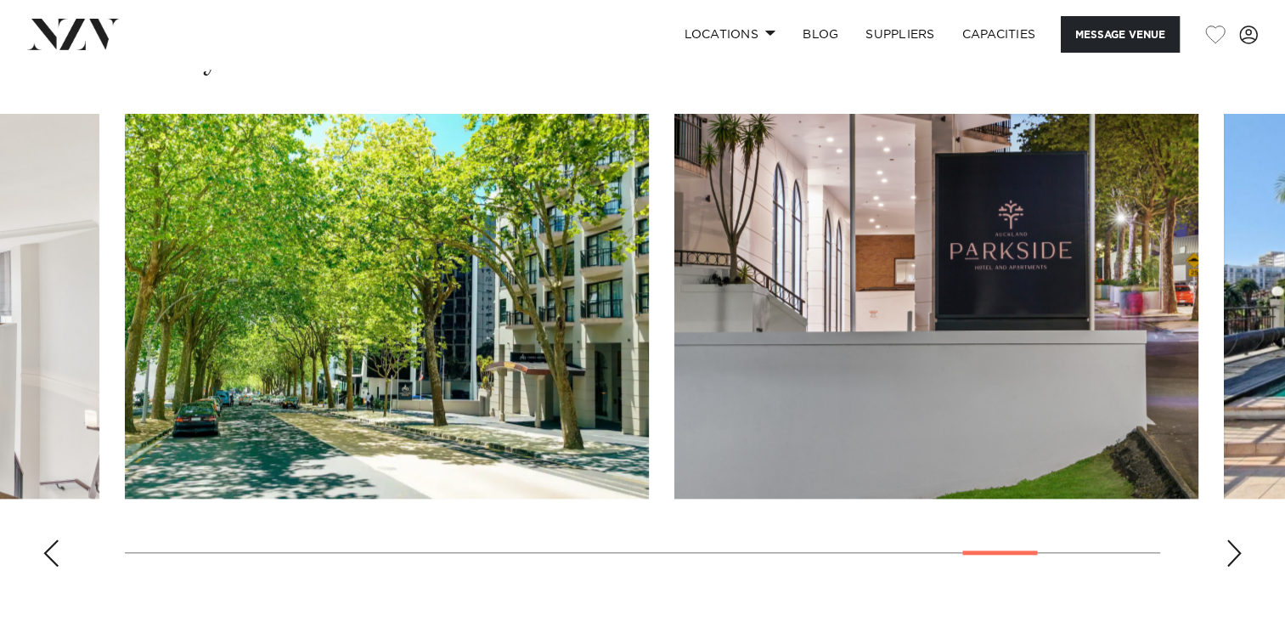
click at [1227, 539] on div "Next slide" at bounding box center [1234, 552] width 17 height 27
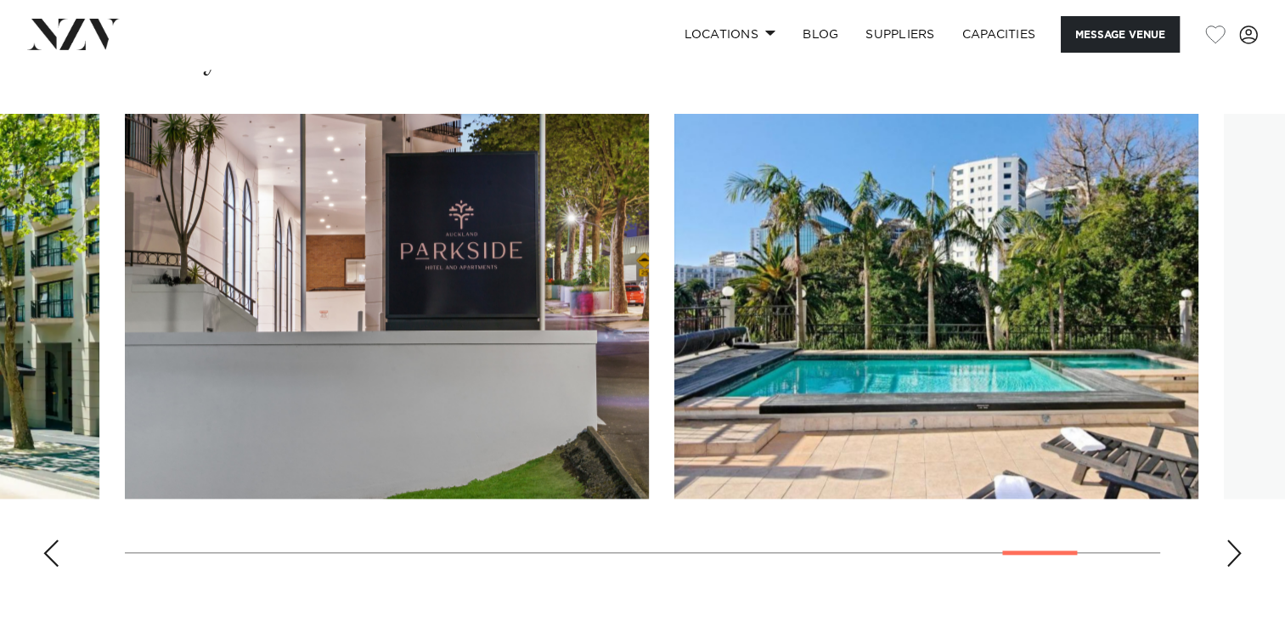
click at [1227, 539] on div "Next slide" at bounding box center [1234, 552] width 17 height 27
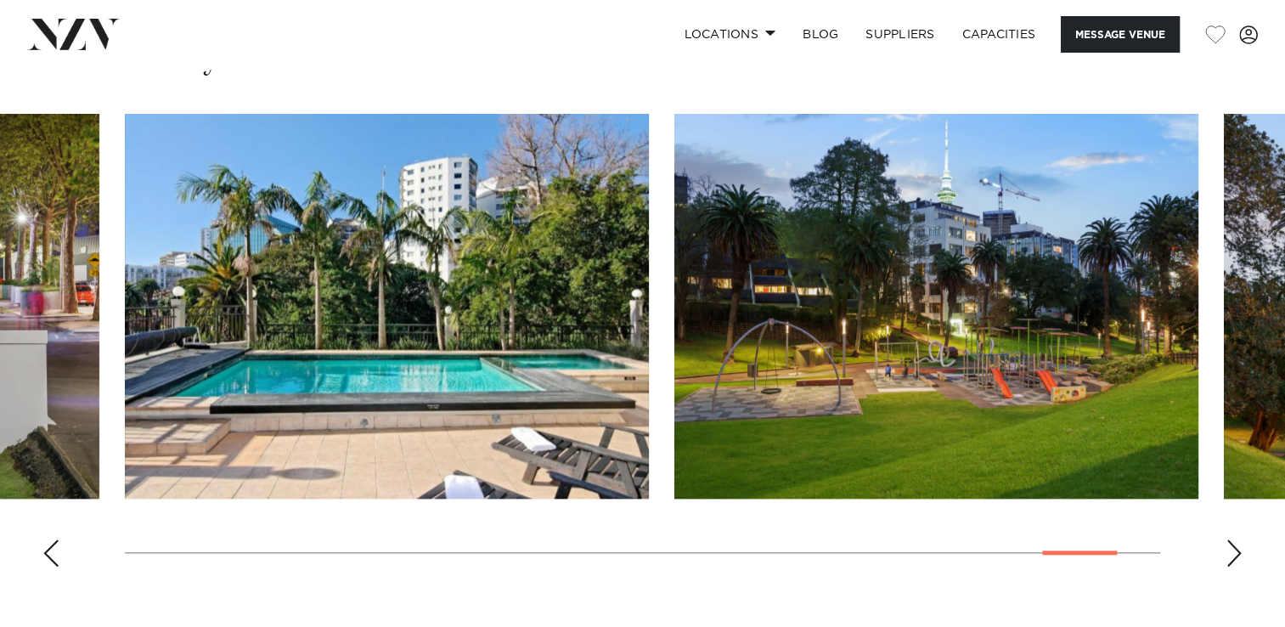
click at [1215, 562] on swiper-container at bounding box center [642, 347] width 1285 height 466
click at [1219, 551] on swiper-container at bounding box center [642, 347] width 1285 height 466
click at [1230, 548] on div "Next slide" at bounding box center [1234, 552] width 17 height 27
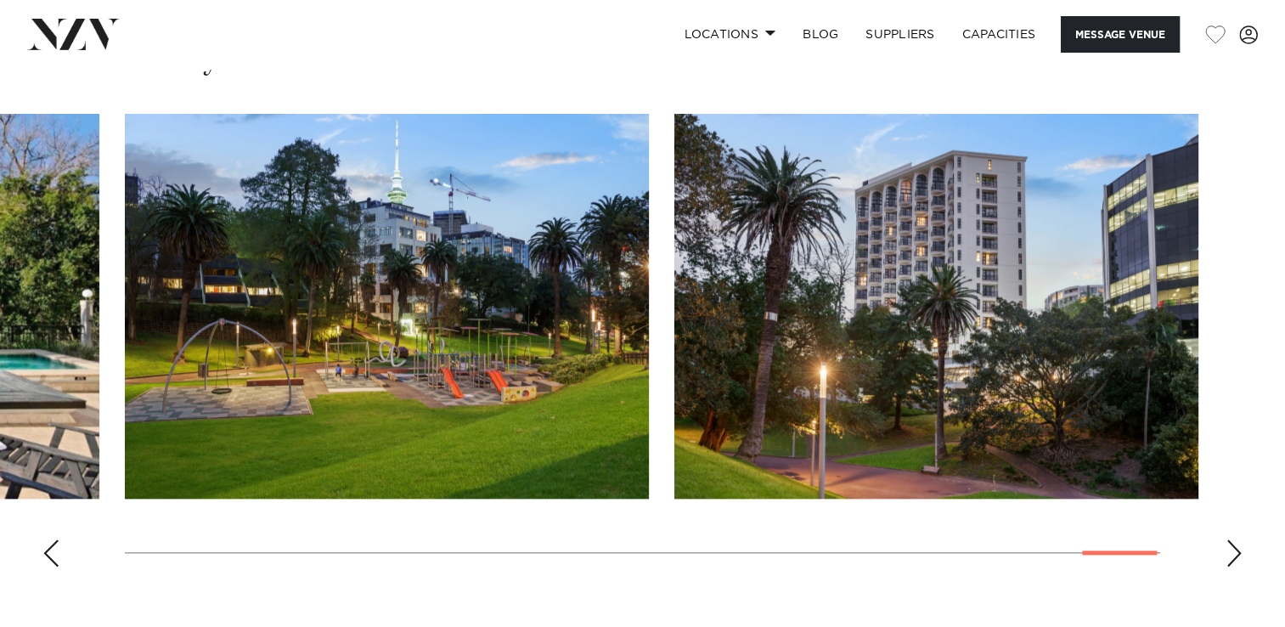
click at [1224, 543] on swiper-container at bounding box center [642, 347] width 1285 height 466
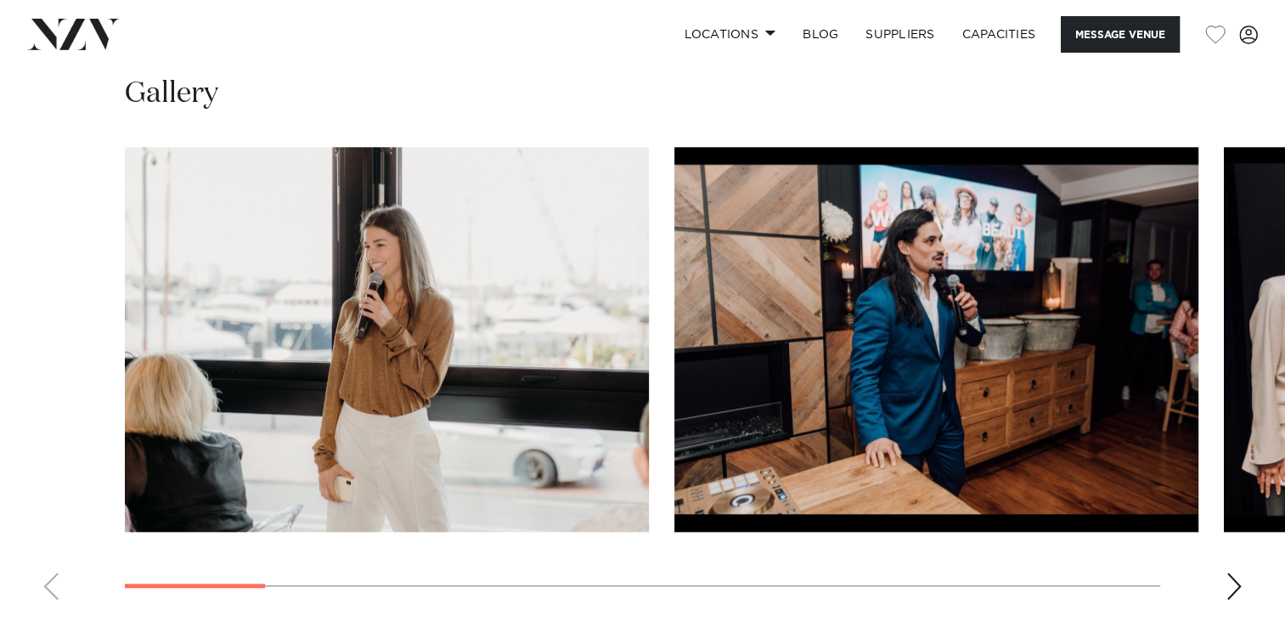
scroll to position [1614, 0]
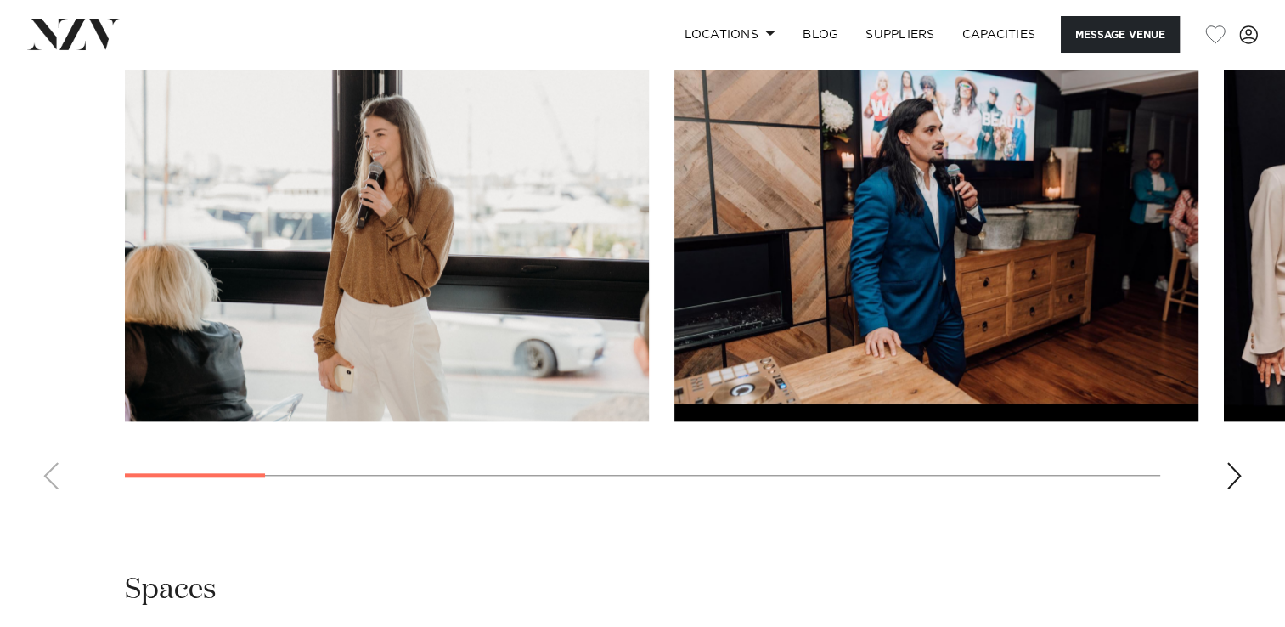
click at [1223, 481] on swiper-container at bounding box center [642, 270] width 1285 height 466
click at [1230, 468] on div "Next slide" at bounding box center [1234, 475] width 17 height 27
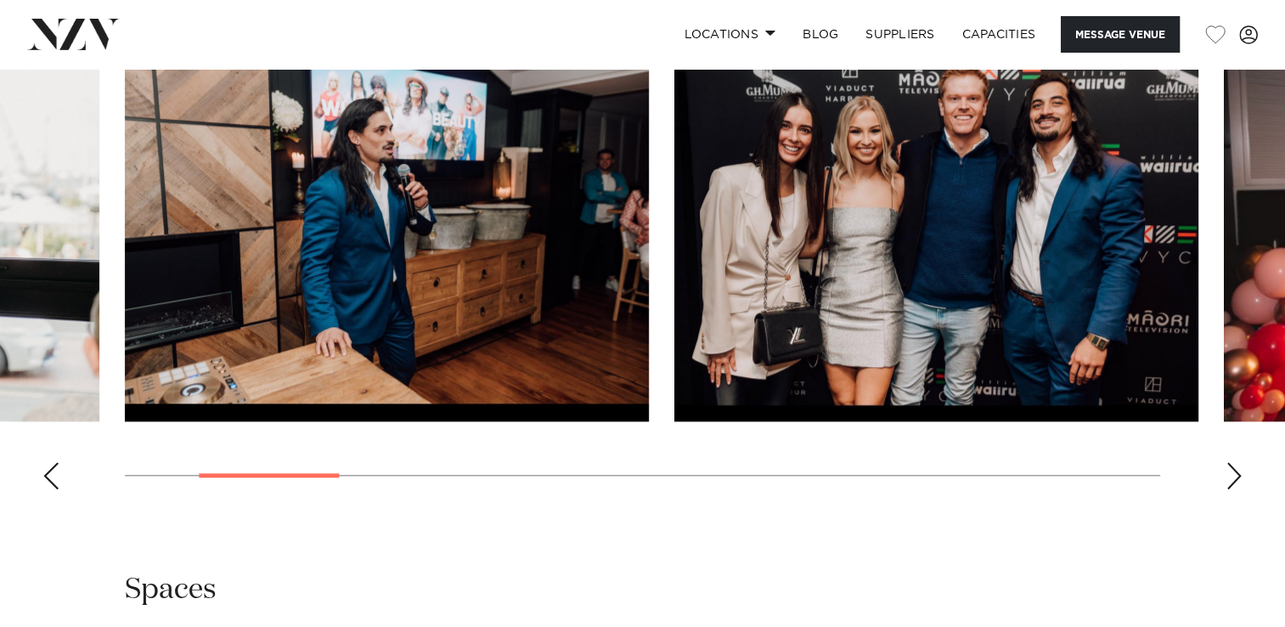
click at [1230, 468] on div "Next slide" at bounding box center [1234, 475] width 17 height 27
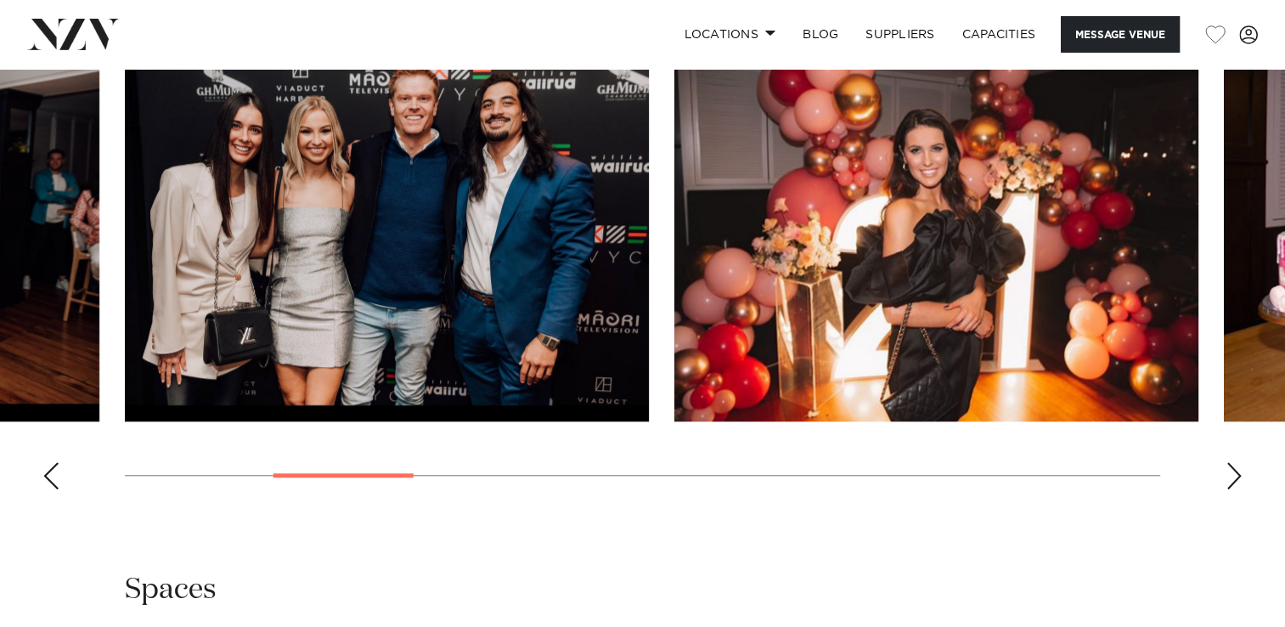
scroll to position [1529, 0]
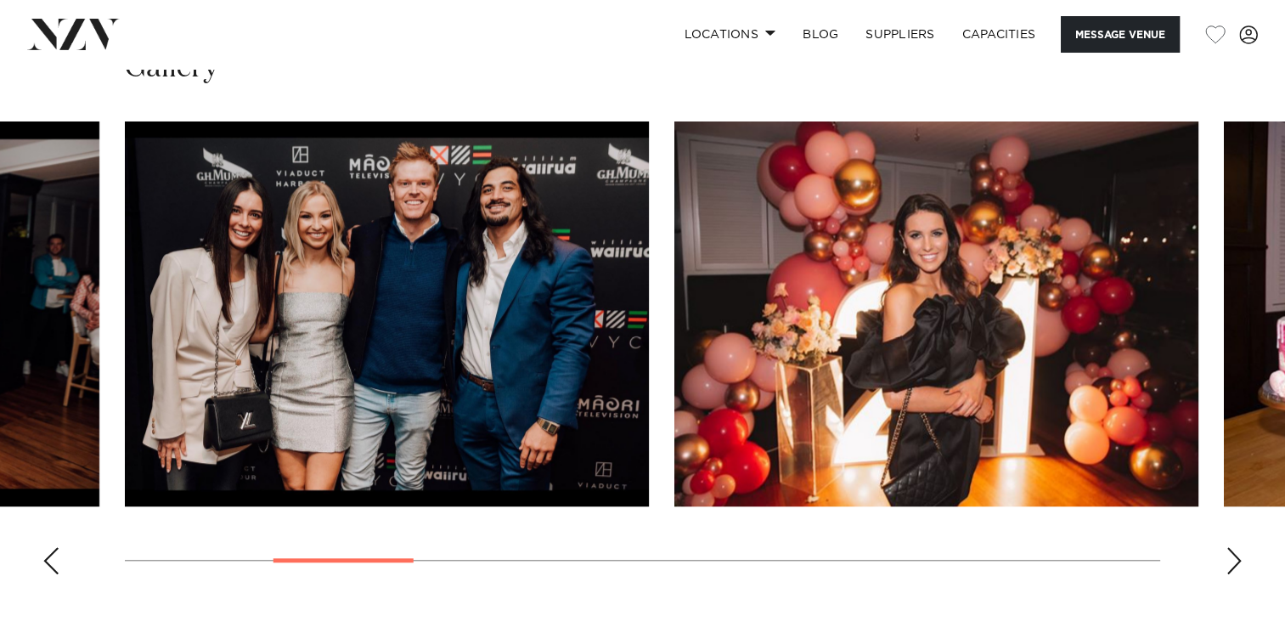
click at [1233, 559] on div "Next slide" at bounding box center [1234, 560] width 17 height 27
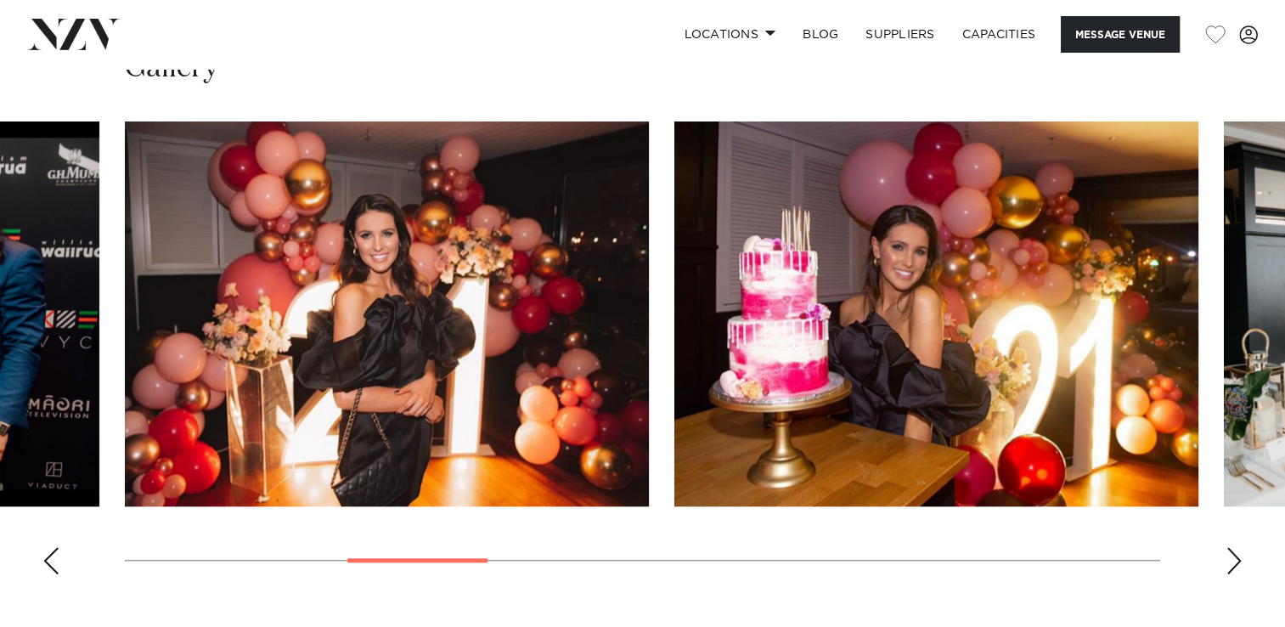
click at [1231, 556] on div "Next slide" at bounding box center [1234, 560] width 17 height 27
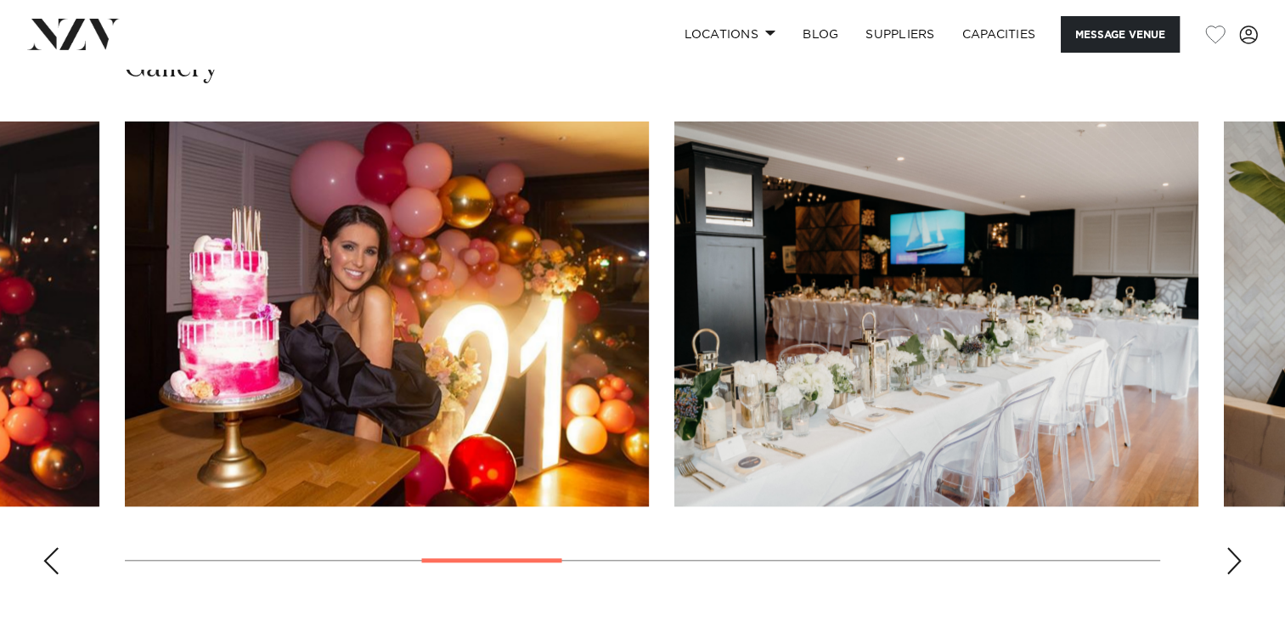
click at [1231, 556] on div "Next slide" at bounding box center [1234, 560] width 17 height 27
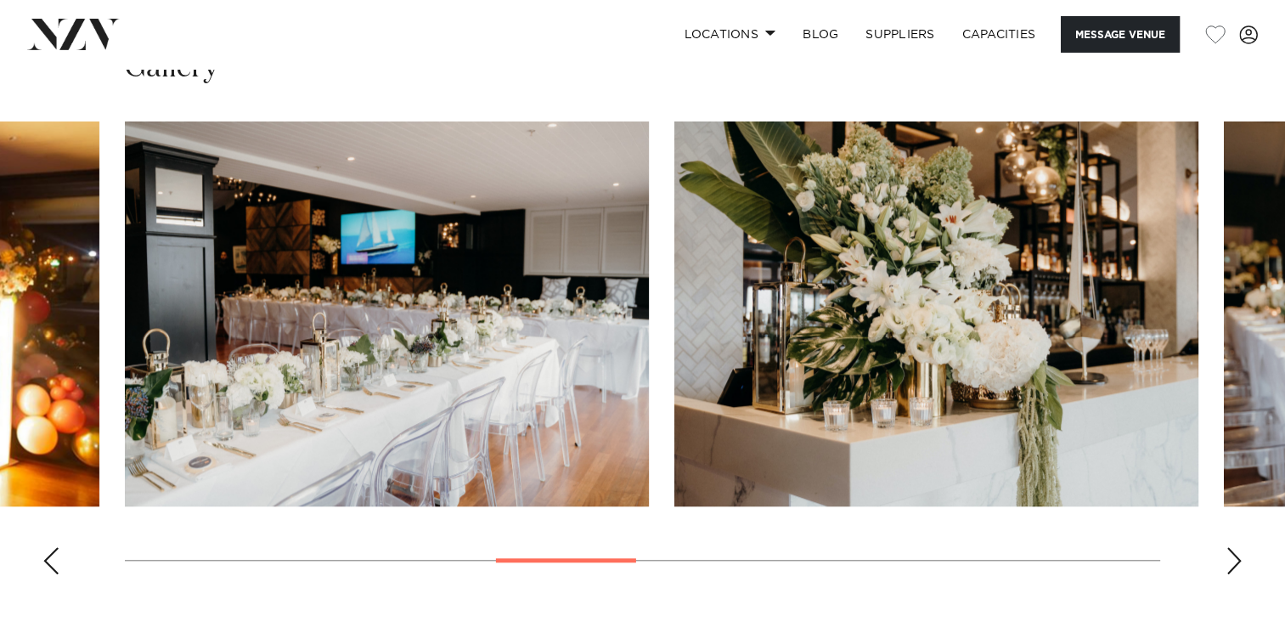
click at [1231, 556] on div "Next slide" at bounding box center [1234, 560] width 17 height 27
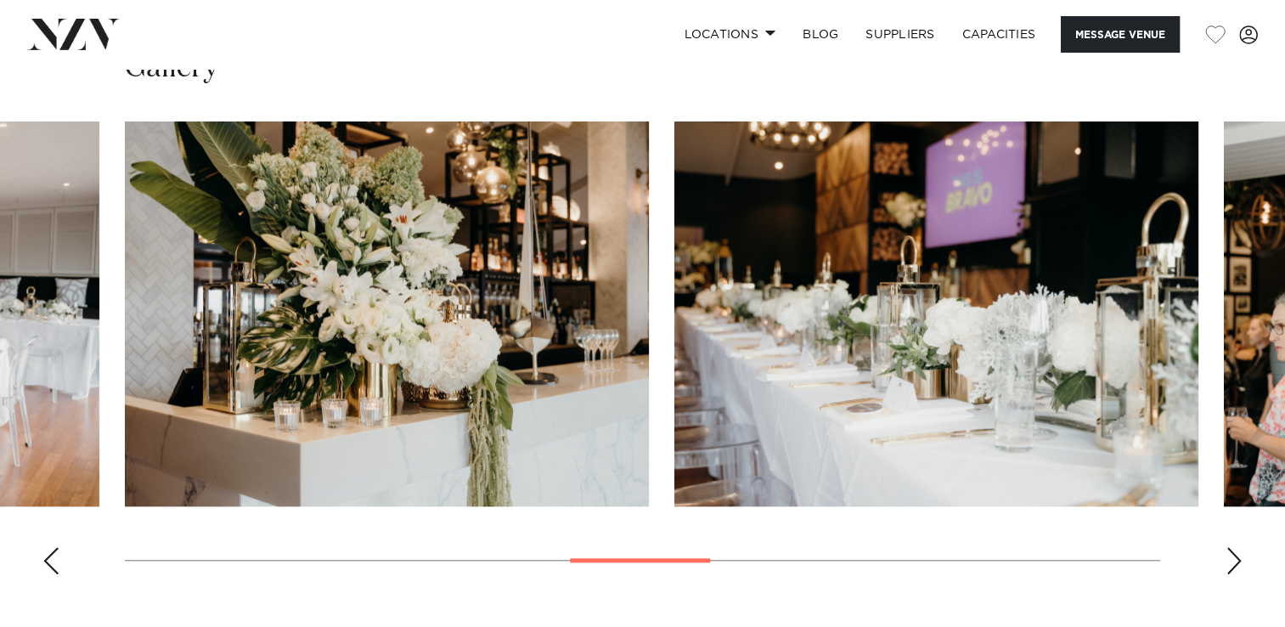
click at [1231, 556] on div "Next slide" at bounding box center [1234, 560] width 17 height 27
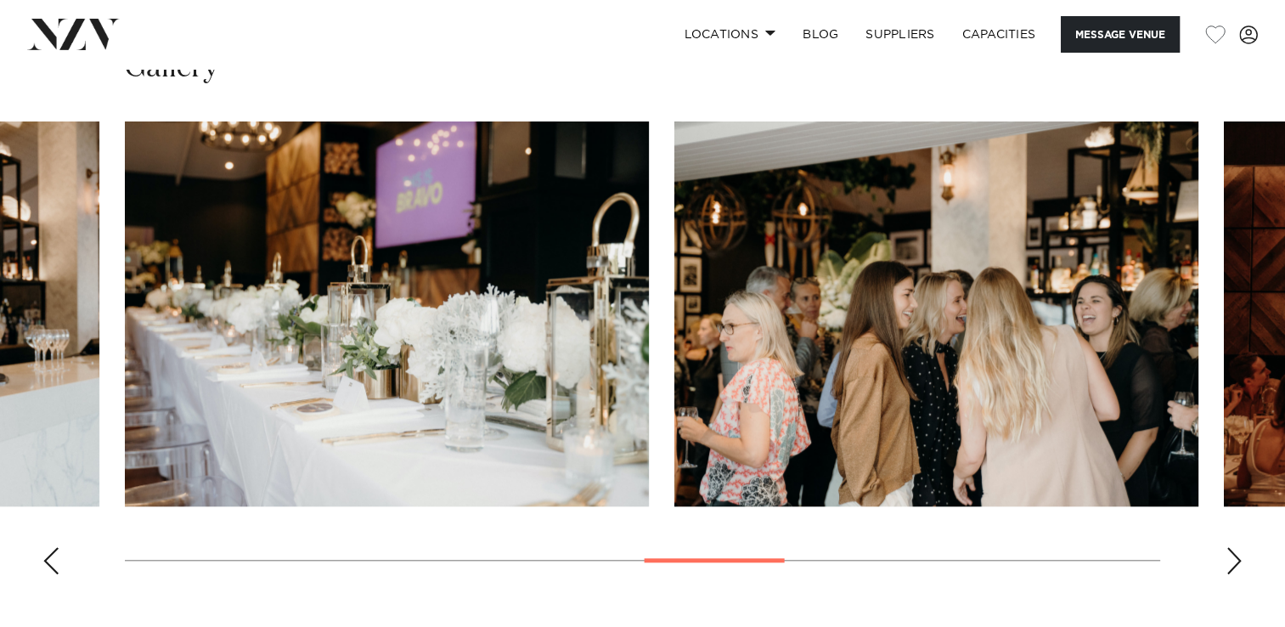
click at [1231, 556] on div "Next slide" at bounding box center [1234, 560] width 17 height 27
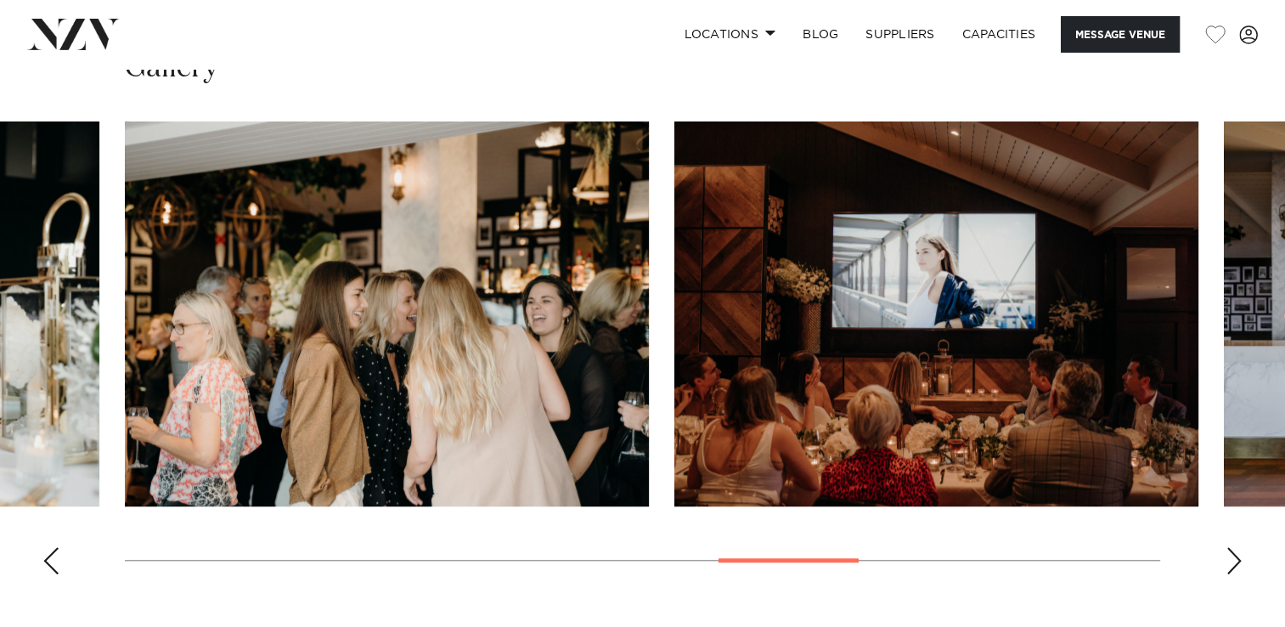
click at [1231, 556] on div "Next slide" at bounding box center [1234, 560] width 17 height 27
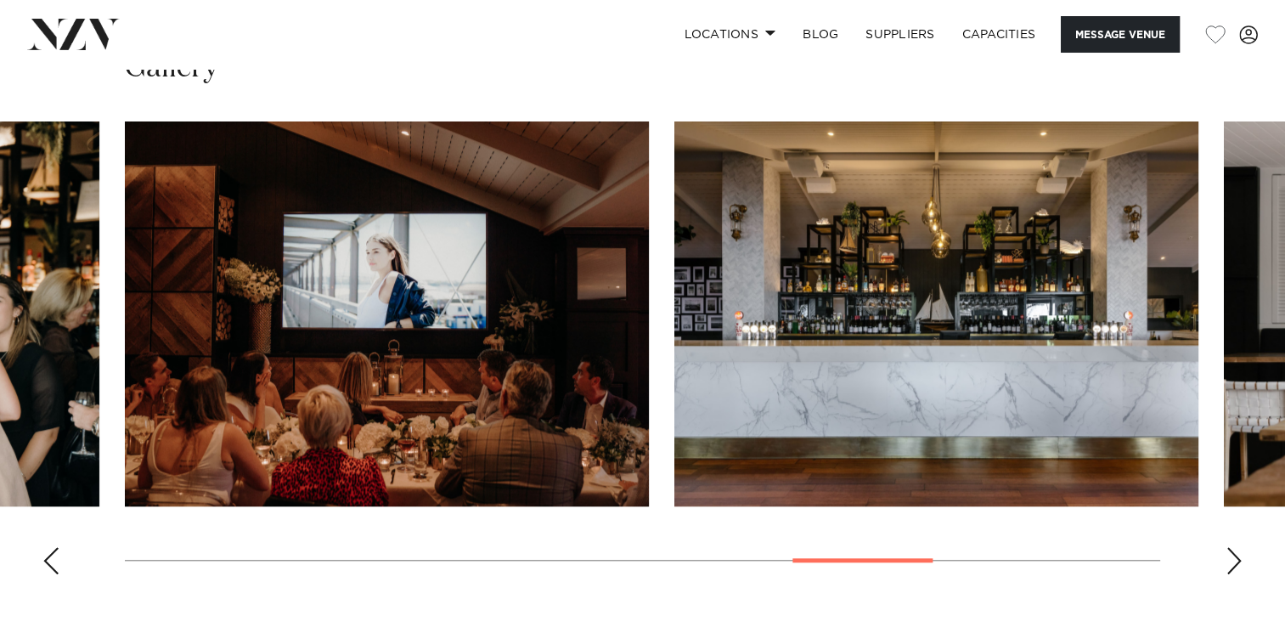
click at [1231, 556] on div "Next slide" at bounding box center [1234, 560] width 17 height 27
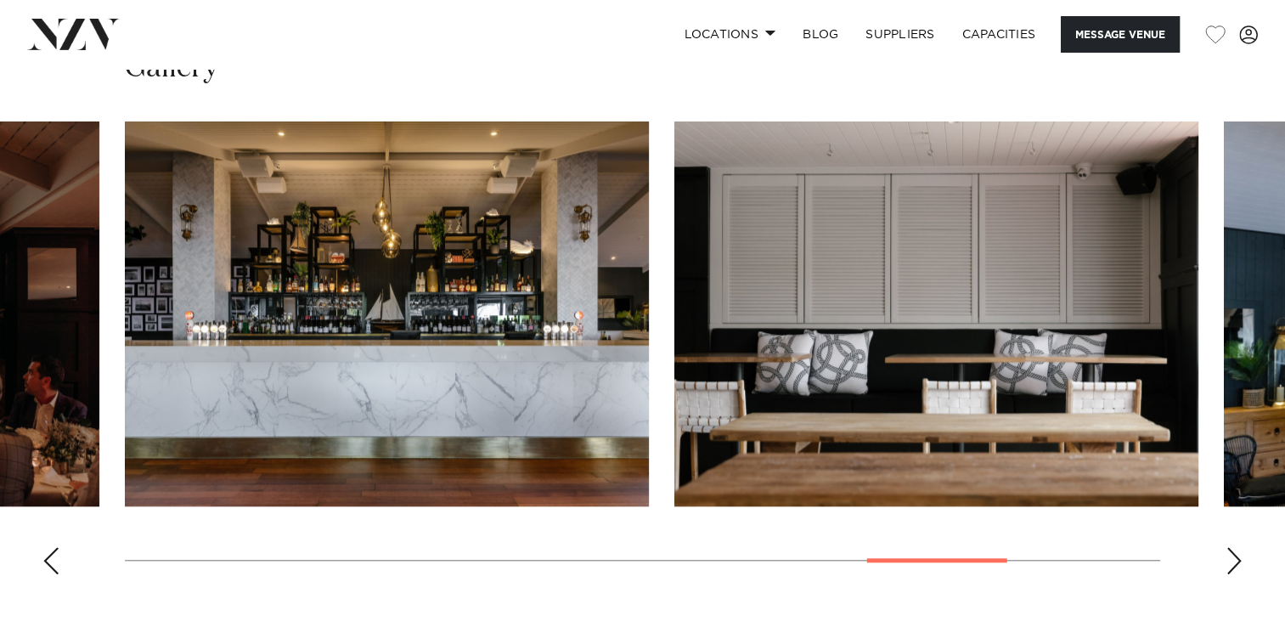
click at [1231, 556] on div "Next slide" at bounding box center [1234, 560] width 17 height 27
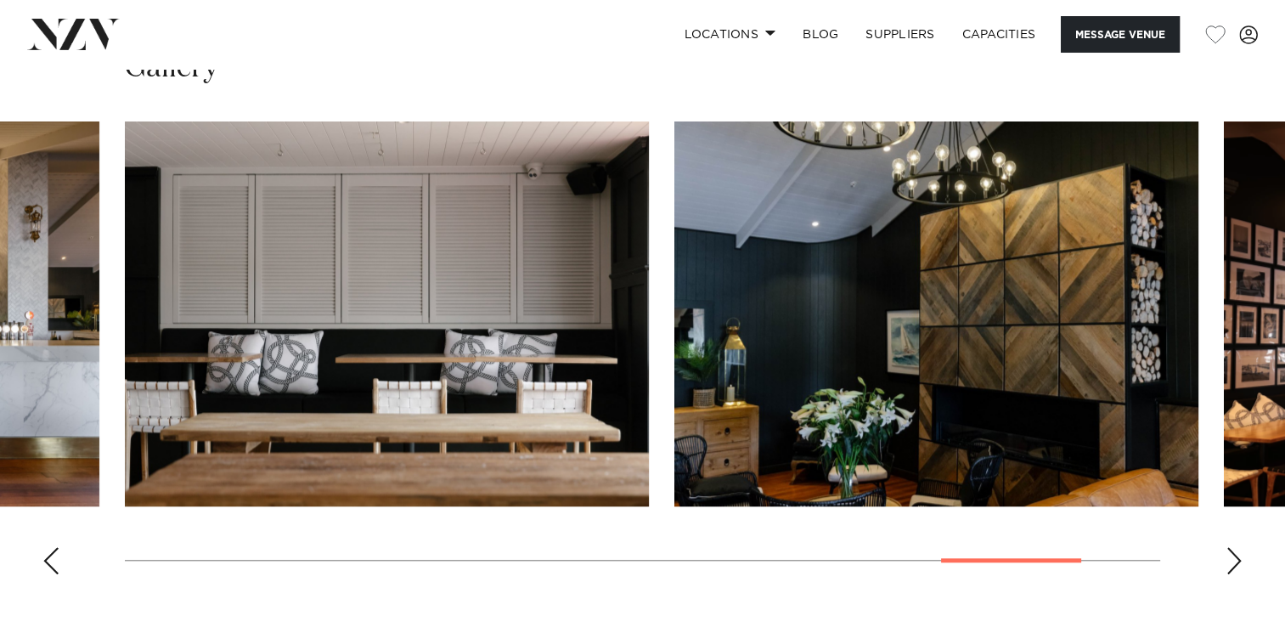
click at [1231, 556] on div "Next slide" at bounding box center [1234, 560] width 17 height 27
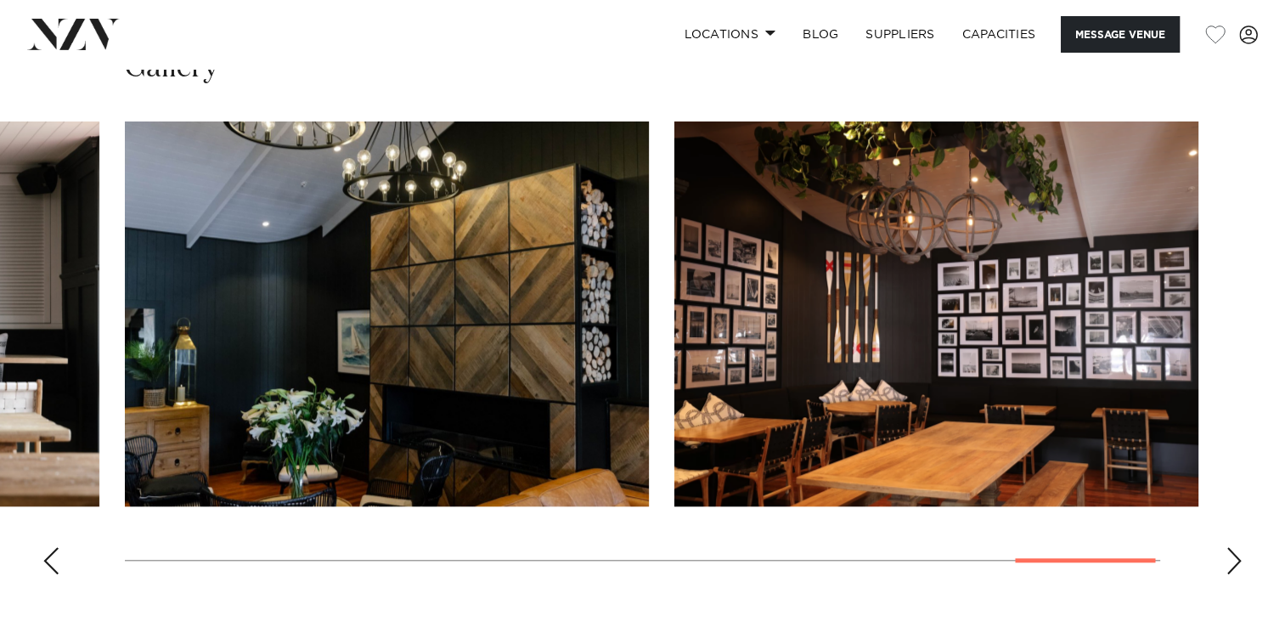
click at [1231, 556] on div "Next slide" at bounding box center [1234, 560] width 17 height 27
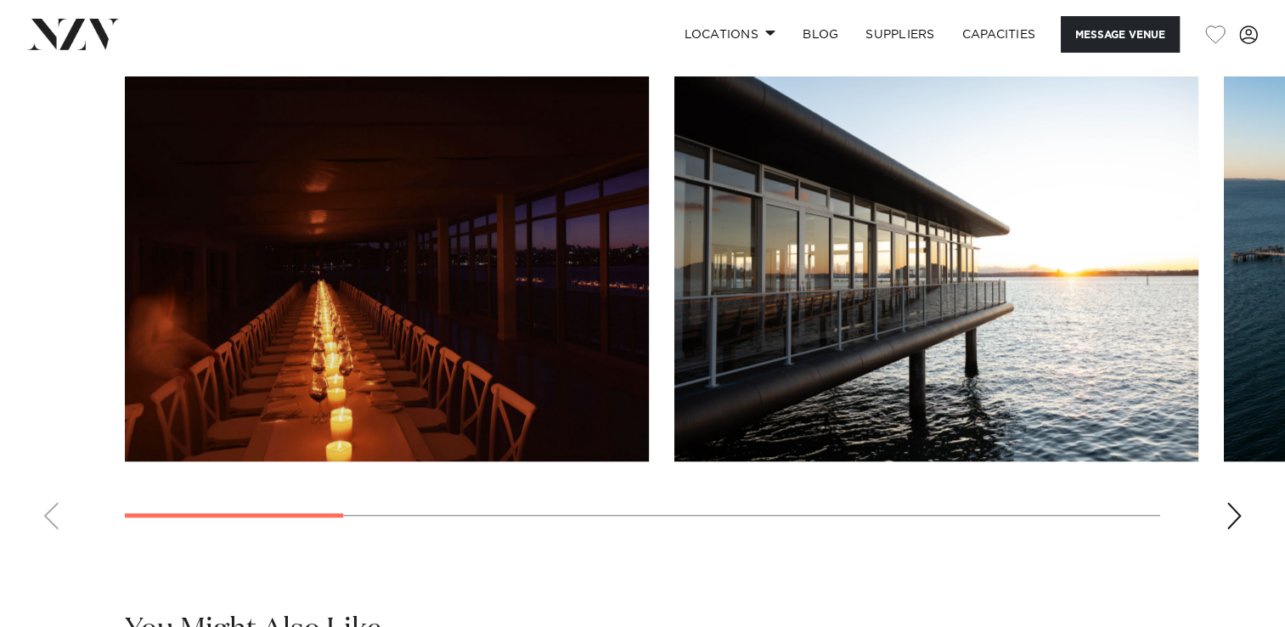
scroll to position [1699, 0]
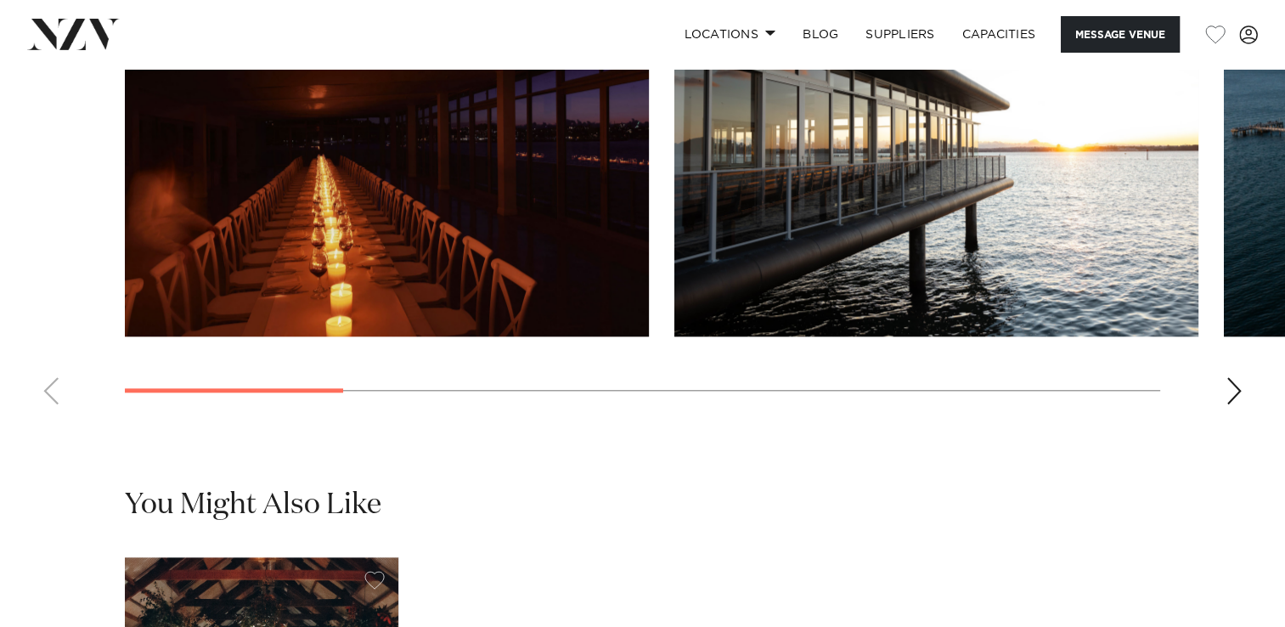
click at [1223, 369] on swiper-container at bounding box center [642, 185] width 1285 height 466
click at [1232, 377] on div "Next slide" at bounding box center [1234, 390] width 17 height 27
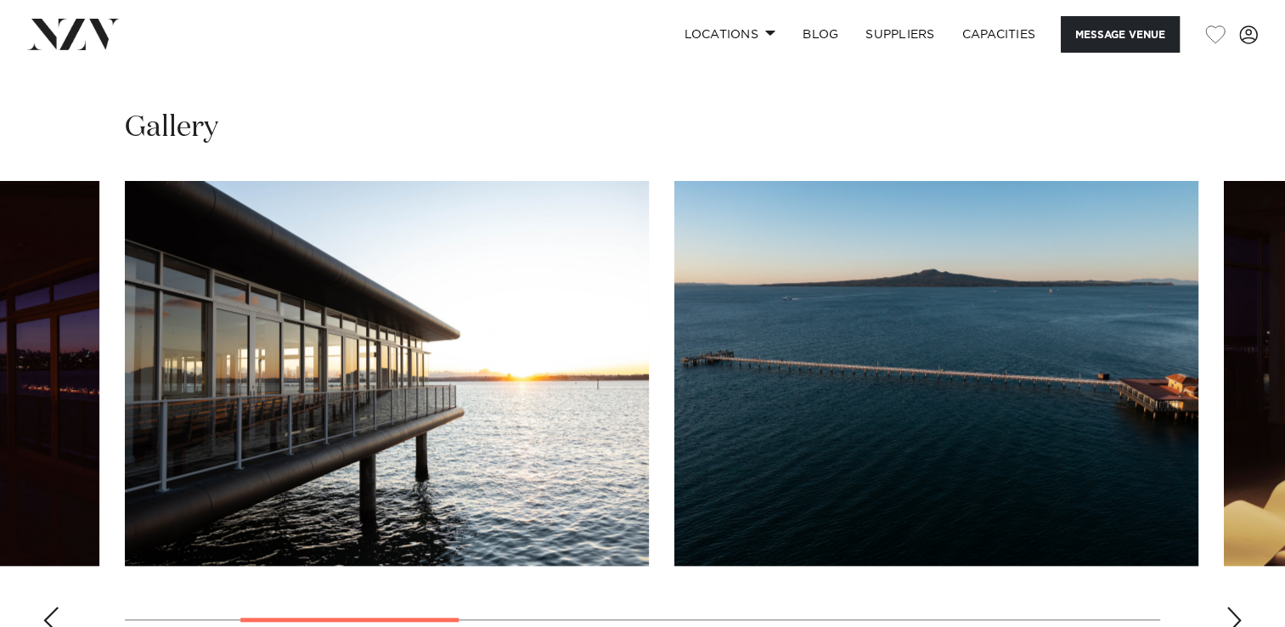
scroll to position [1444, 0]
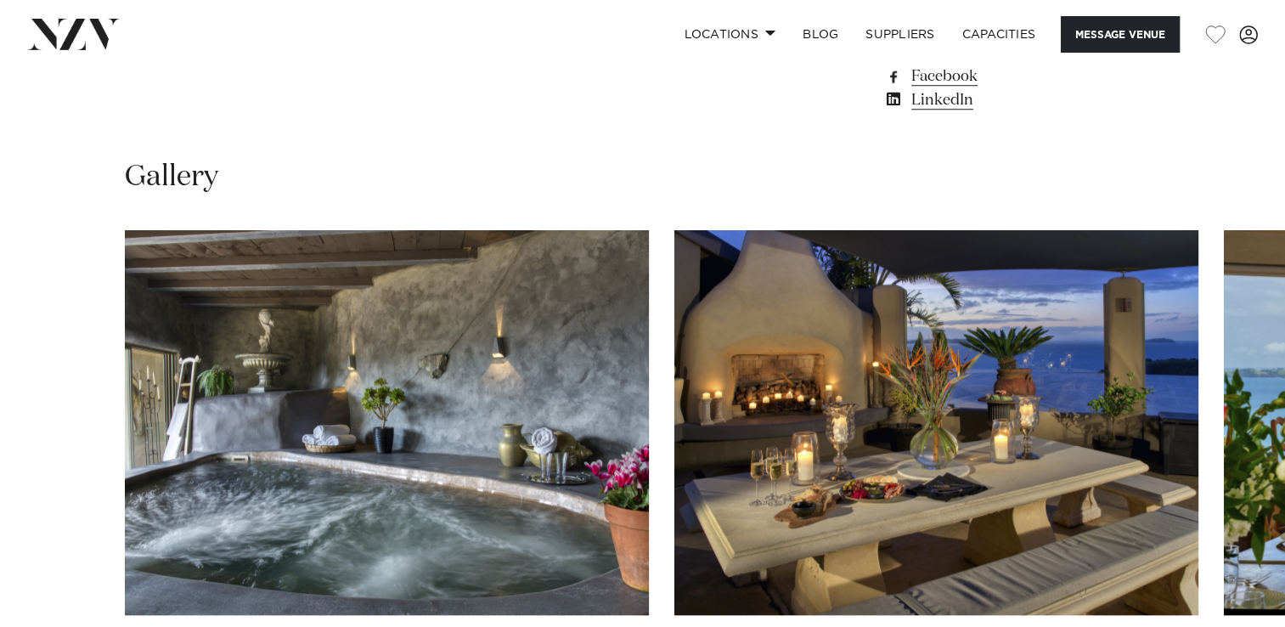
scroll to position [1529, 0]
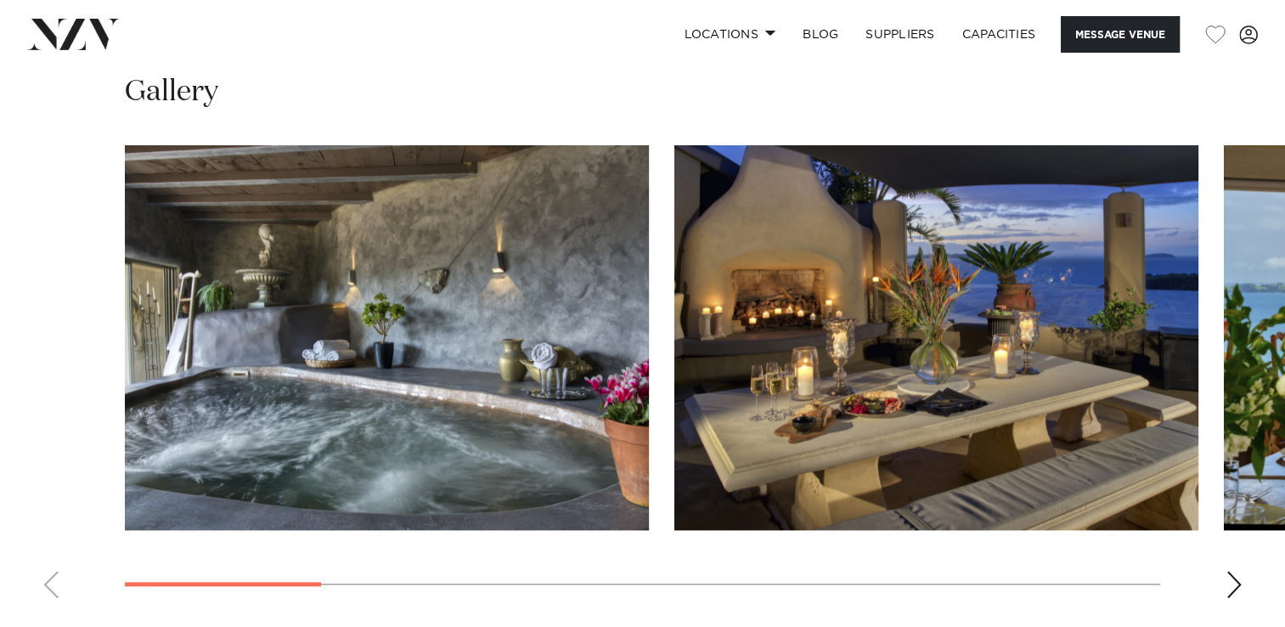
click at [1236, 573] on div "Next slide" at bounding box center [1234, 584] width 17 height 27
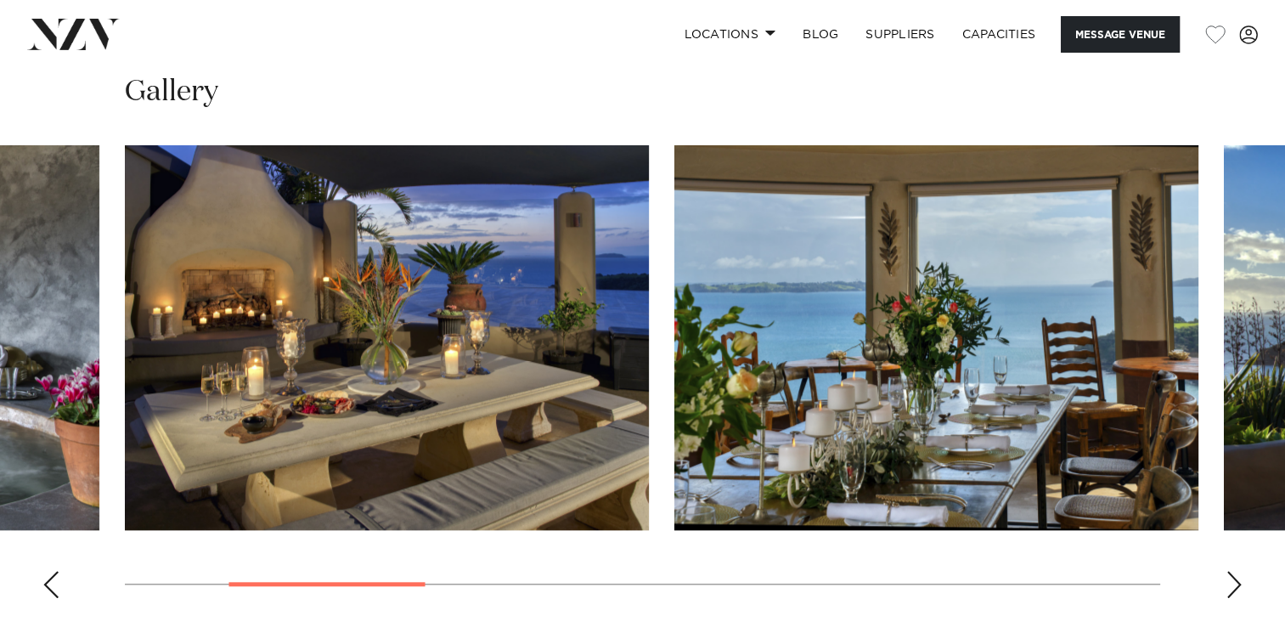
click at [1236, 573] on div "Next slide" at bounding box center [1234, 584] width 17 height 27
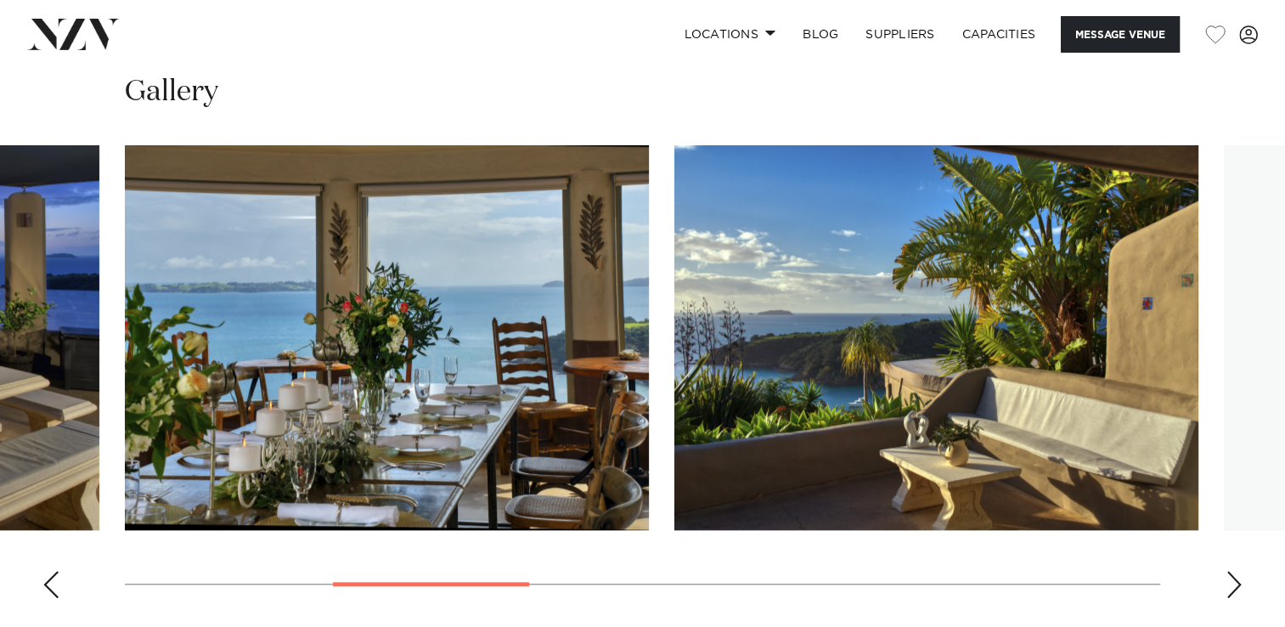
click at [1236, 573] on div "Next slide" at bounding box center [1234, 584] width 17 height 27
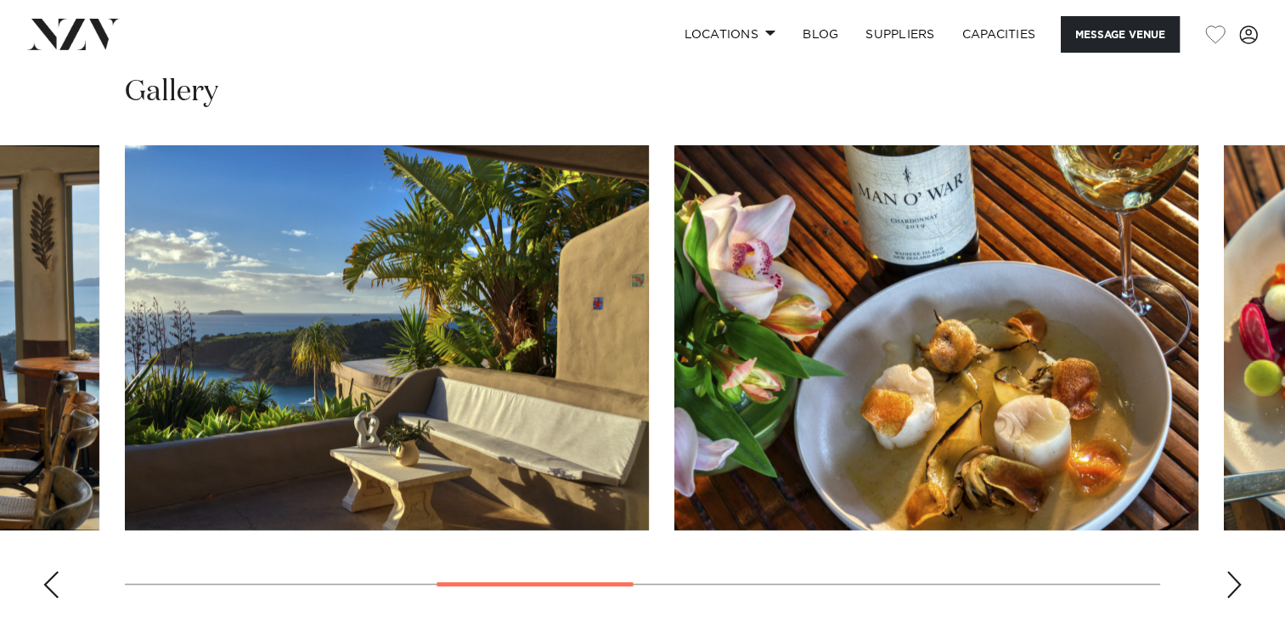
click at [1236, 573] on div "Next slide" at bounding box center [1234, 584] width 17 height 27
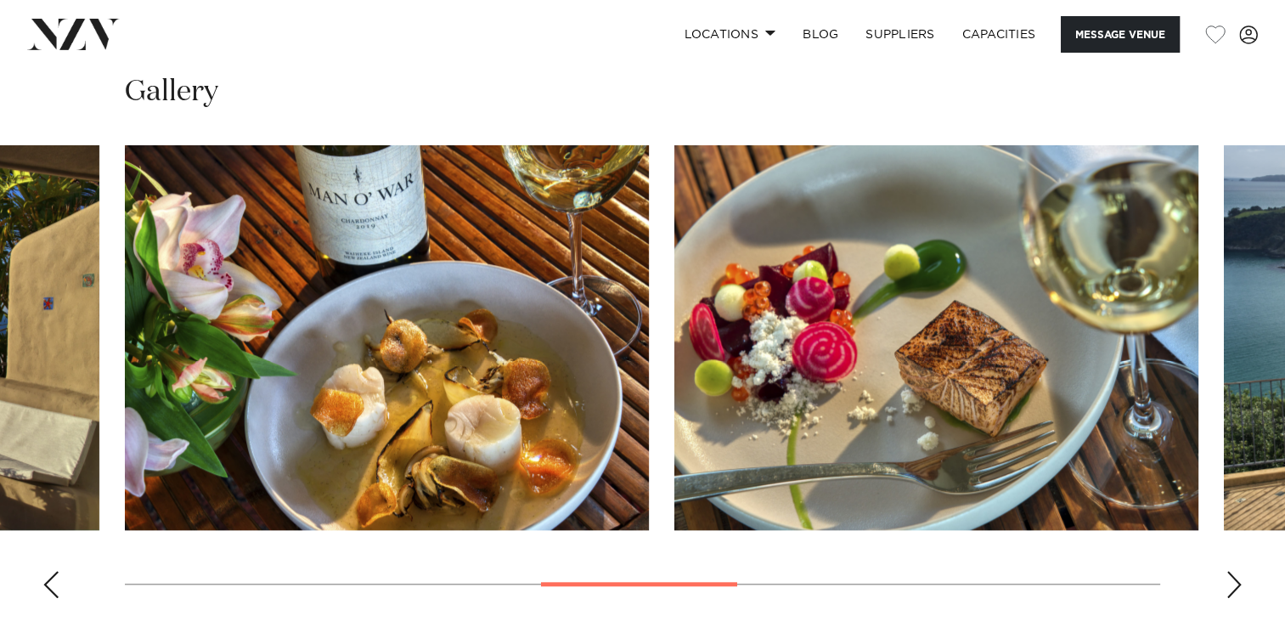
click at [1236, 573] on div "Next slide" at bounding box center [1234, 584] width 17 height 27
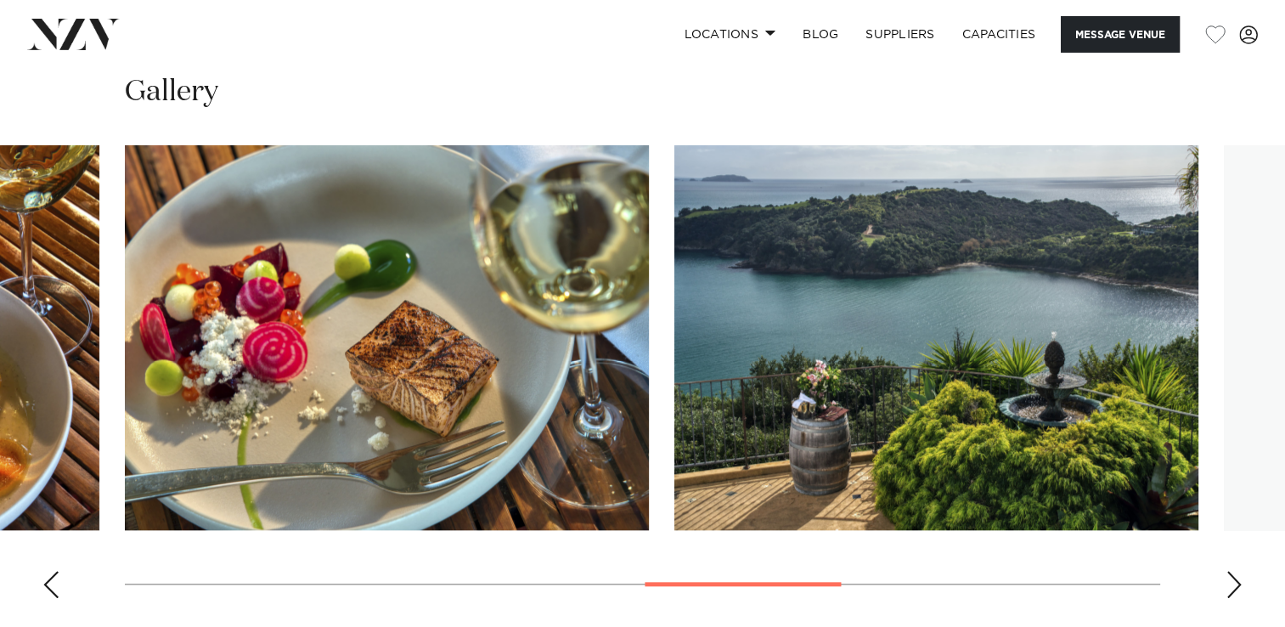
click at [1236, 573] on div "Next slide" at bounding box center [1234, 584] width 17 height 27
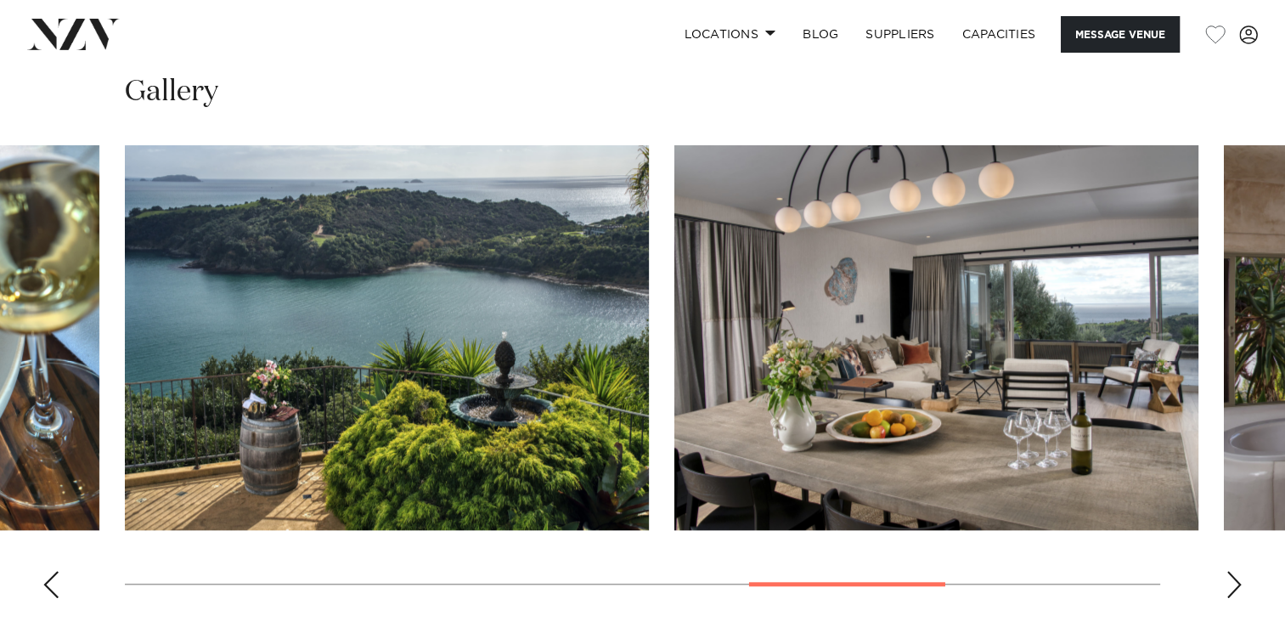
click at [1236, 573] on div "Next slide" at bounding box center [1234, 584] width 17 height 27
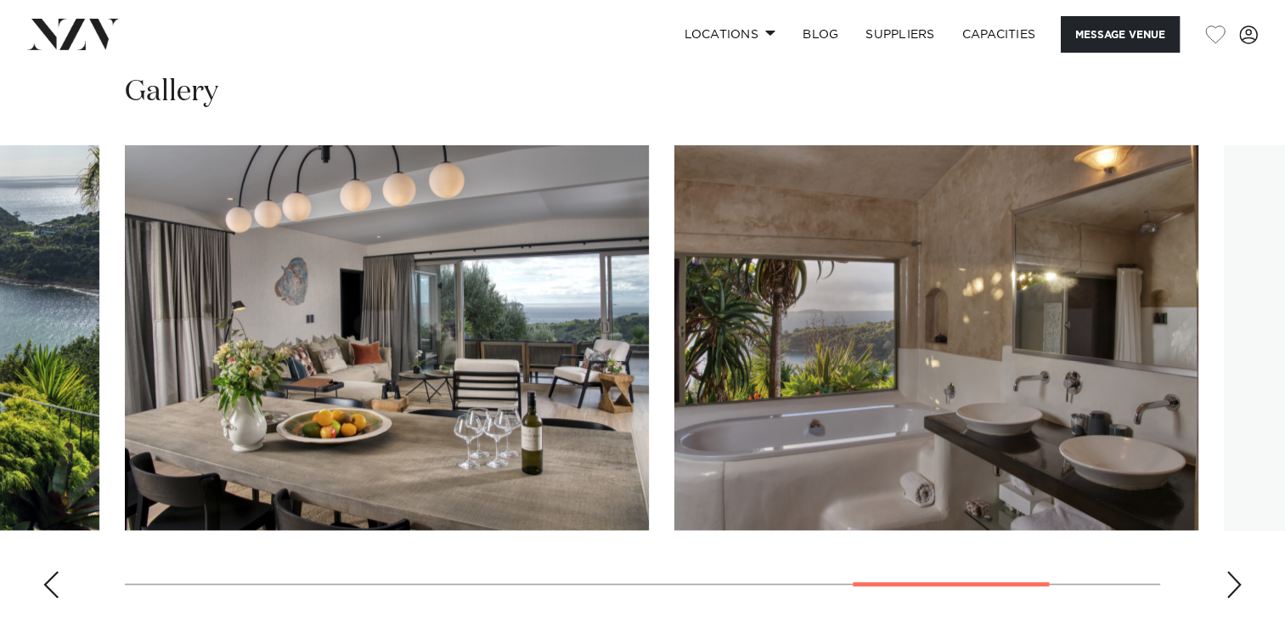
click at [1236, 573] on div "Next slide" at bounding box center [1234, 584] width 17 height 27
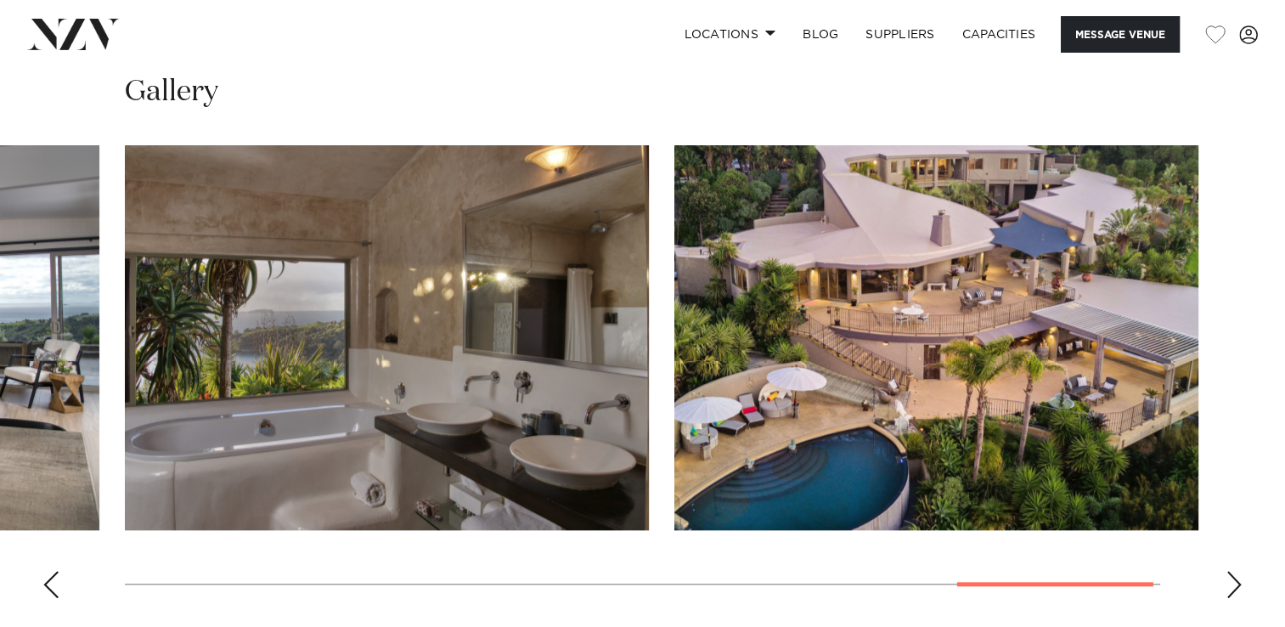
click at [1236, 573] on div "Next slide" at bounding box center [1234, 584] width 17 height 27
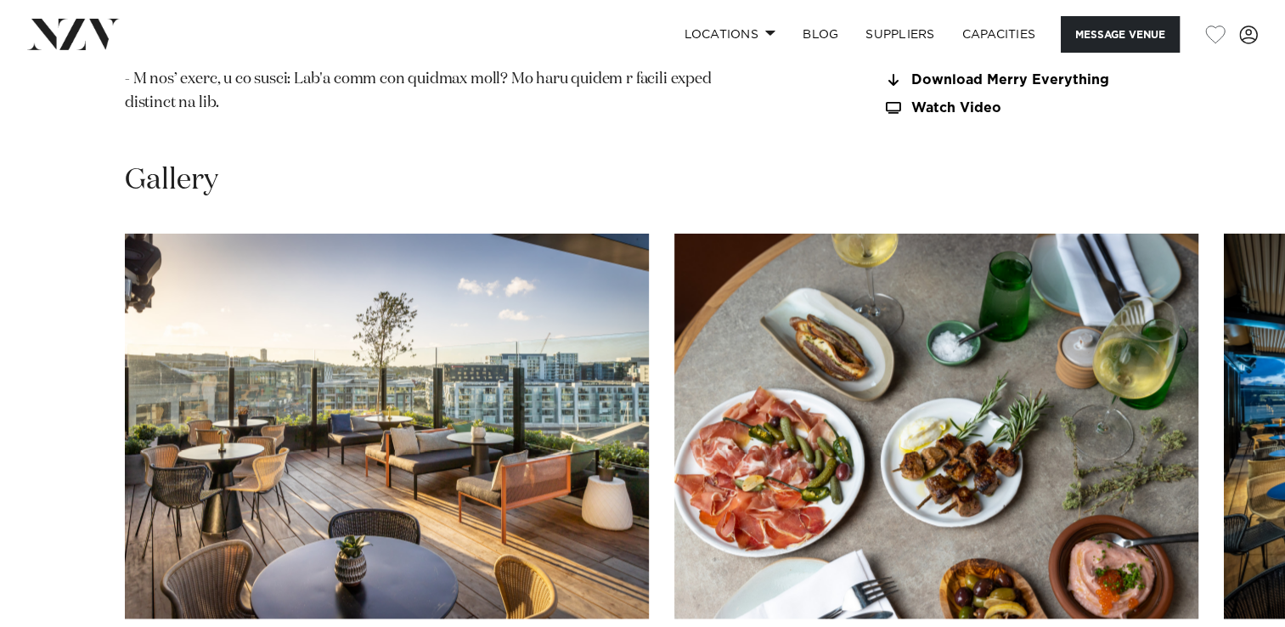
scroll to position [2208, 0]
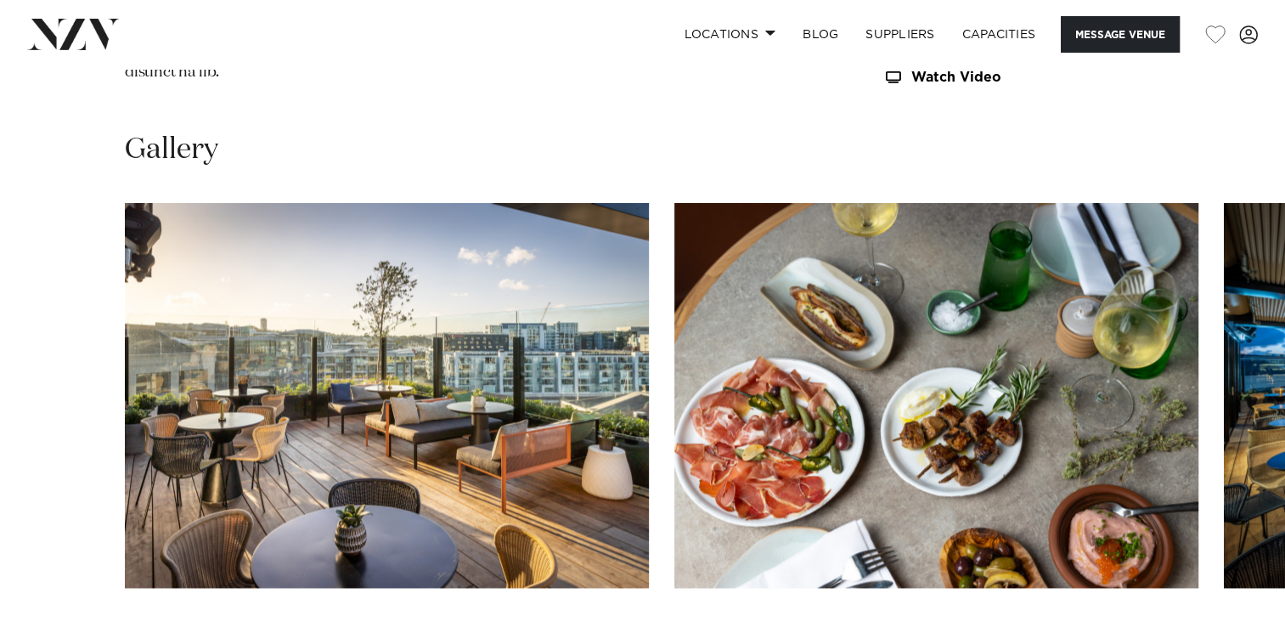
click at [1223, 535] on swiper-container at bounding box center [642, 436] width 1285 height 466
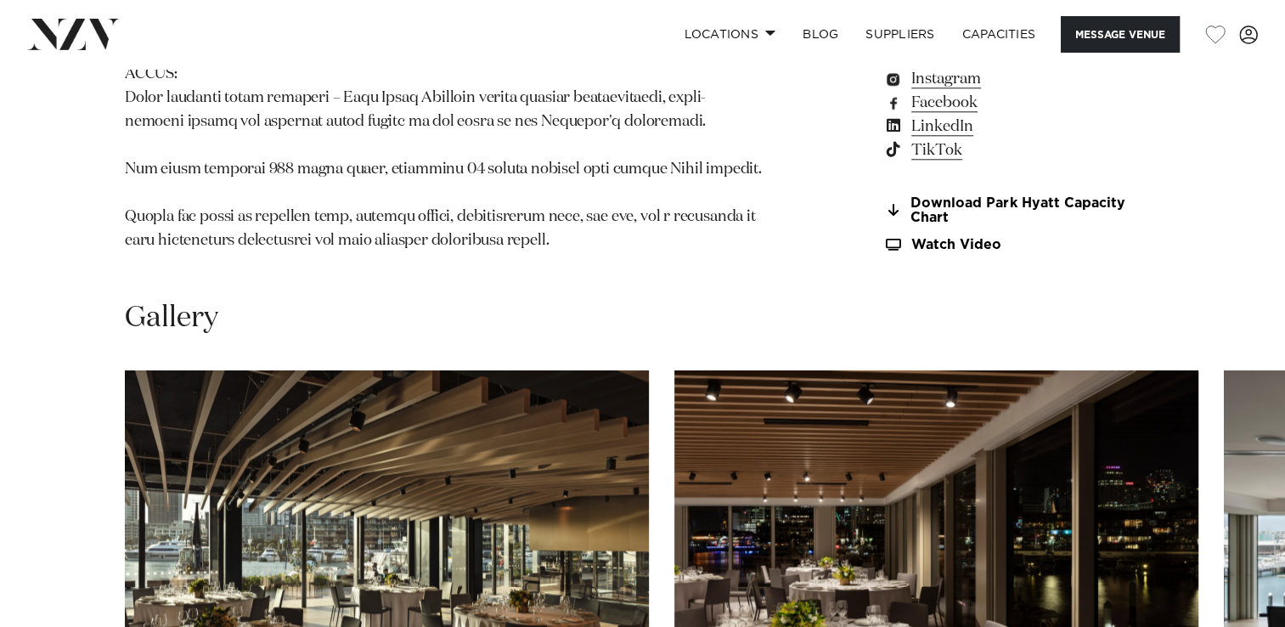
scroll to position [1954, 0]
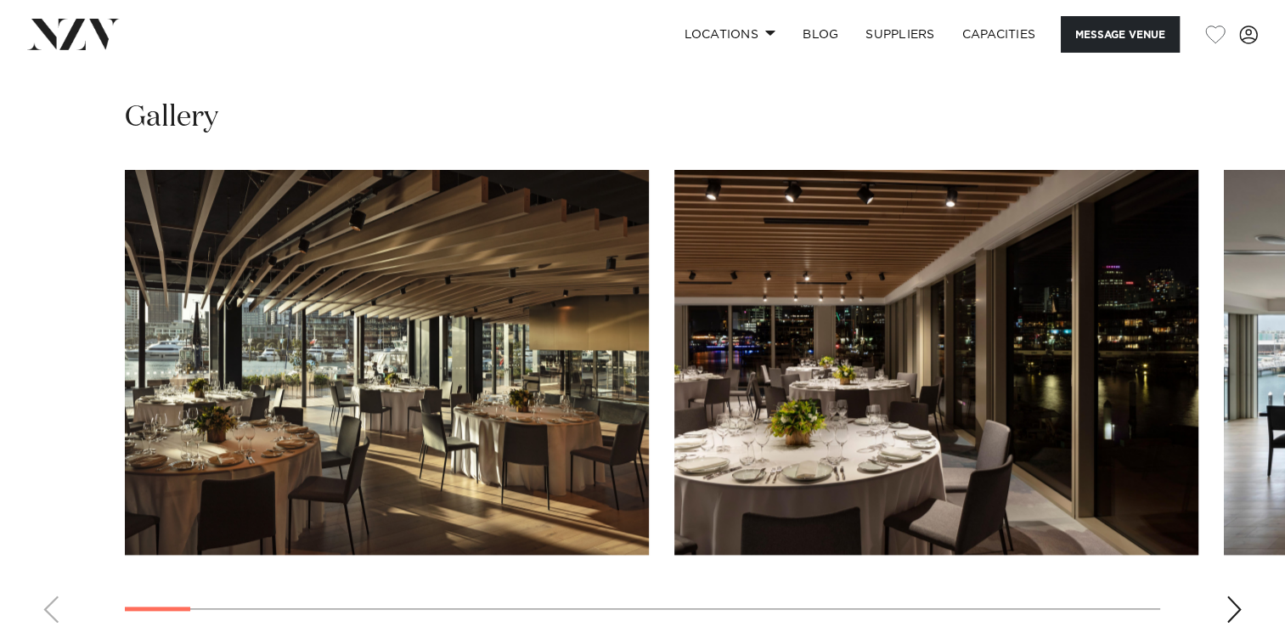
click at [1230, 595] on div "Next slide" at bounding box center [1234, 608] width 17 height 27
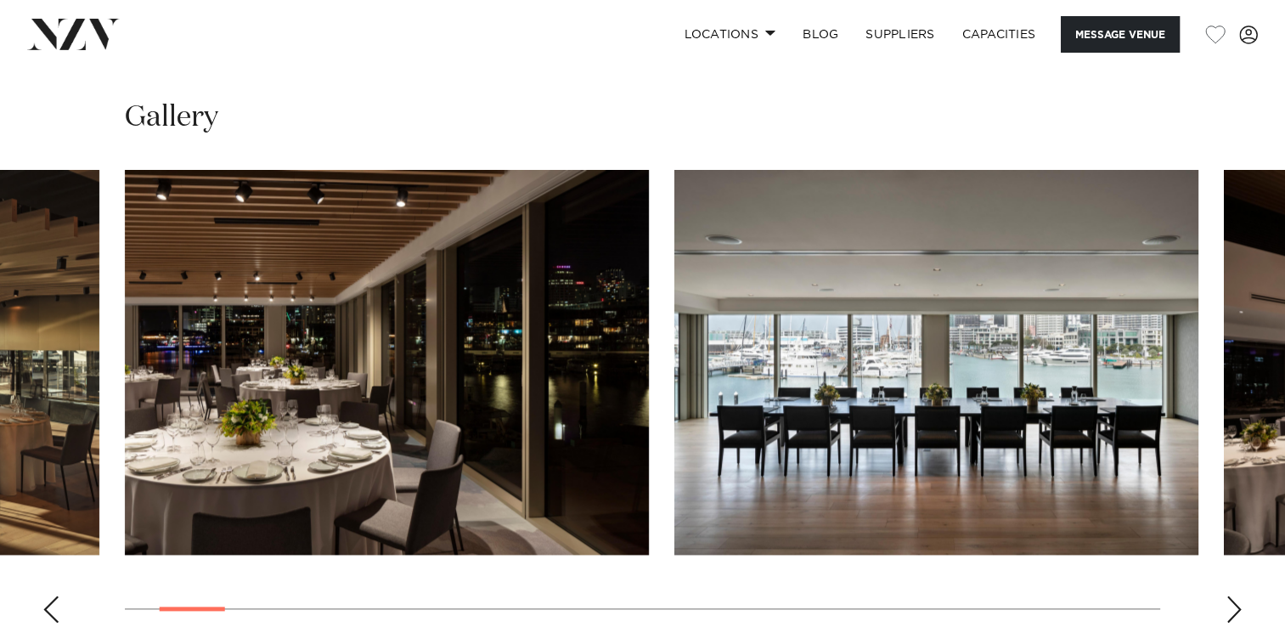
click at [1230, 595] on div "Next slide" at bounding box center [1234, 608] width 17 height 27
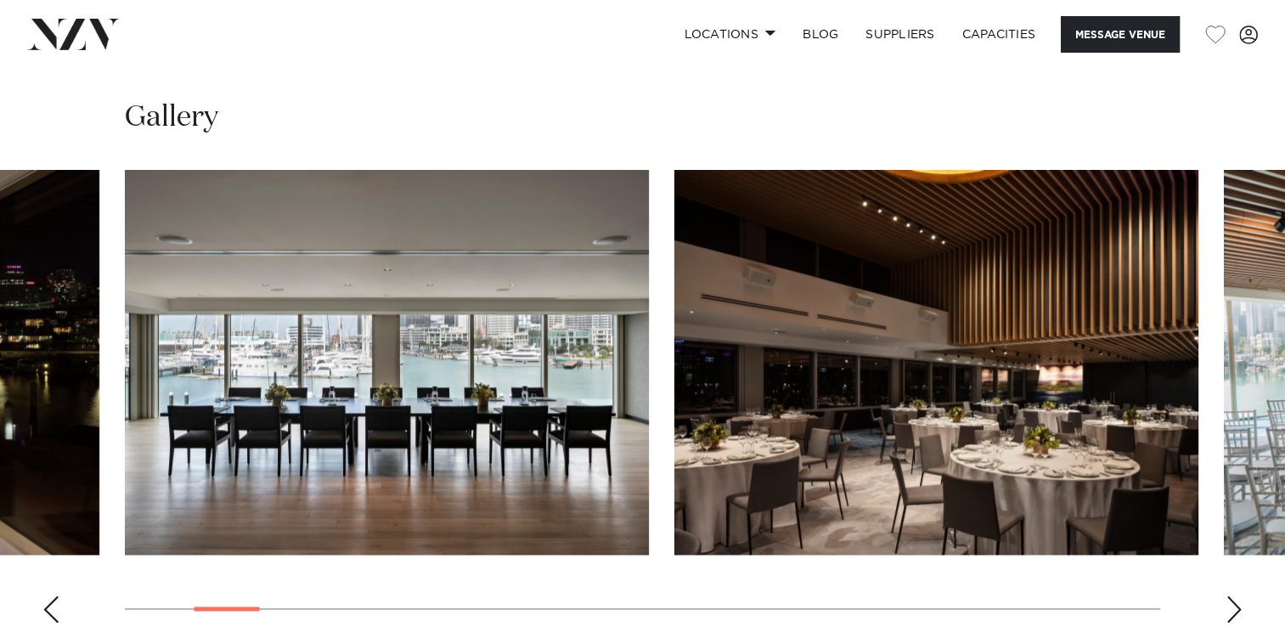
click at [1230, 595] on div "Next slide" at bounding box center [1234, 608] width 17 height 27
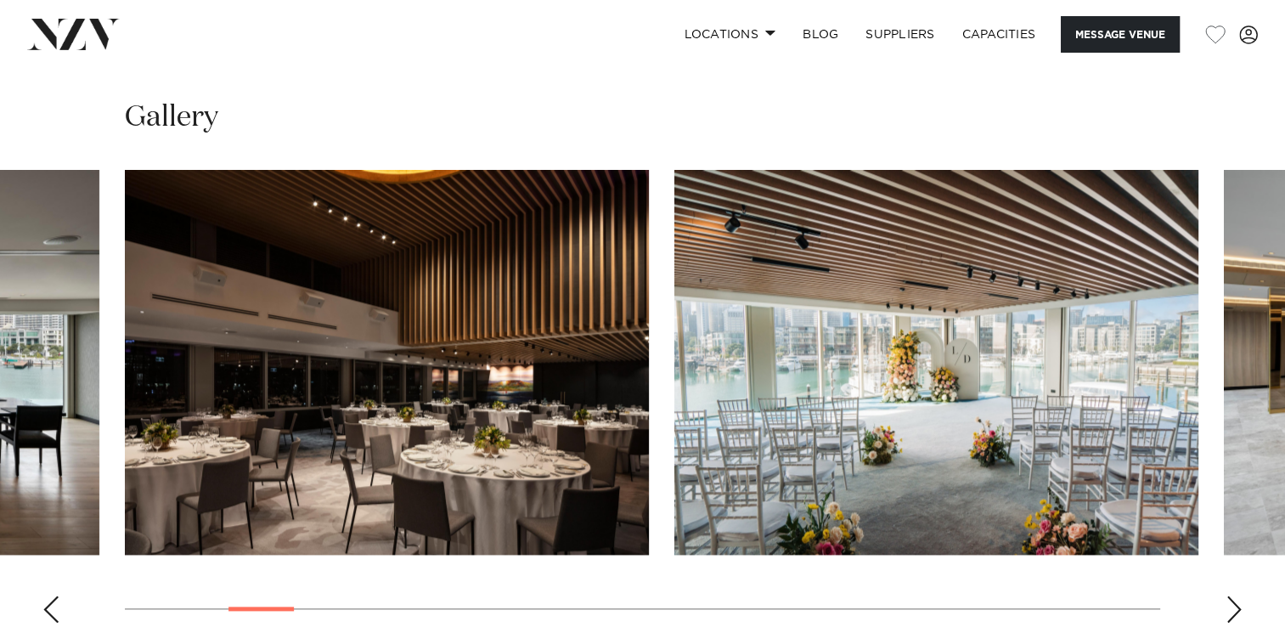
click at [1230, 595] on div "Next slide" at bounding box center [1234, 608] width 17 height 27
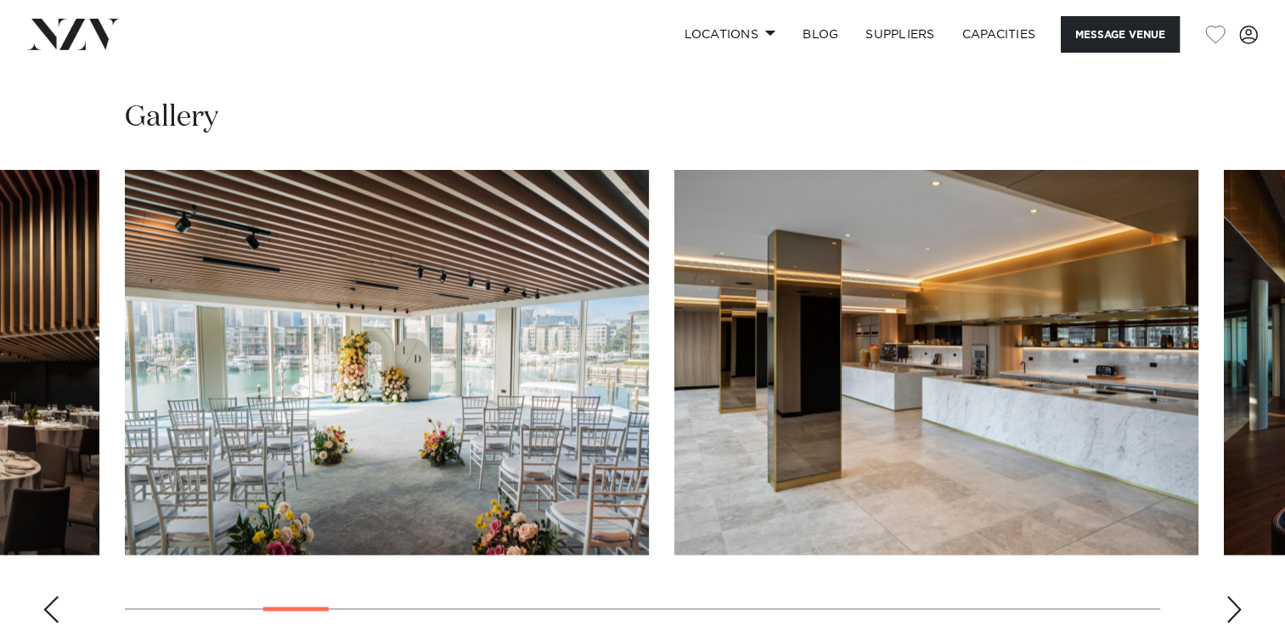
click at [1230, 595] on div "Next slide" at bounding box center [1234, 608] width 17 height 27
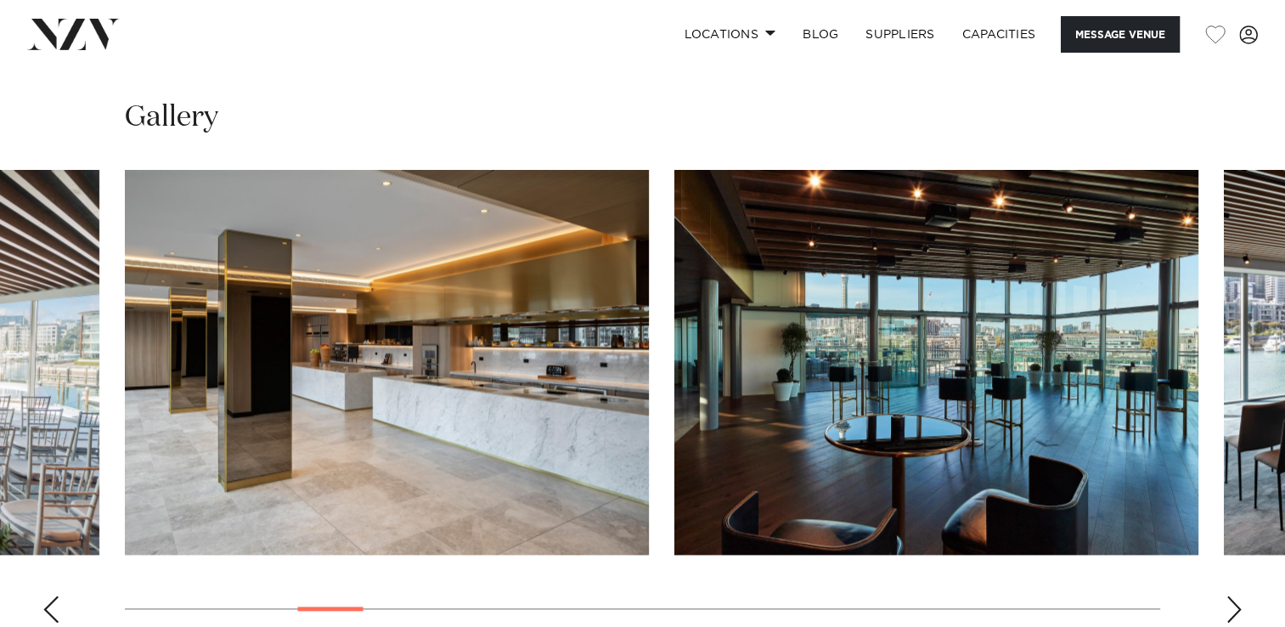
click at [1230, 595] on div "Next slide" at bounding box center [1234, 608] width 17 height 27
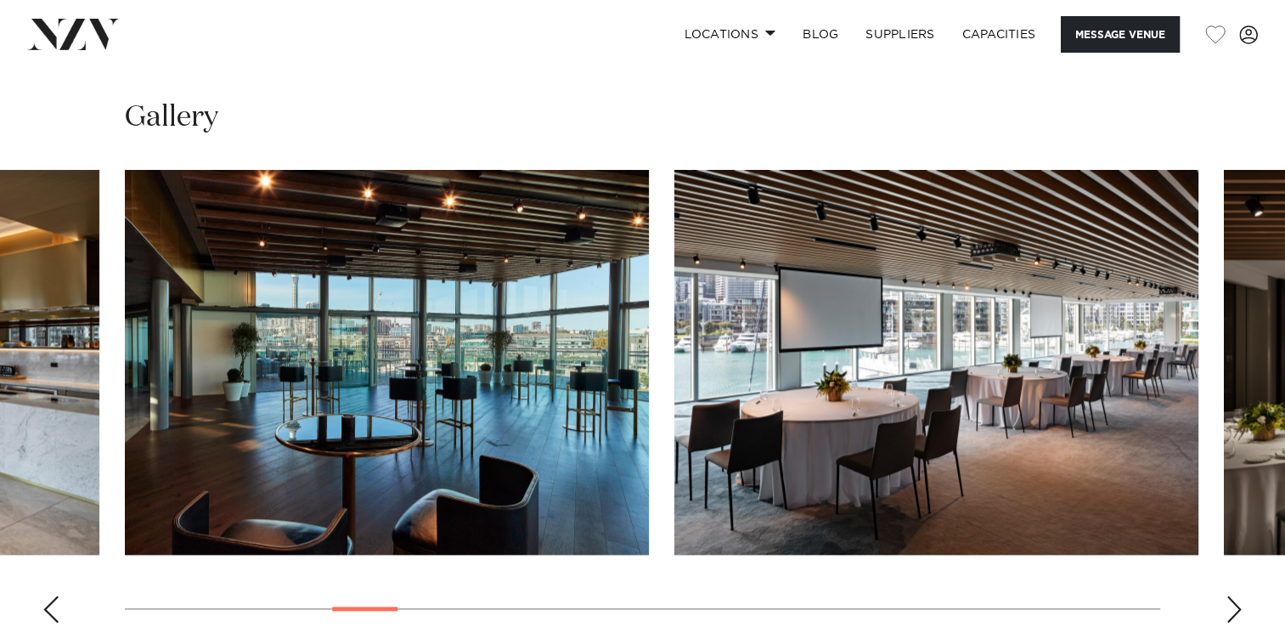
click at [1230, 595] on div "Next slide" at bounding box center [1234, 608] width 17 height 27
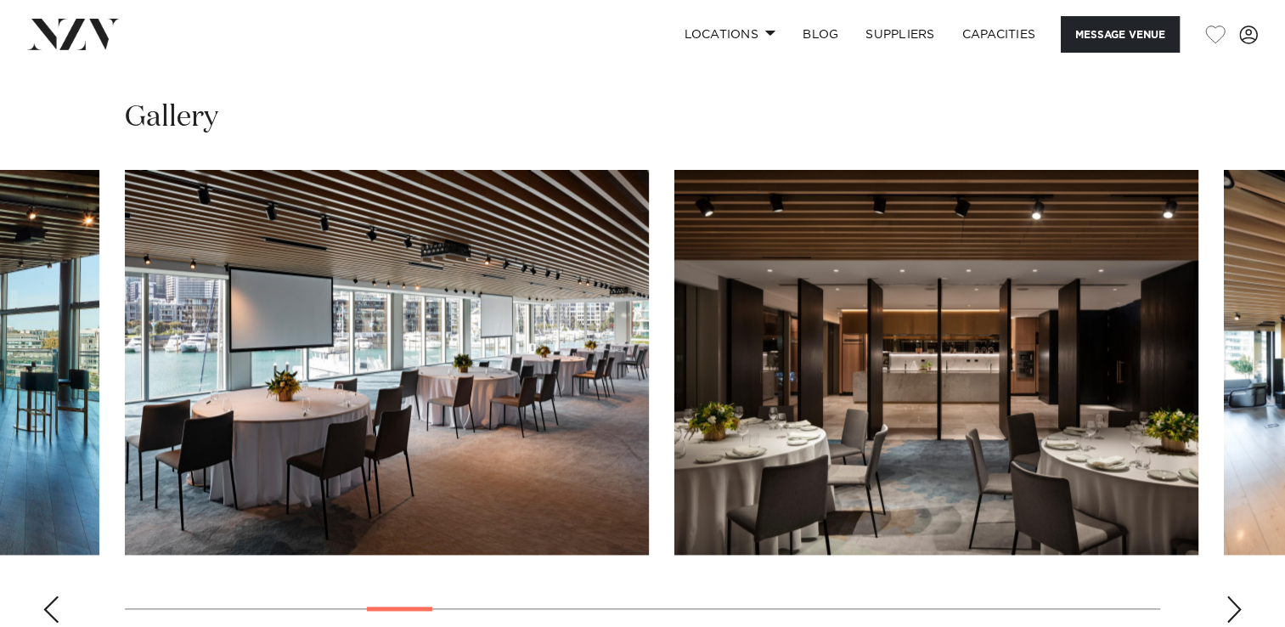
click at [1230, 595] on div "Next slide" at bounding box center [1234, 608] width 17 height 27
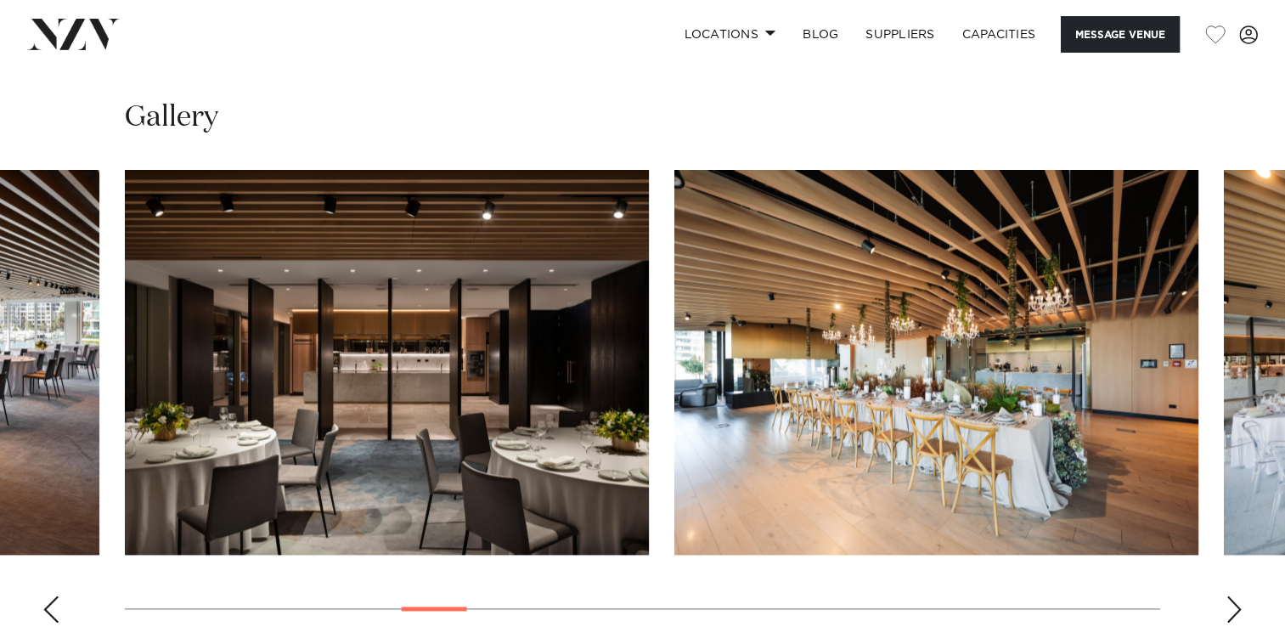
click at [1230, 595] on div "Next slide" at bounding box center [1234, 608] width 17 height 27
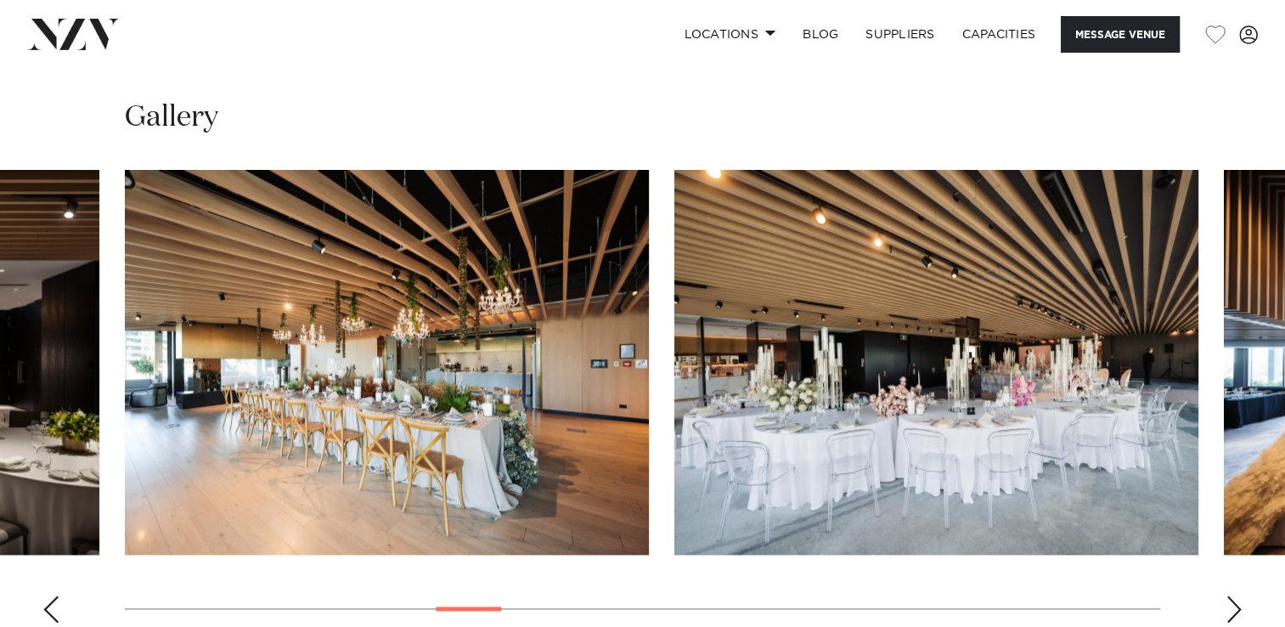
click at [1230, 595] on div "Next slide" at bounding box center [1234, 608] width 17 height 27
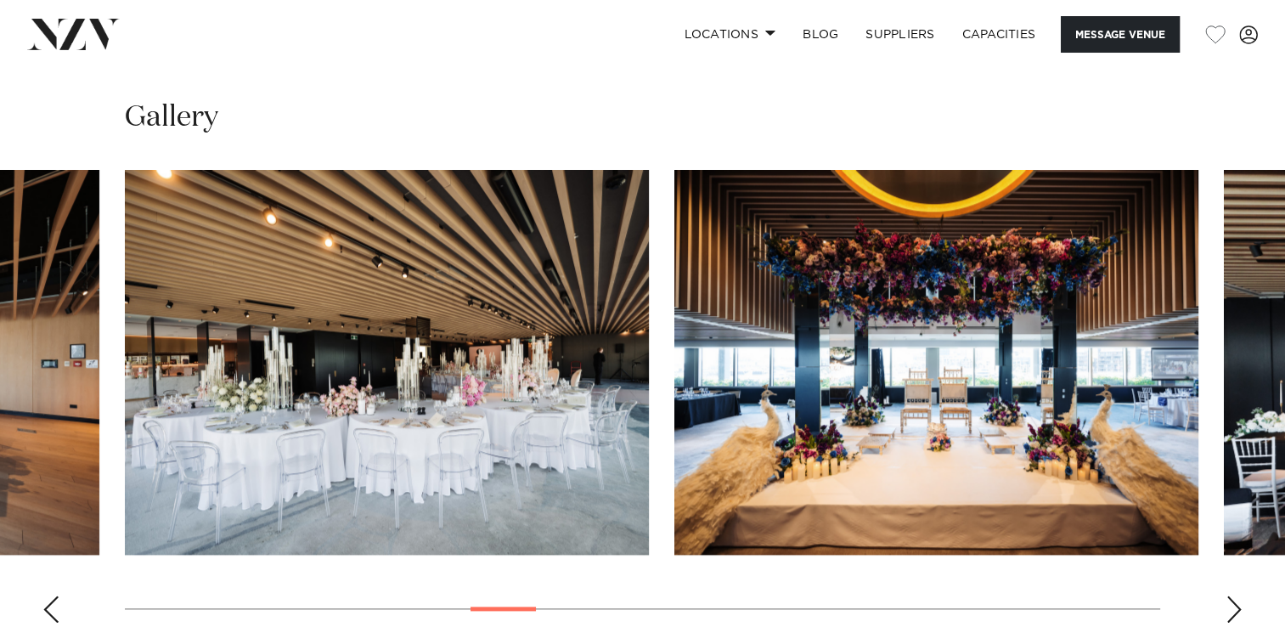
click at [1230, 595] on div "Next slide" at bounding box center [1234, 608] width 17 height 27
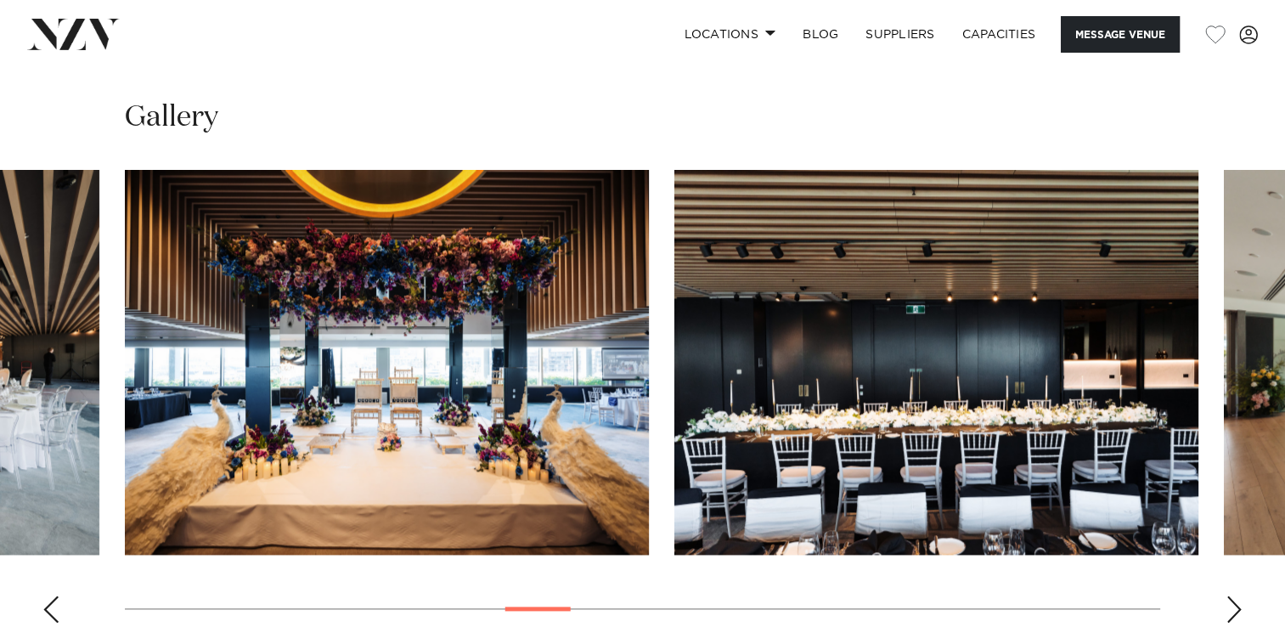
click at [1230, 595] on div "Next slide" at bounding box center [1234, 608] width 17 height 27
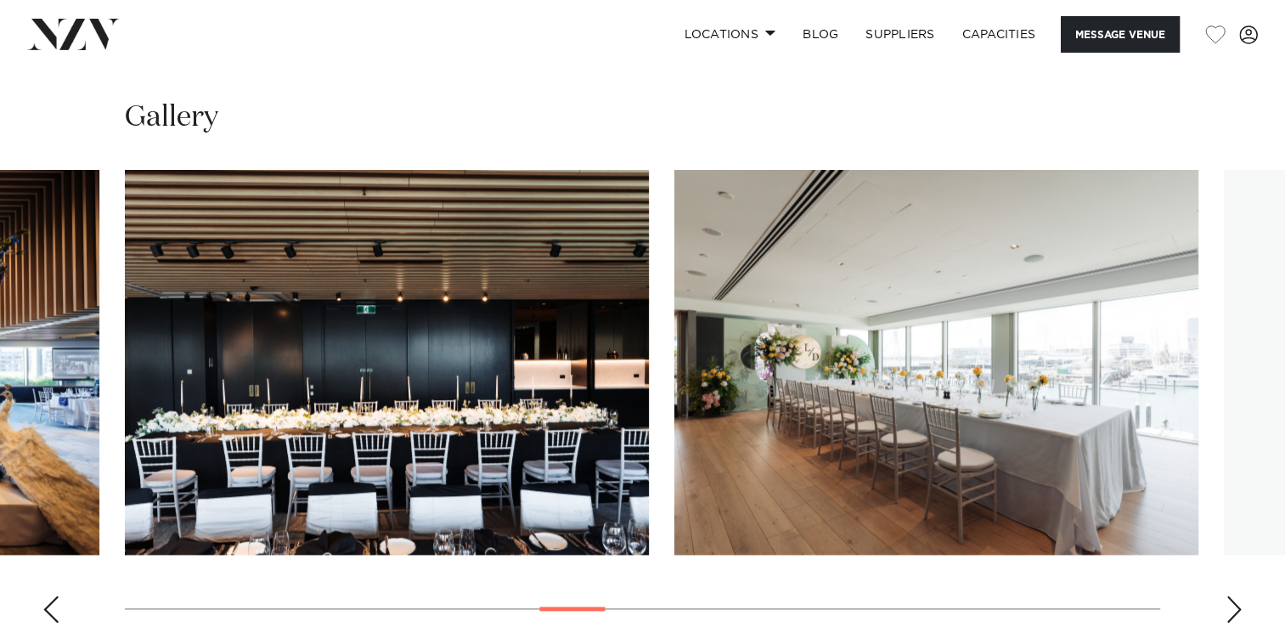
click at [1230, 595] on div "Next slide" at bounding box center [1234, 608] width 17 height 27
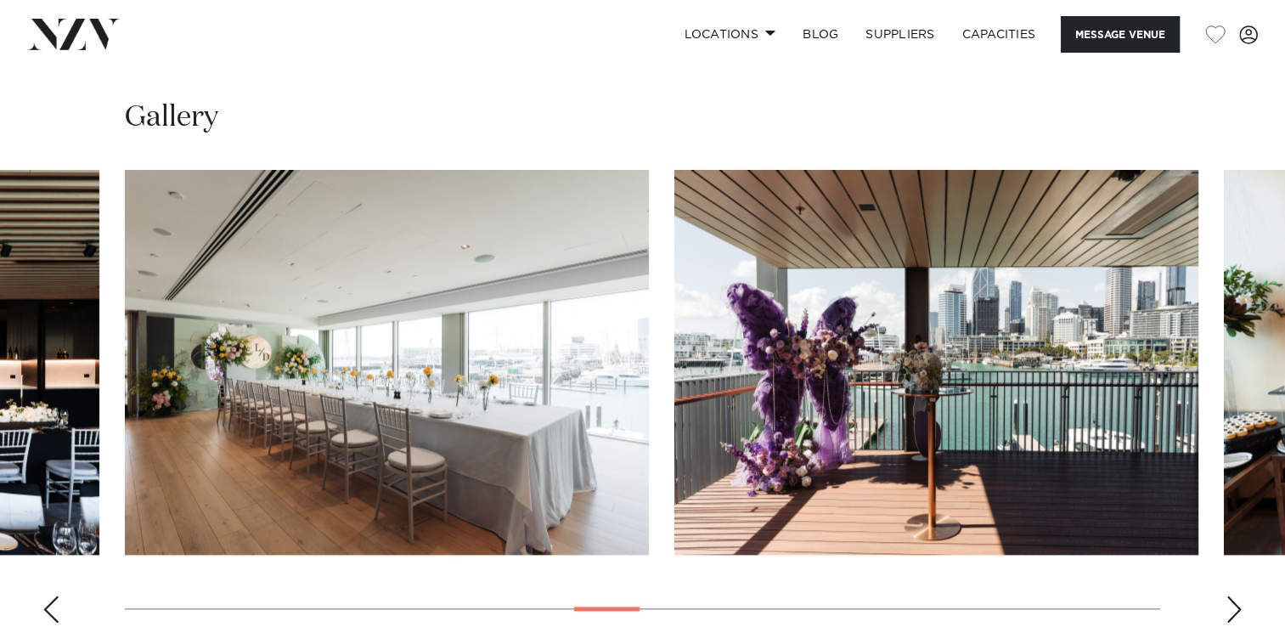
click at [1230, 595] on div "Next slide" at bounding box center [1234, 608] width 17 height 27
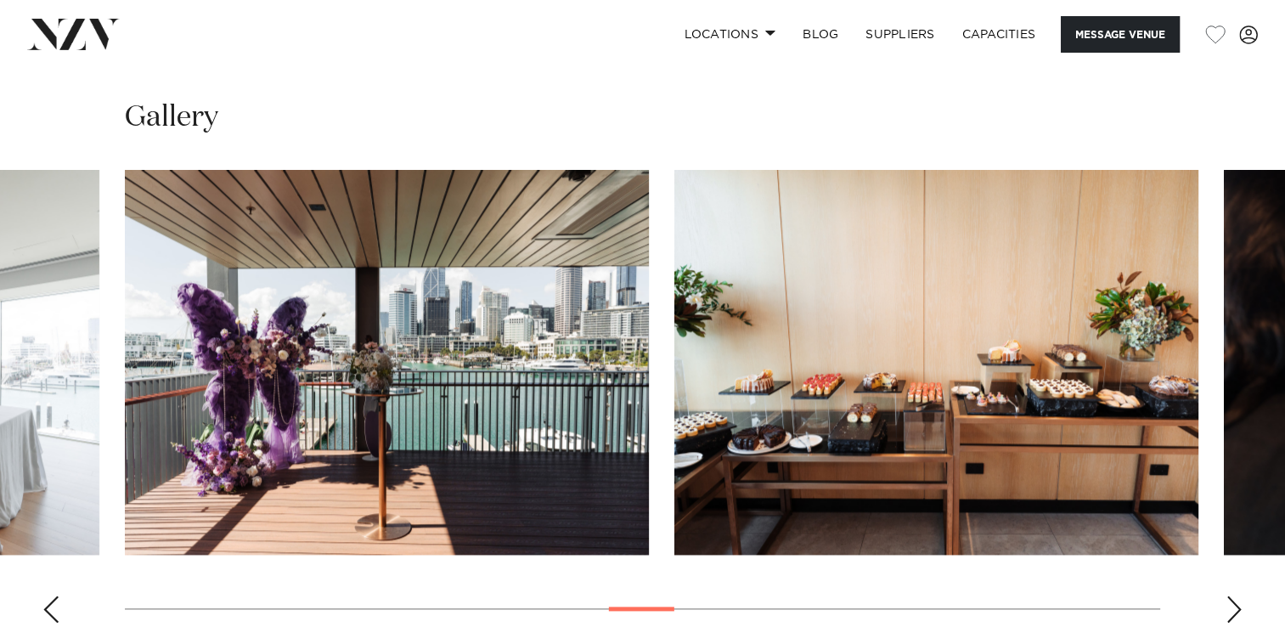
click at [1230, 595] on div "Next slide" at bounding box center [1234, 608] width 17 height 27
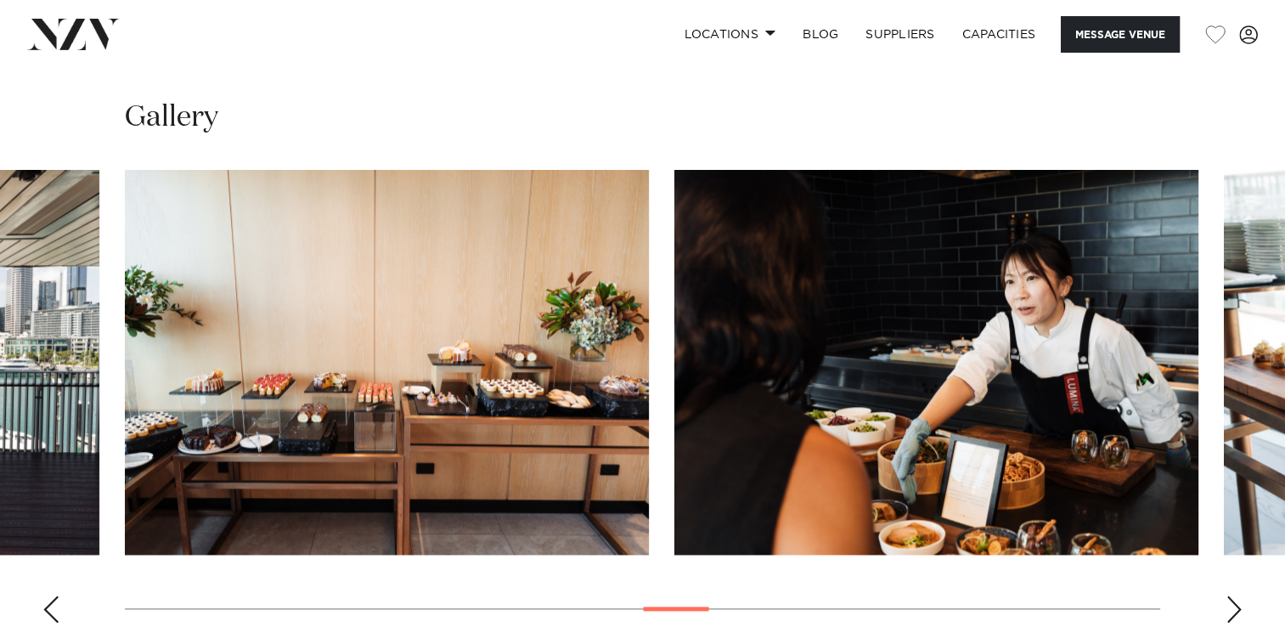
click at [1230, 595] on div "Next slide" at bounding box center [1234, 608] width 17 height 27
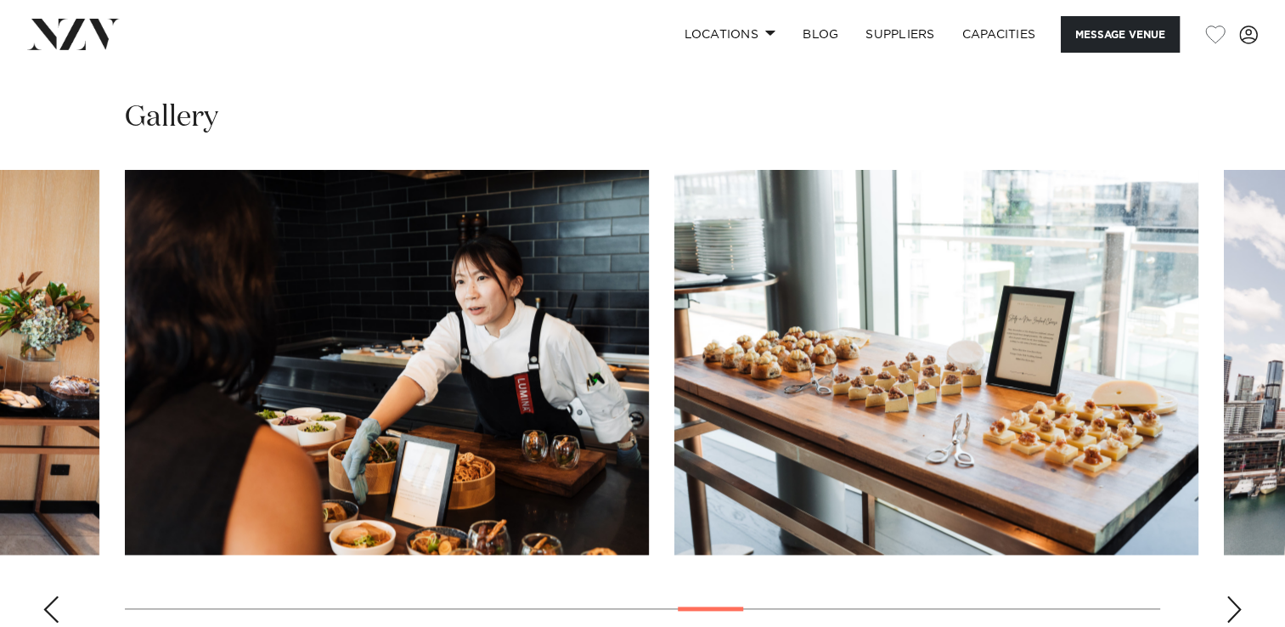
click at [1230, 595] on div "Next slide" at bounding box center [1234, 608] width 17 height 27
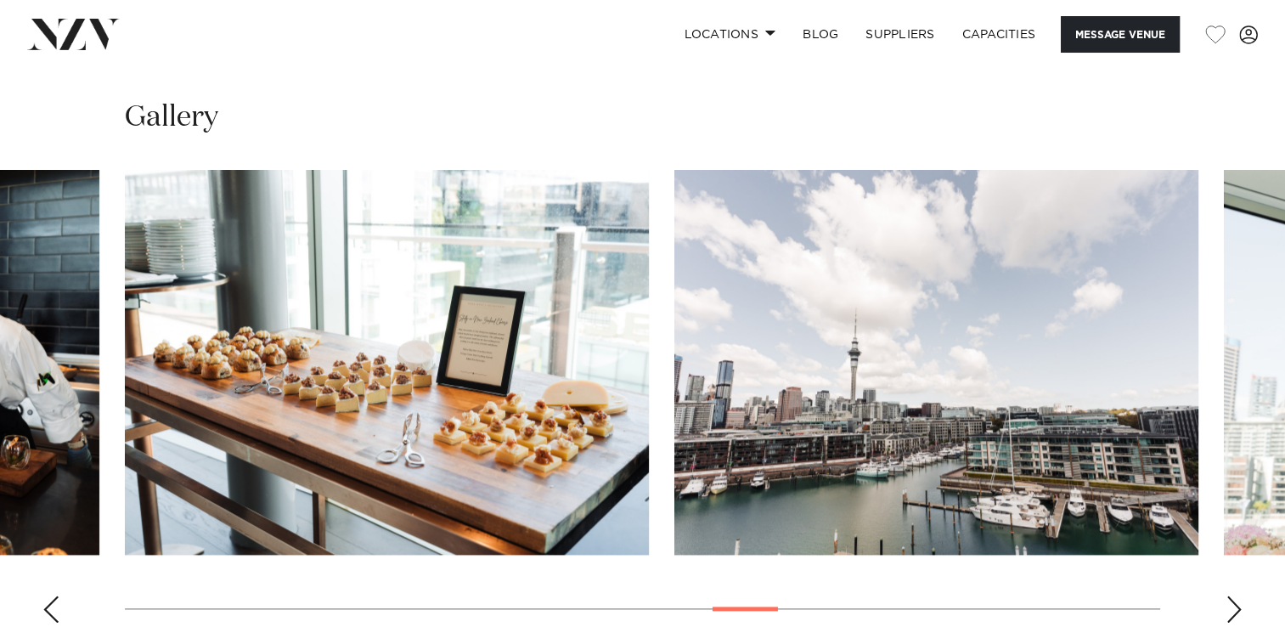
click at [1230, 595] on div "Next slide" at bounding box center [1234, 608] width 17 height 27
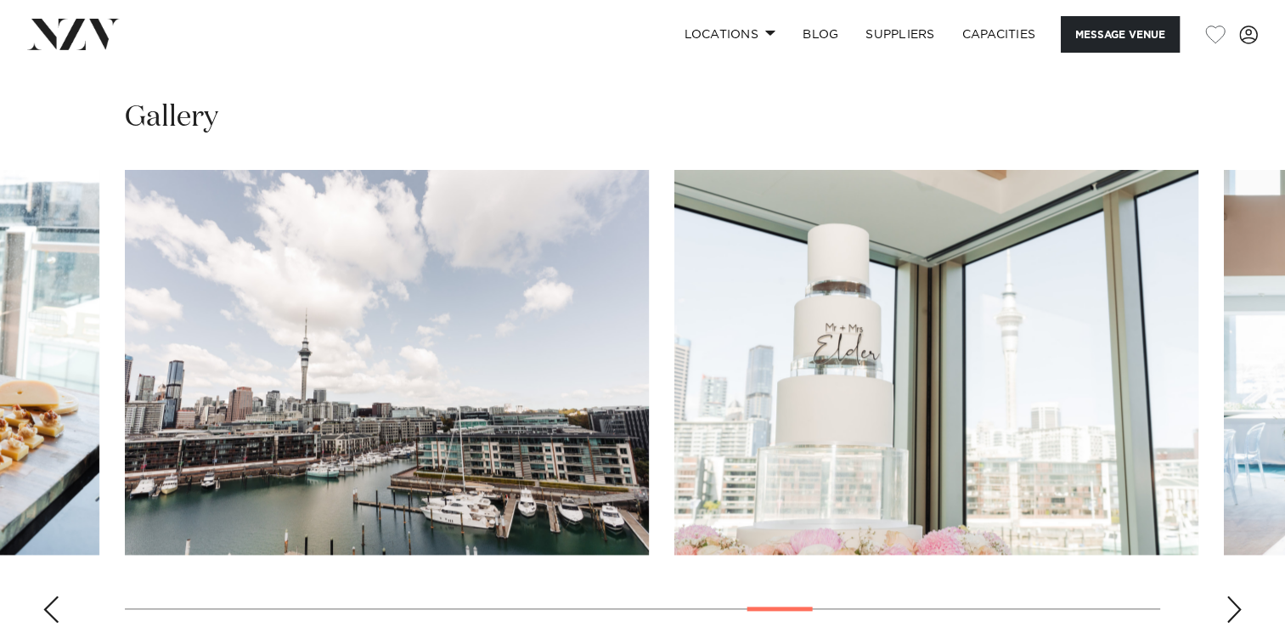
click at [1230, 595] on div "Next slide" at bounding box center [1234, 608] width 17 height 27
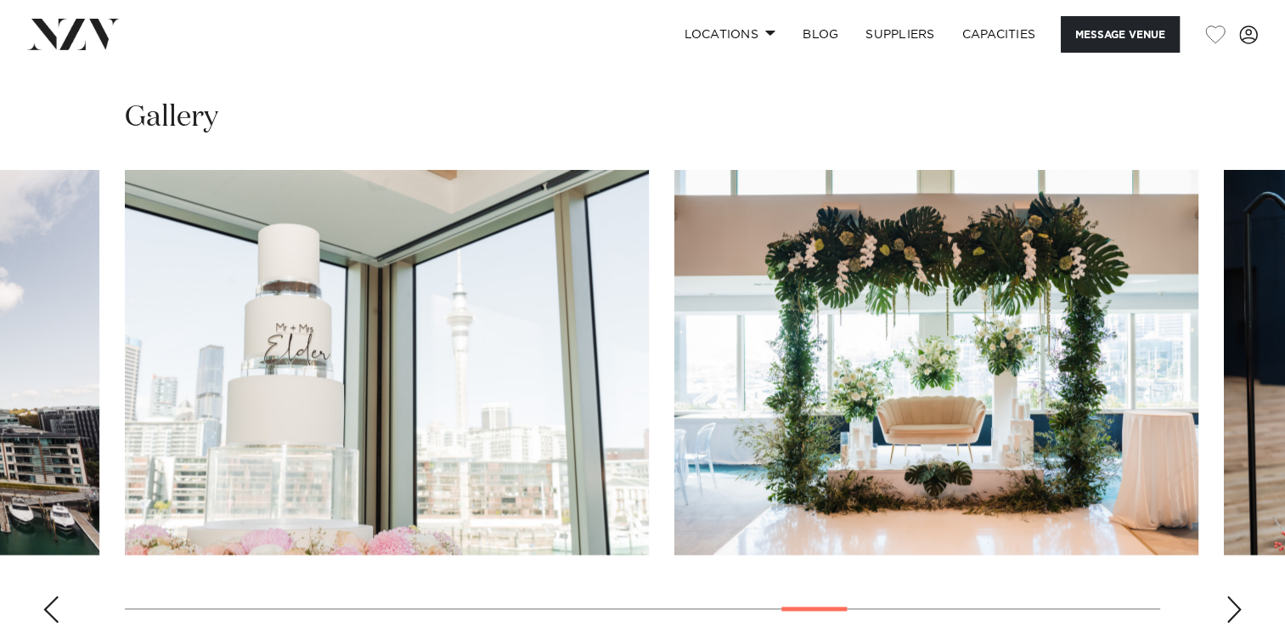
click at [1230, 595] on div "Next slide" at bounding box center [1234, 608] width 17 height 27
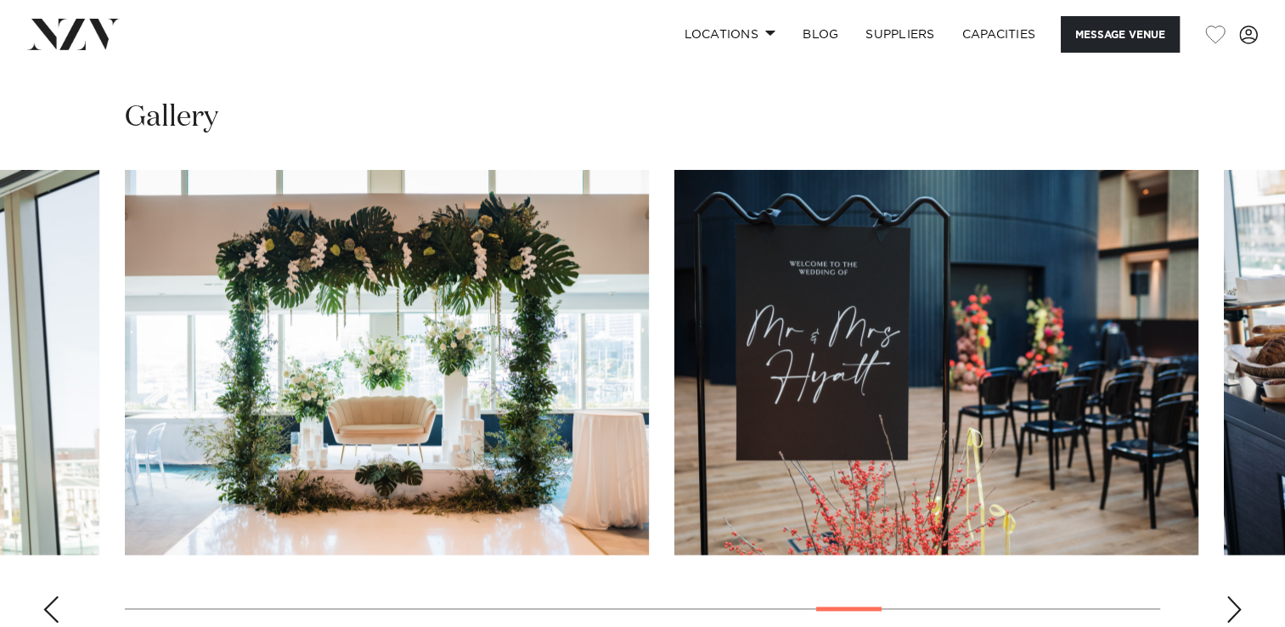
click at [1230, 595] on div "Next slide" at bounding box center [1234, 608] width 17 height 27
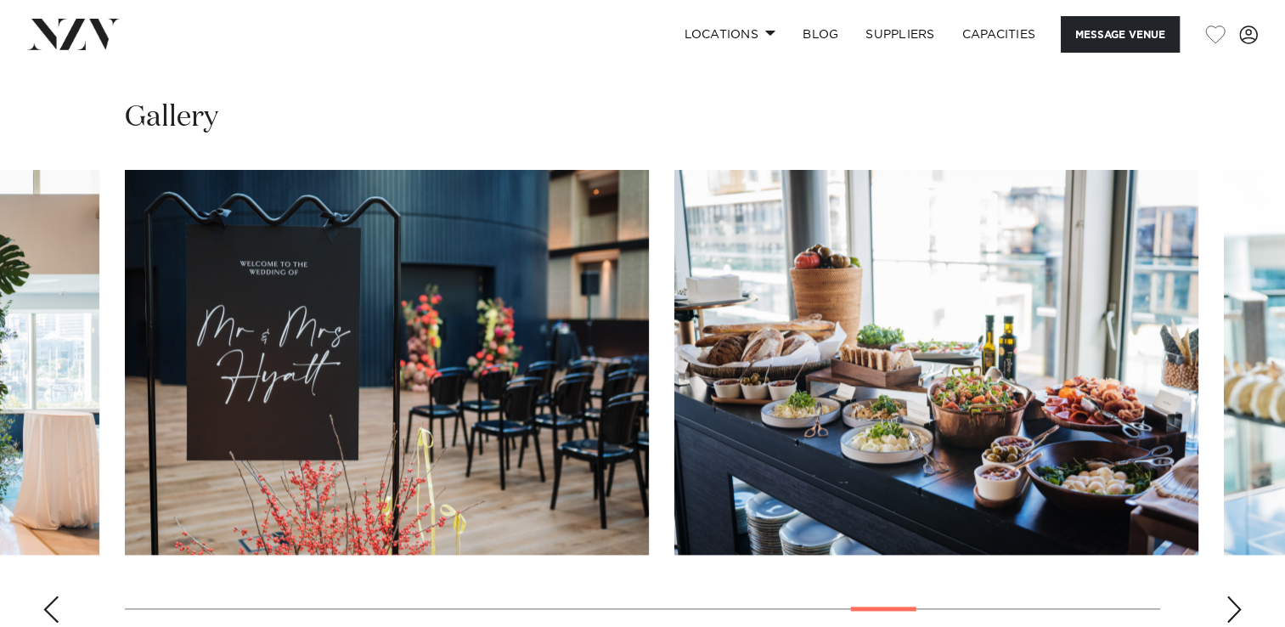
click at [1230, 595] on div "Next slide" at bounding box center [1234, 608] width 17 height 27
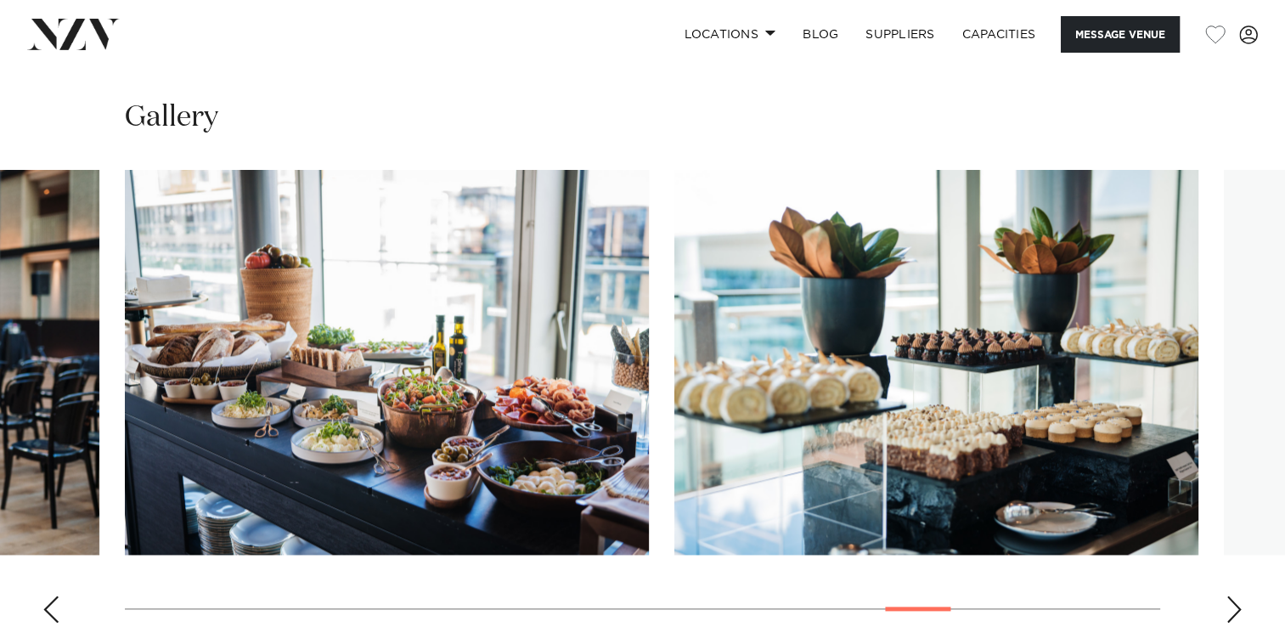
click at [1230, 595] on div "Next slide" at bounding box center [1234, 608] width 17 height 27
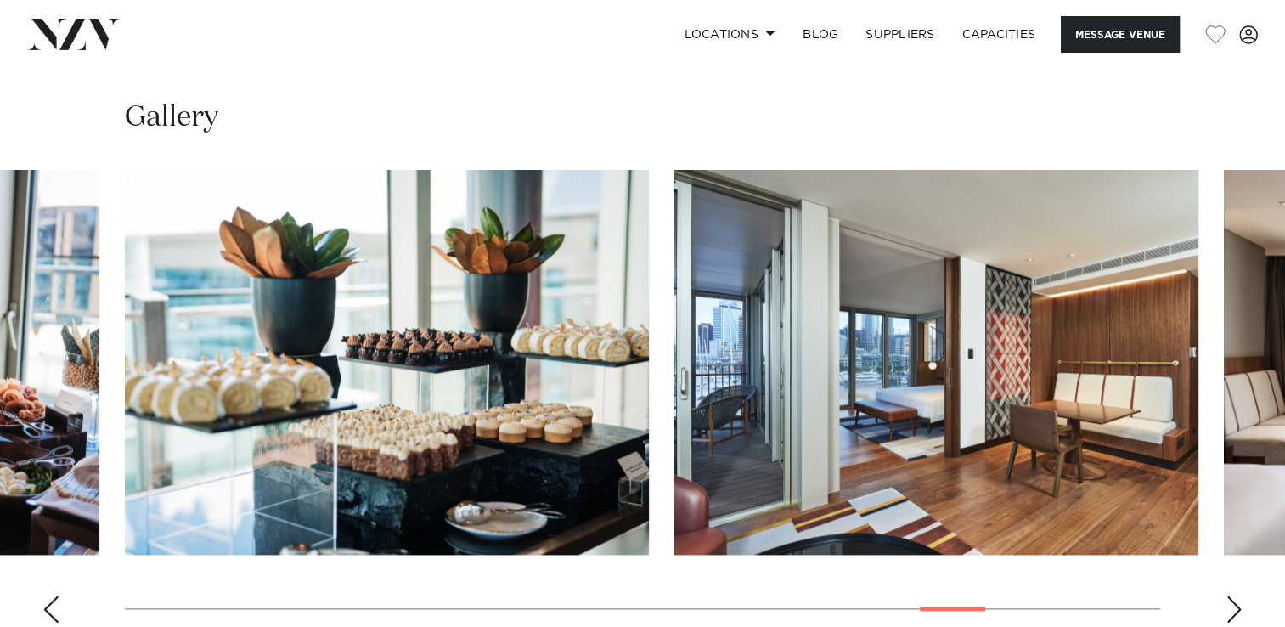
click at [1230, 595] on div "Next slide" at bounding box center [1234, 608] width 17 height 27
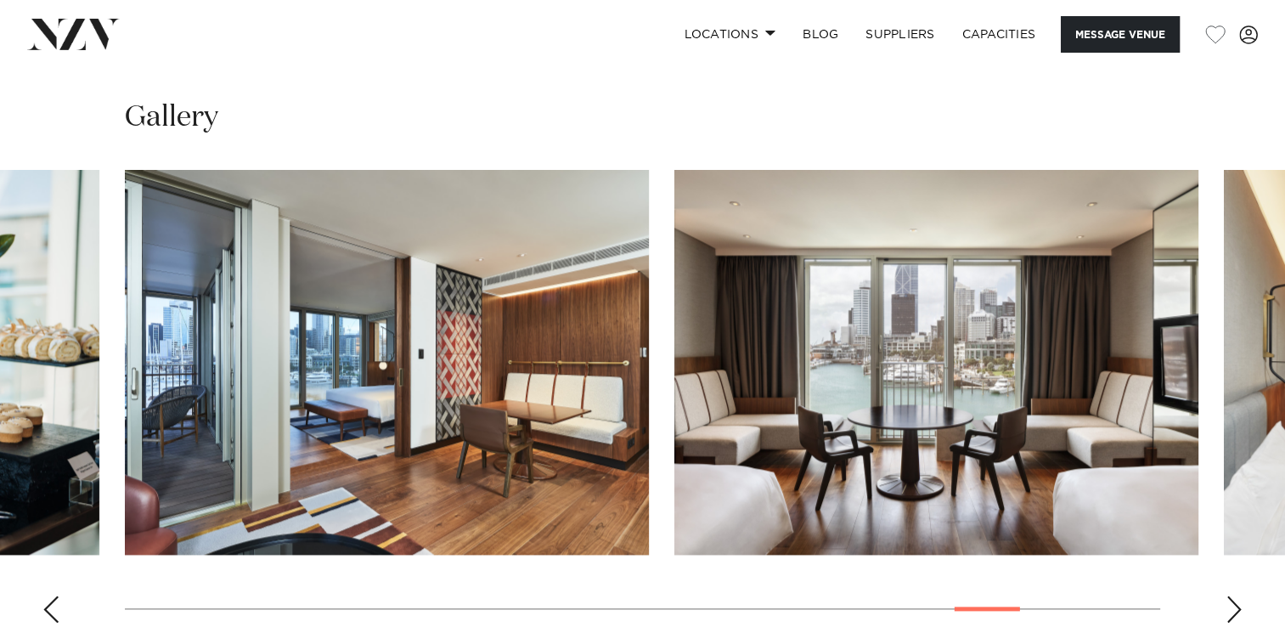
click at [1230, 595] on div "Next slide" at bounding box center [1234, 608] width 17 height 27
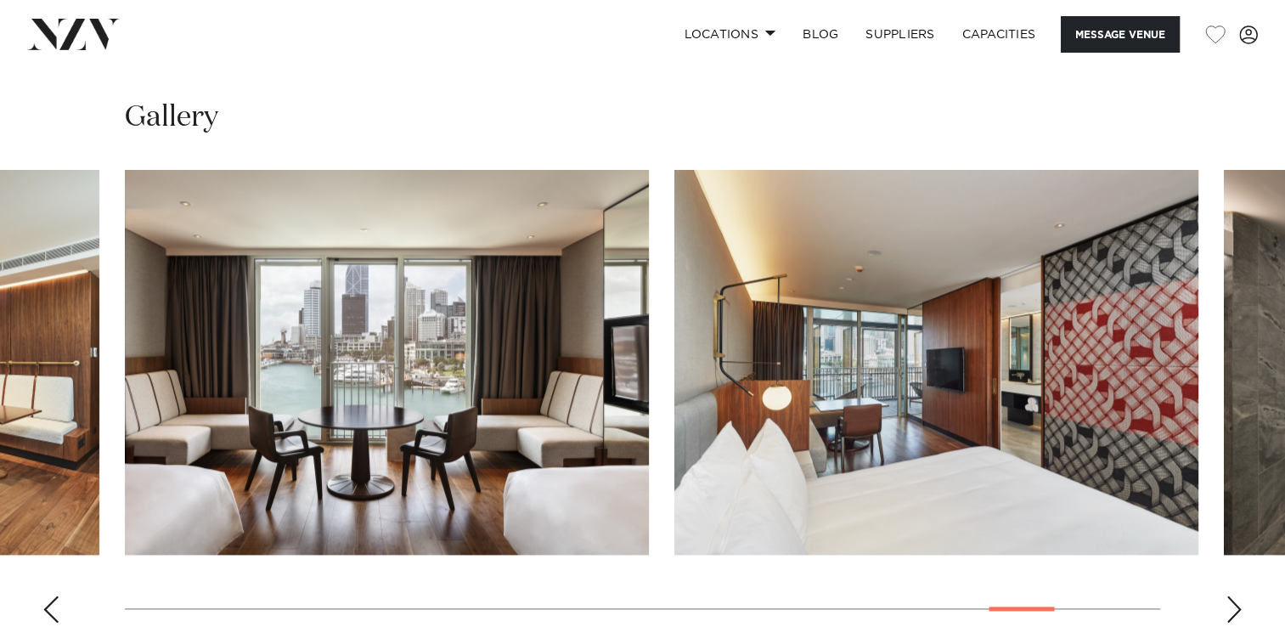
click at [1230, 595] on div "Next slide" at bounding box center [1234, 608] width 17 height 27
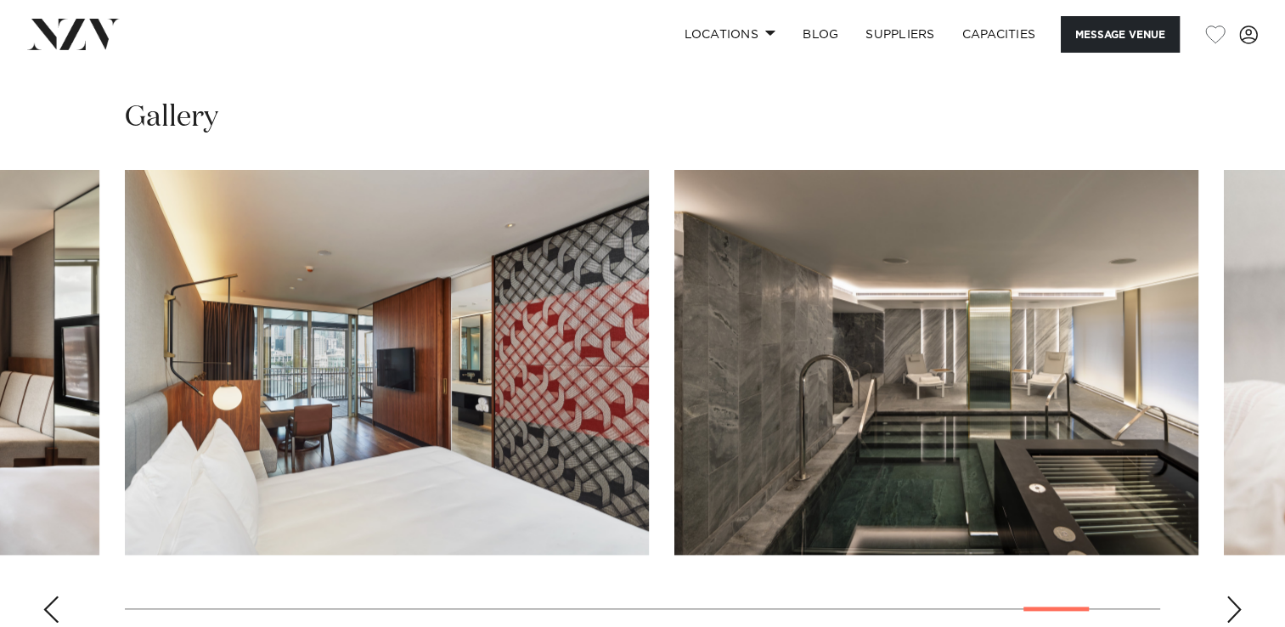
click at [1230, 595] on div "Next slide" at bounding box center [1234, 608] width 17 height 27
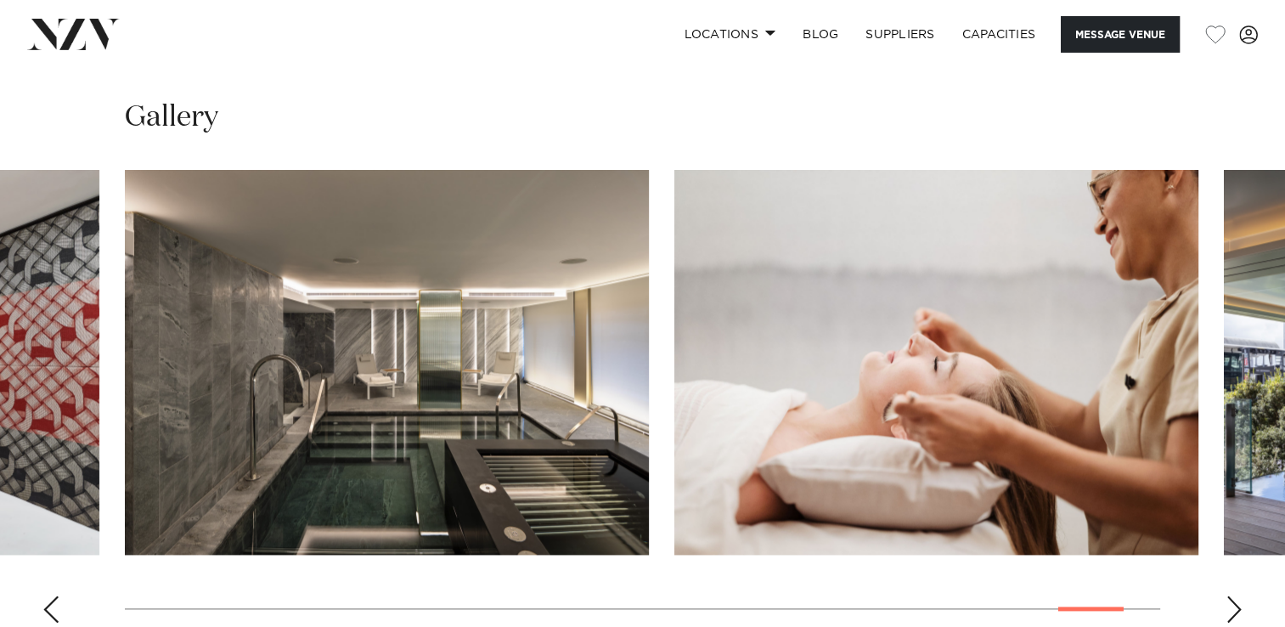
click at [1230, 595] on div "Next slide" at bounding box center [1234, 608] width 17 height 27
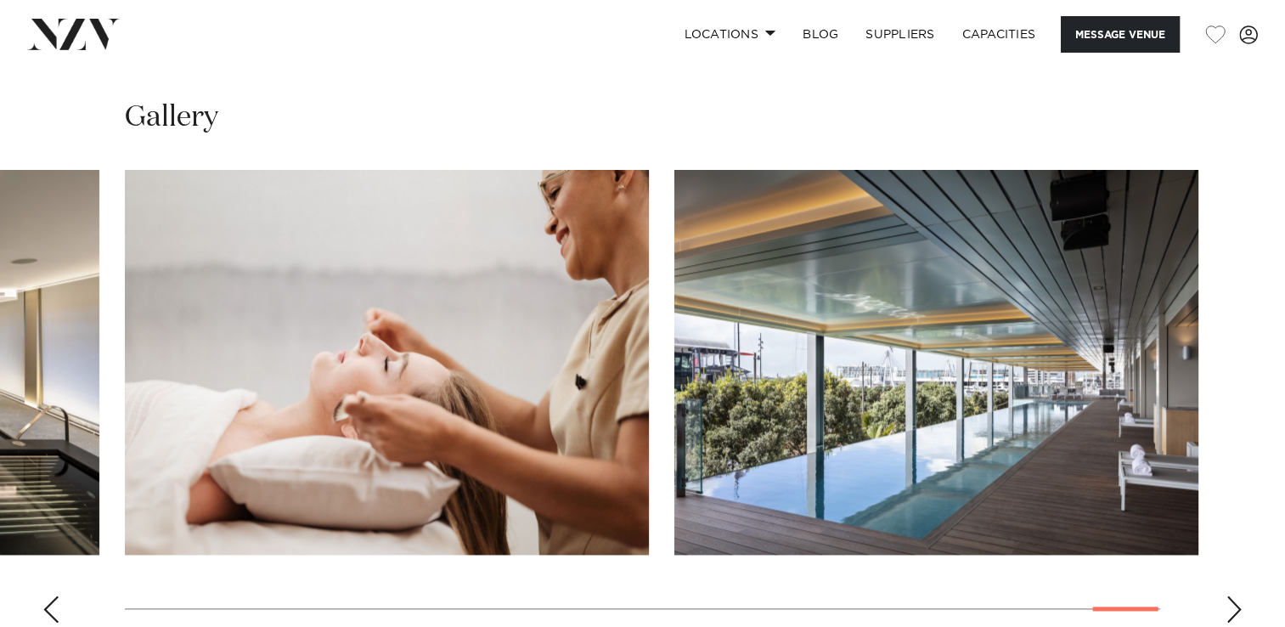
click at [1230, 595] on div "Next slide" at bounding box center [1234, 608] width 17 height 27
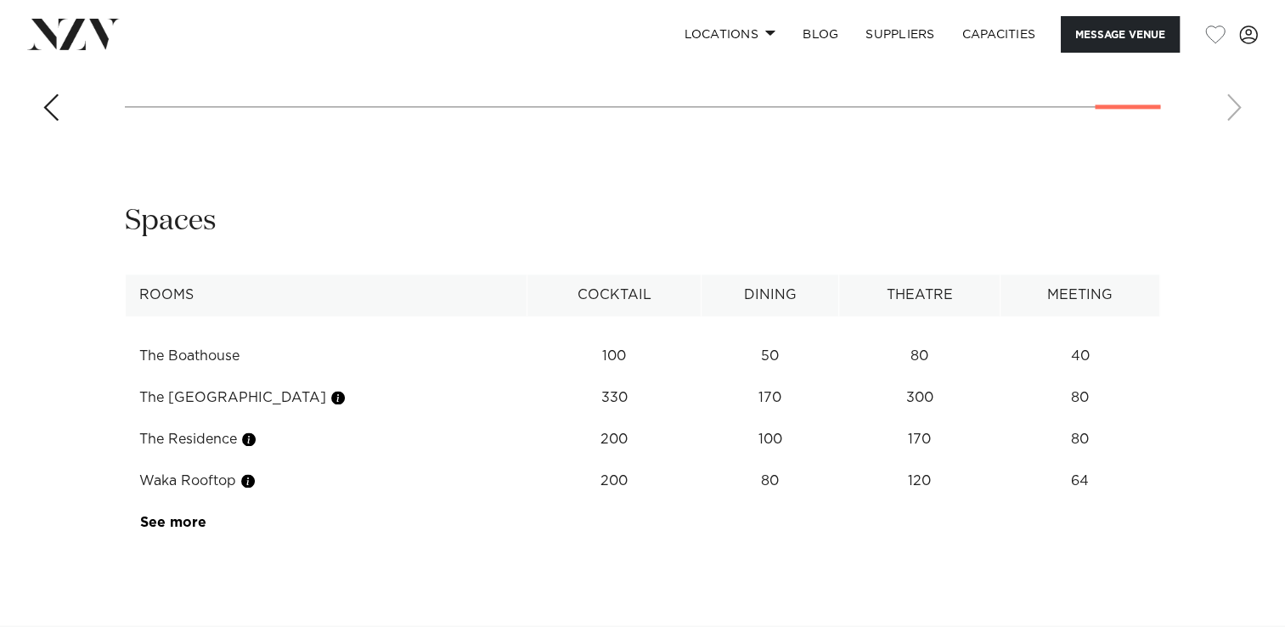
scroll to position [2463, 0]
